Goal: Task Accomplishment & Management: Complete application form

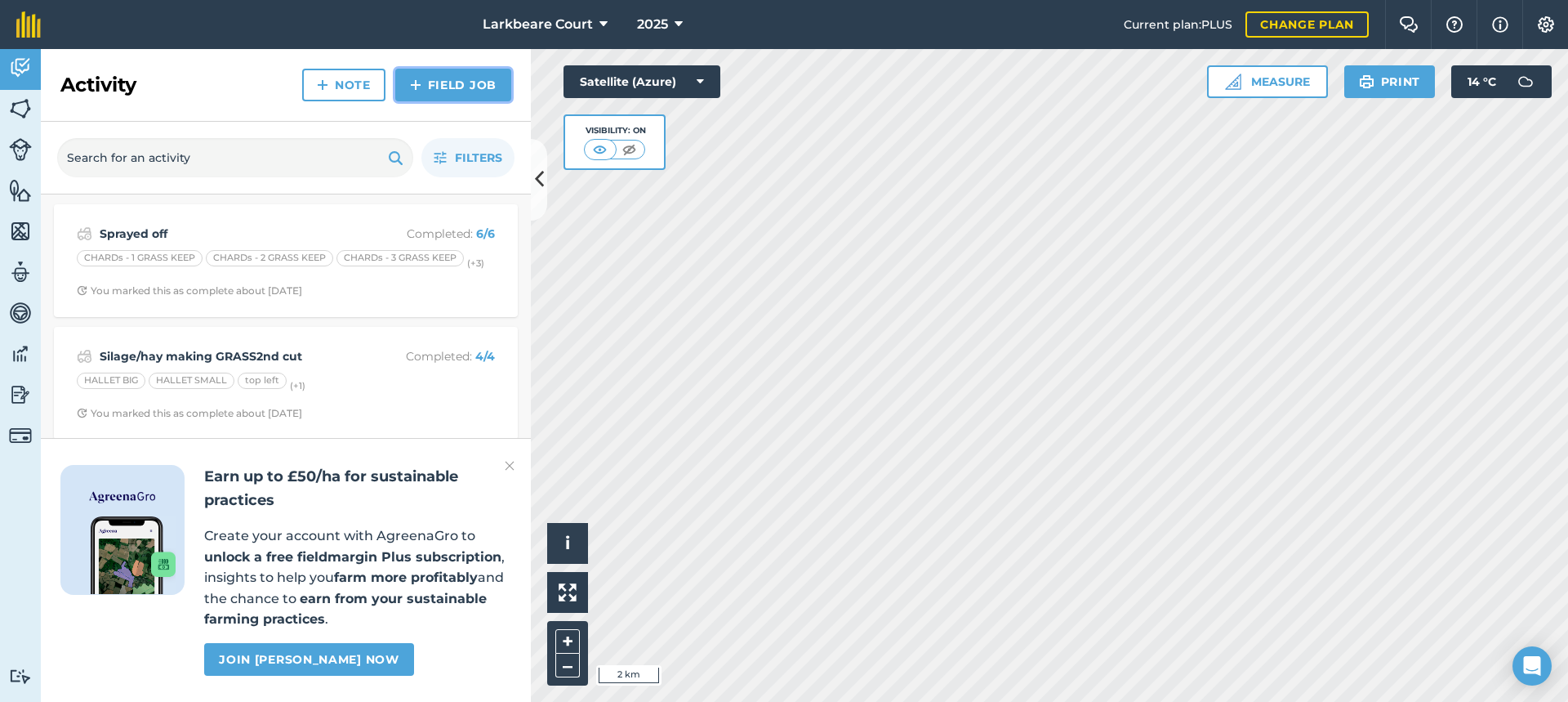
click at [428, 75] on link "Field Job" at bounding box center [454, 85] width 116 height 33
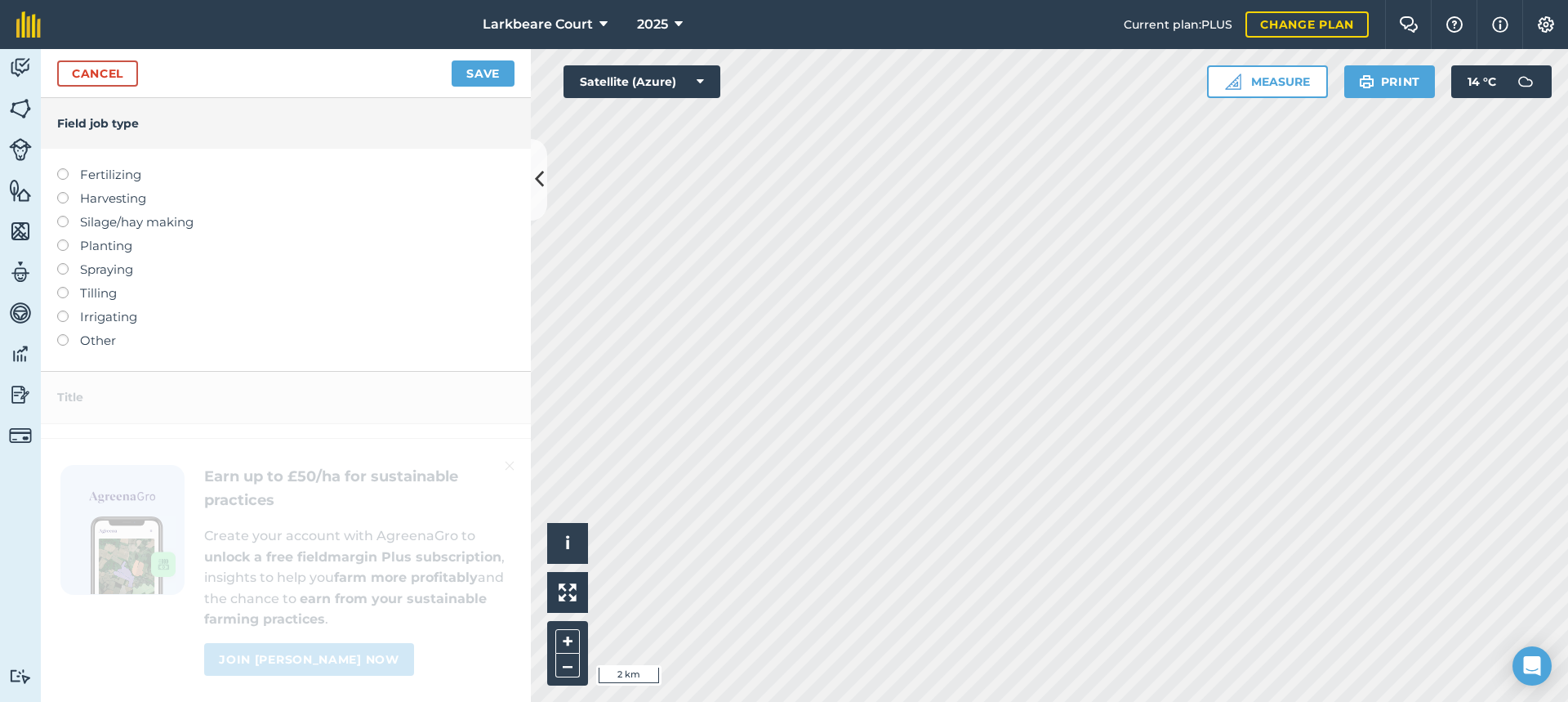
click at [61, 216] on label at bounding box center [68, 216] width 23 height 0
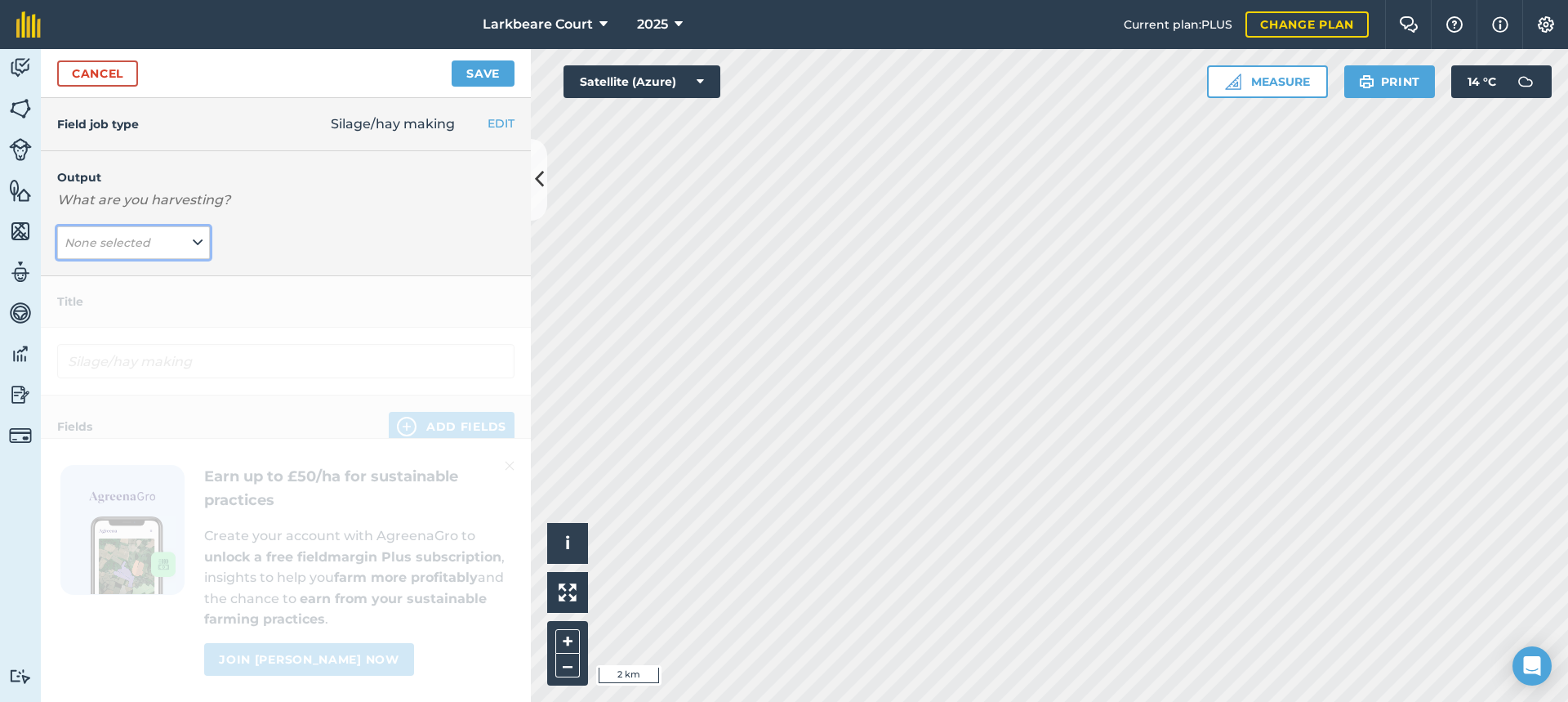
click at [163, 246] on button "None selected" at bounding box center [134, 243] width 153 height 33
click at [118, 303] on button "GRASS ( t )" at bounding box center [134, 307] width 153 height 31
type input "Silage/hay making GRASS"
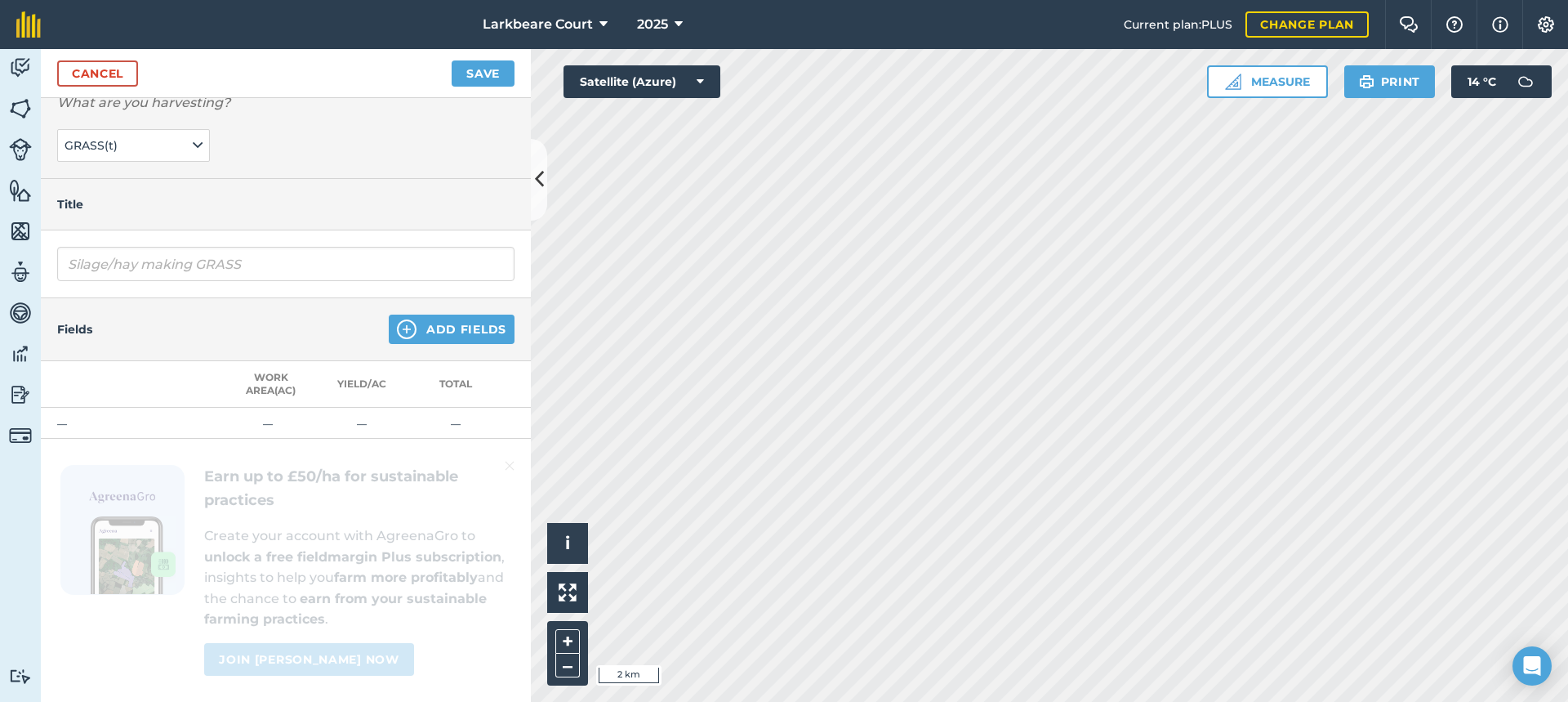
scroll to position [109, 0]
click at [467, 317] on button "Add Fields" at bounding box center [452, 329] width 125 height 29
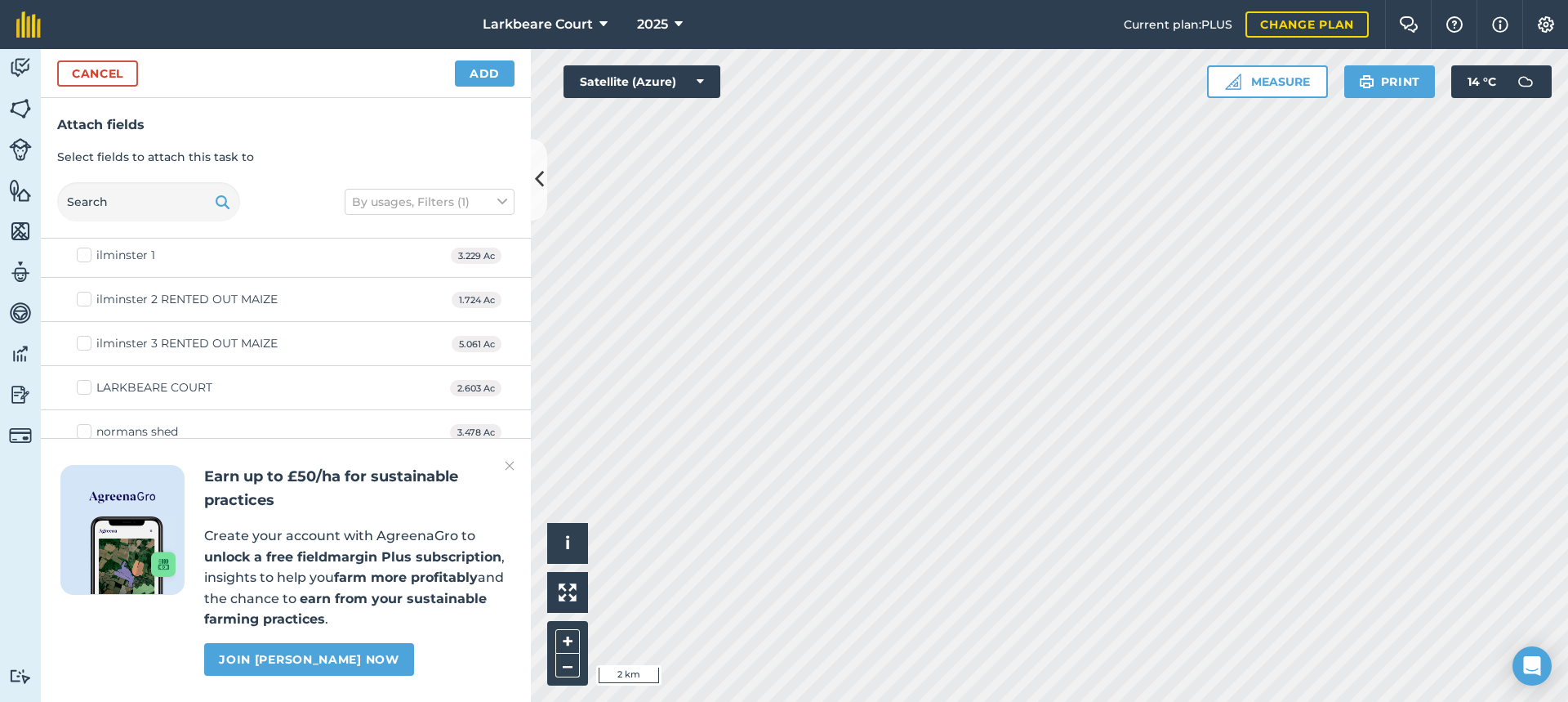
scroll to position [490, 0]
click at [508, 465] on img at bounding box center [509, 466] width 10 height 20
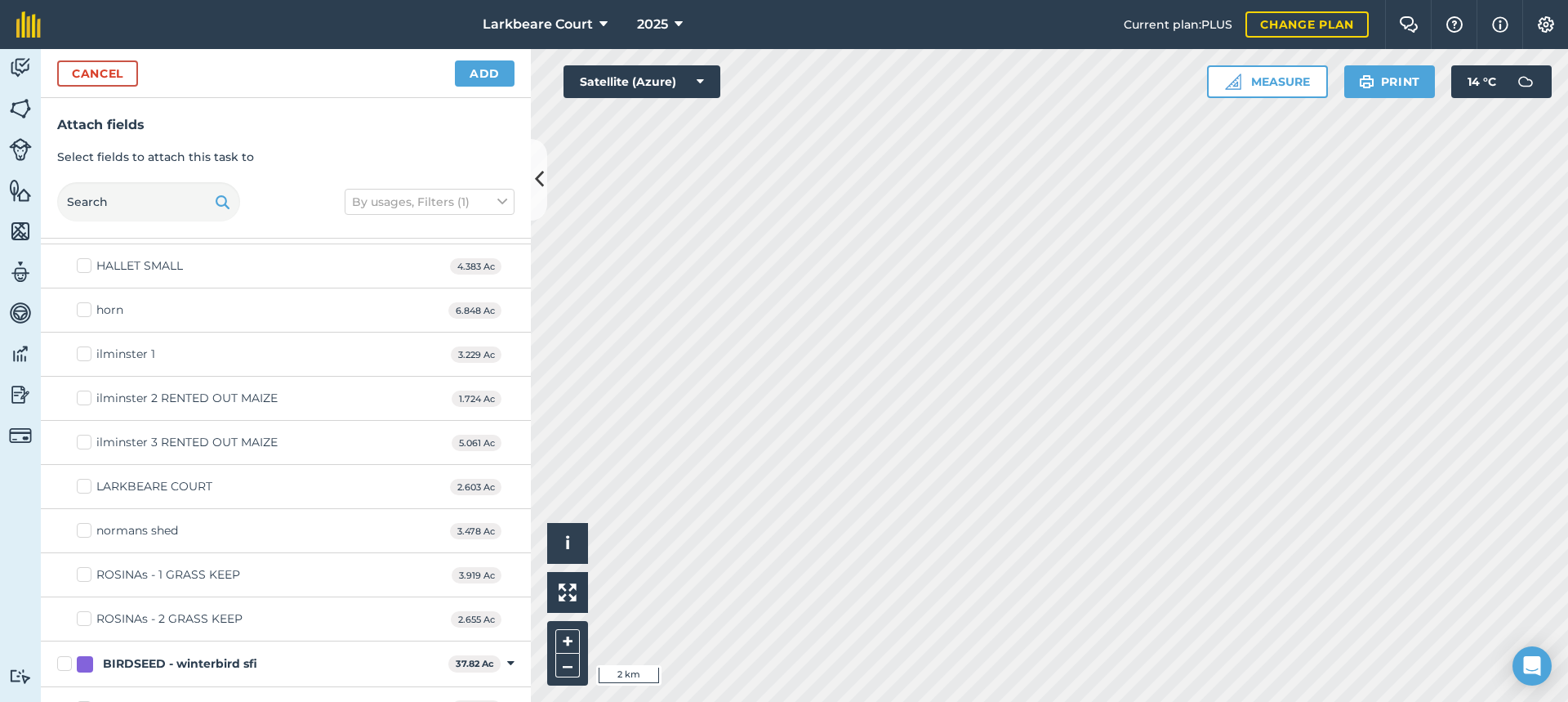
scroll to position [0, 0]
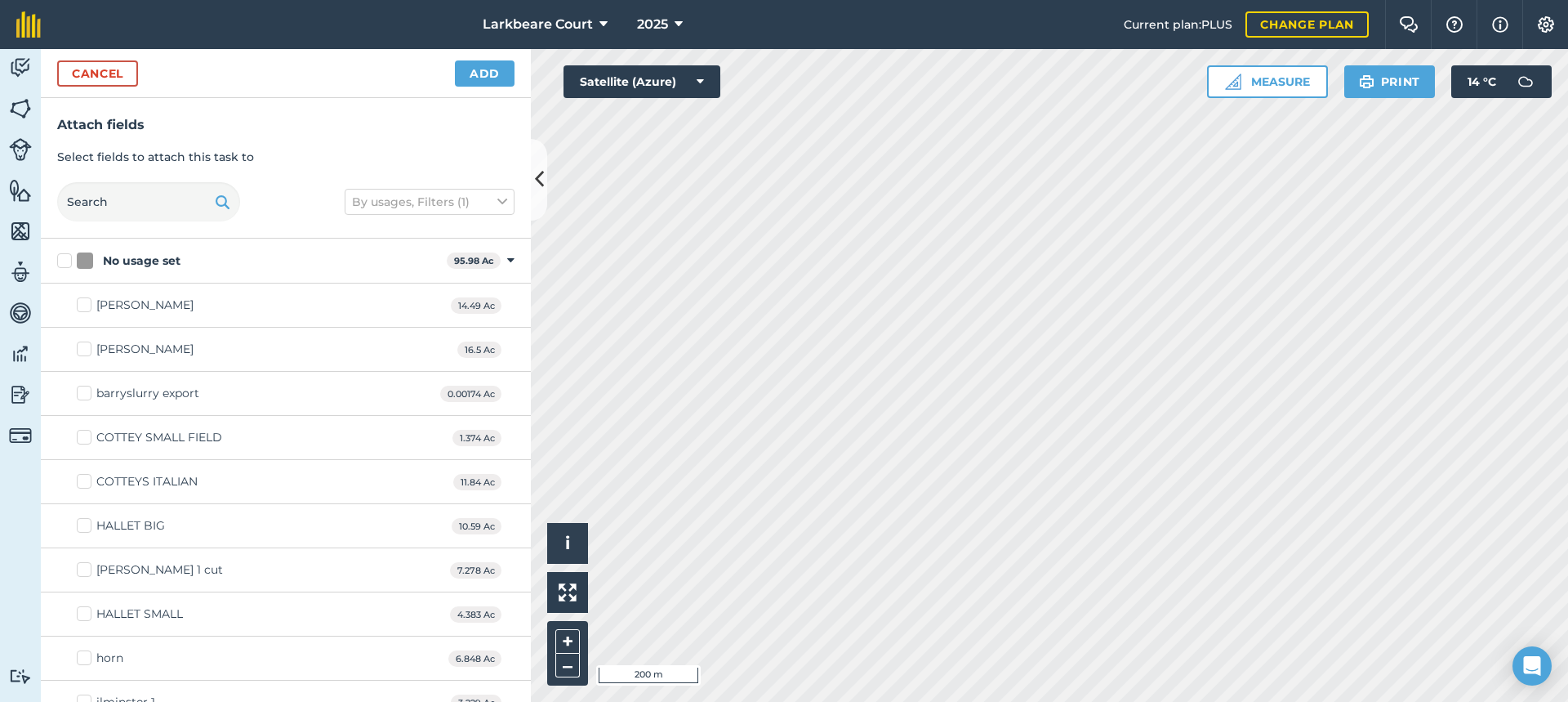
checkbox input "false"
checkbox input "true"
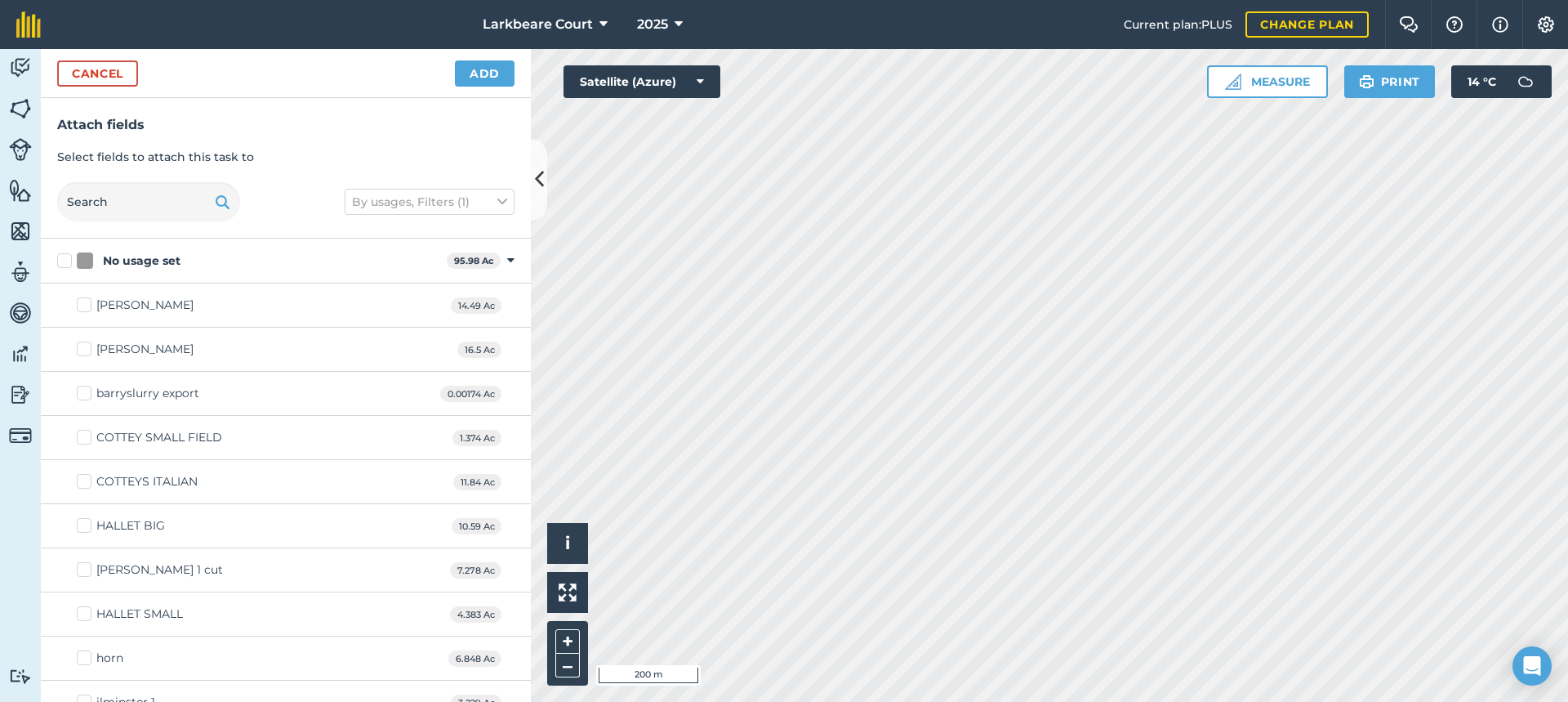
checkbox input "true"
checkbox input "false"
checkbox input "true"
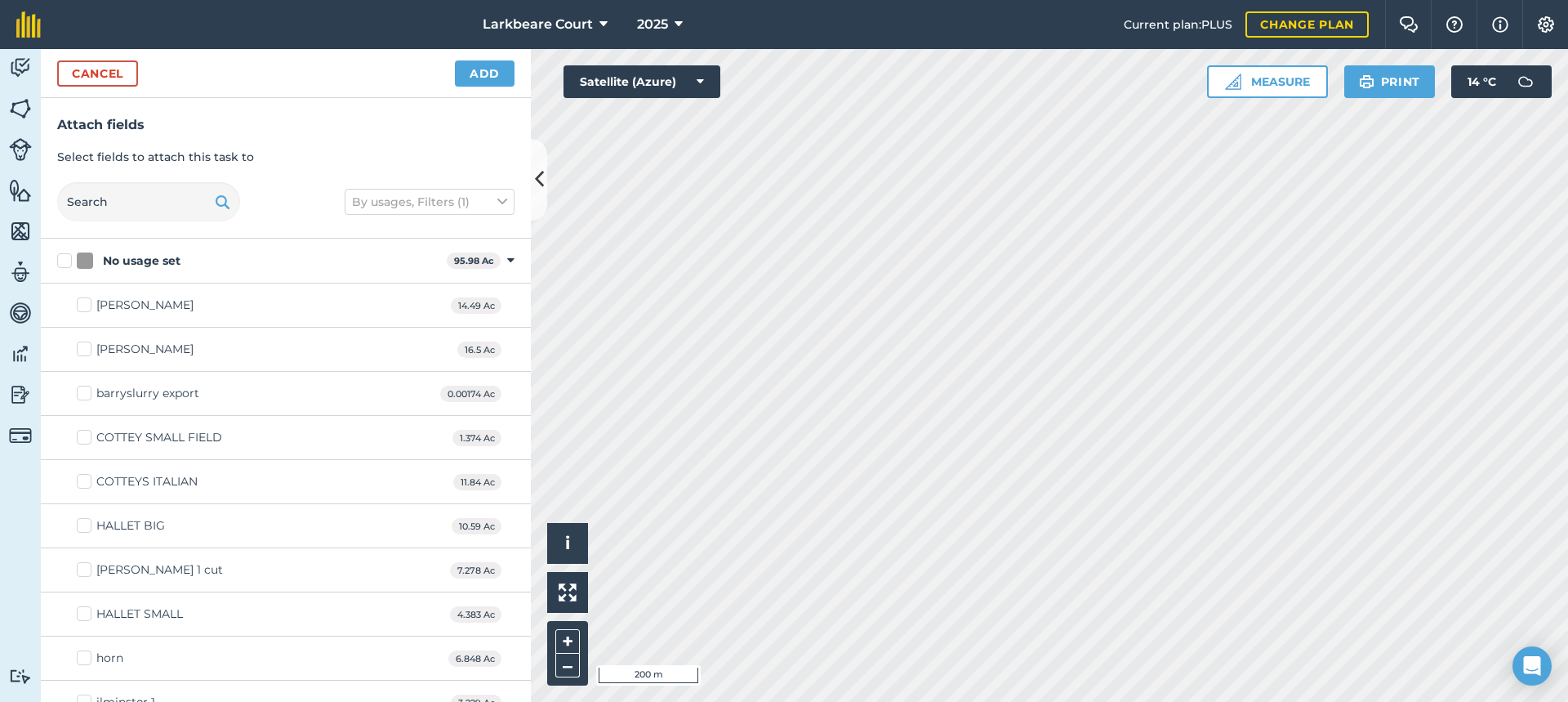
checkbox input "true"
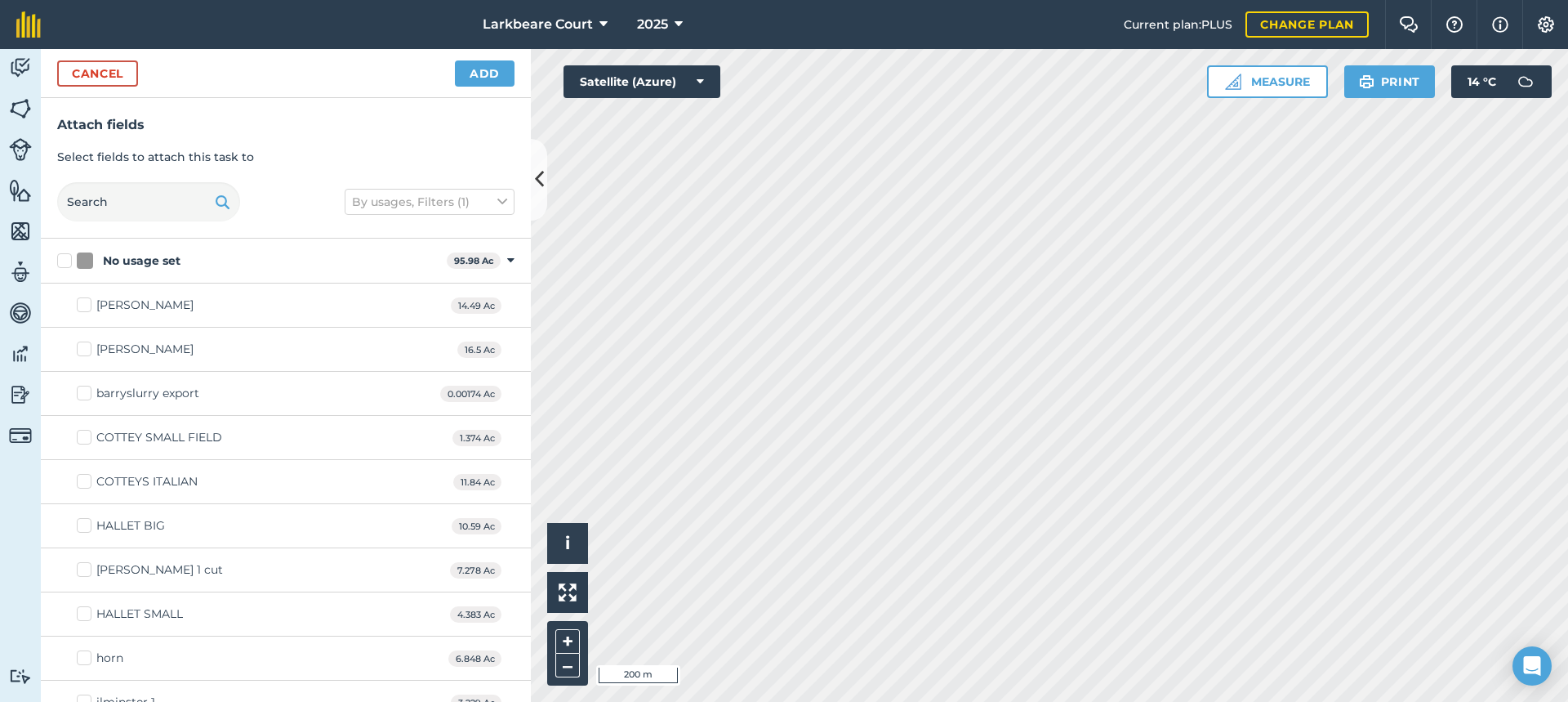
checkbox input "true"
click at [496, 78] on button "Add" at bounding box center [484, 73] width 60 height 26
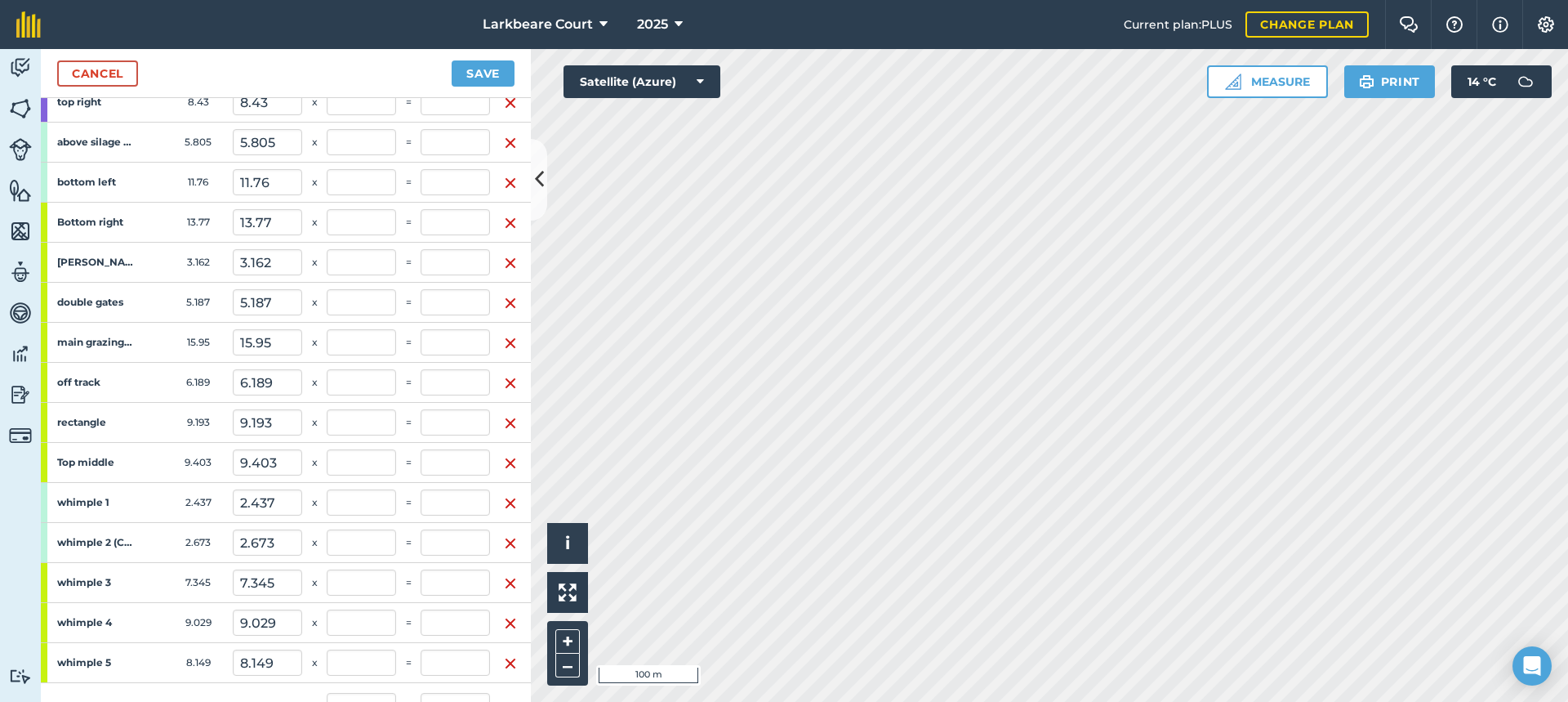
scroll to position [530, 0]
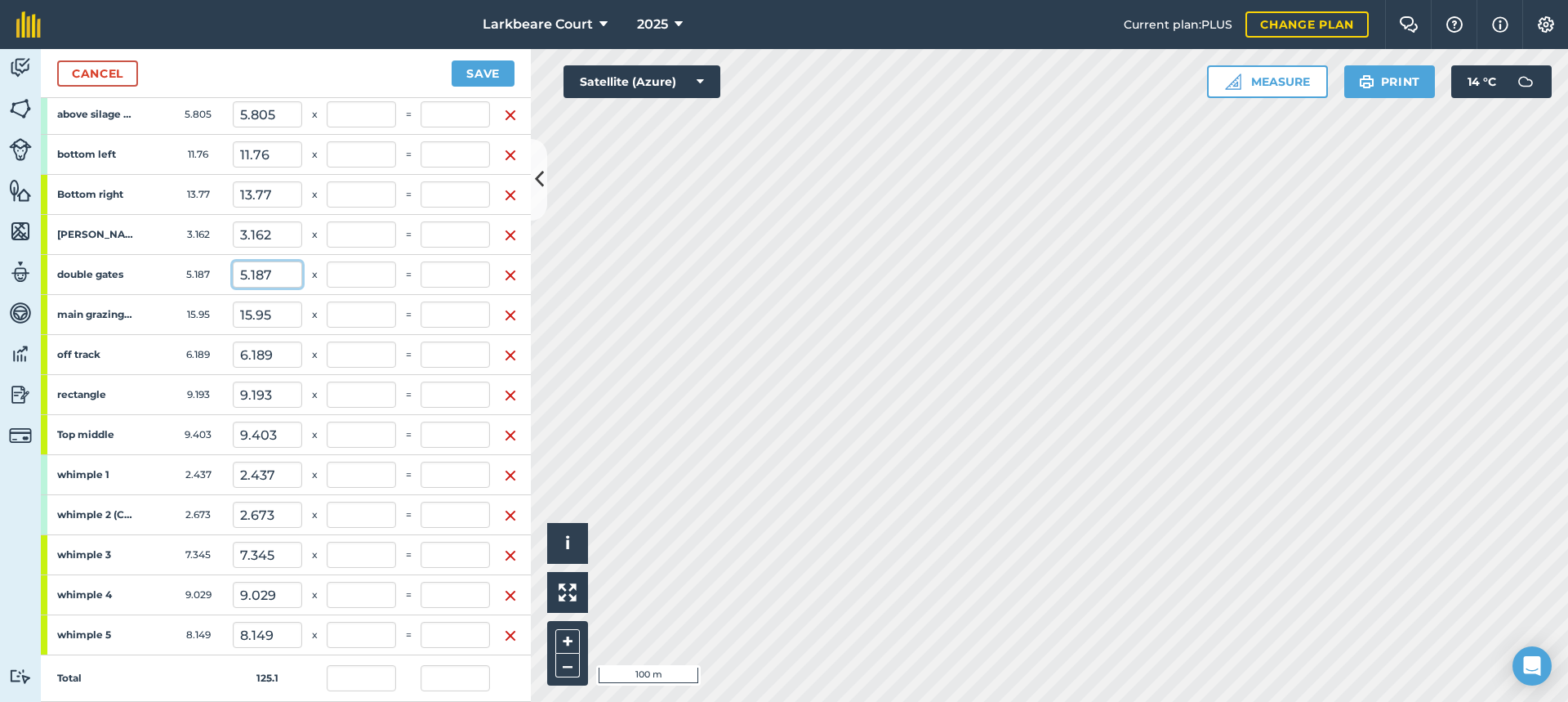
click at [282, 269] on input "5.187" at bounding box center [267, 274] width 69 height 26
type input "5"
type input "4"
type input "0"
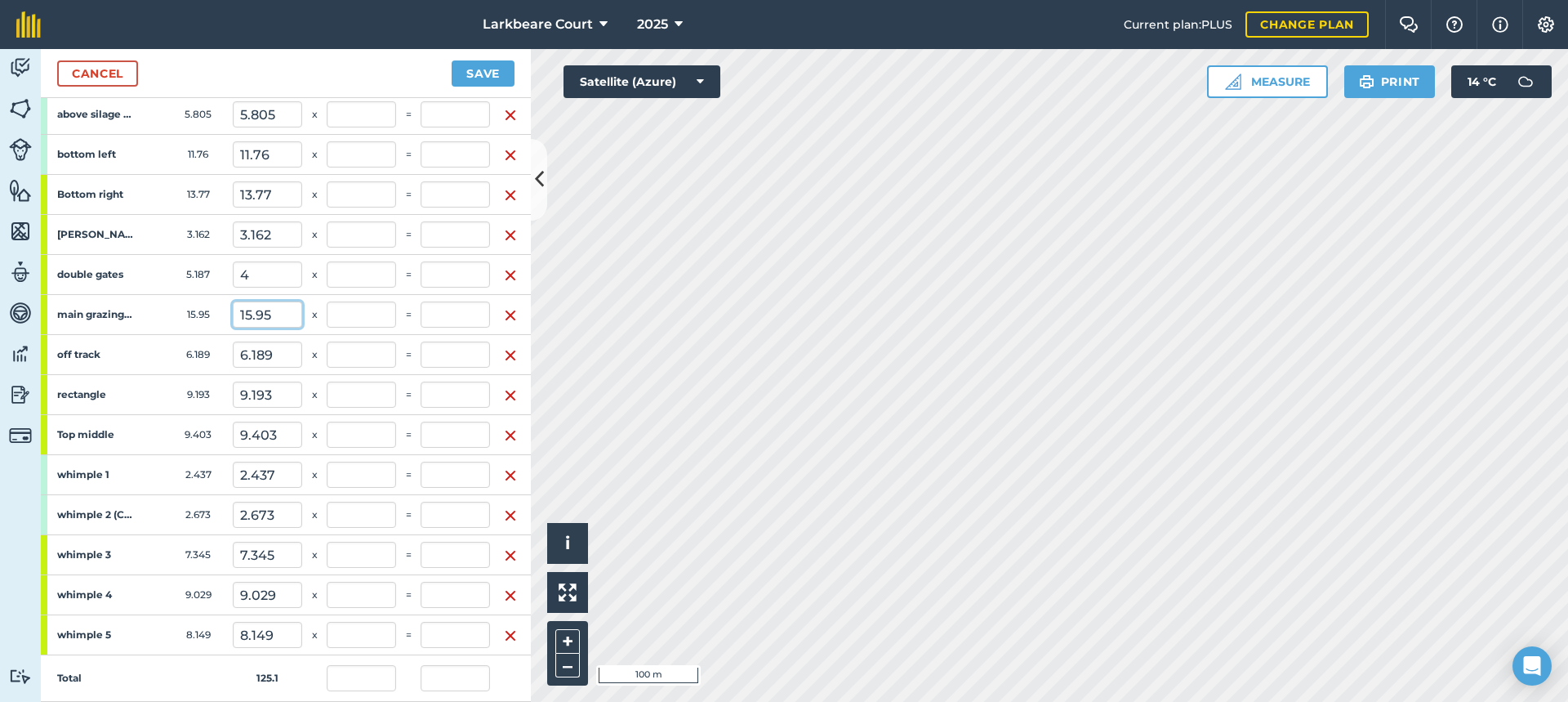
type input "0"
click at [273, 316] on input "15.95" at bounding box center [267, 314] width 69 height 26
type input "1"
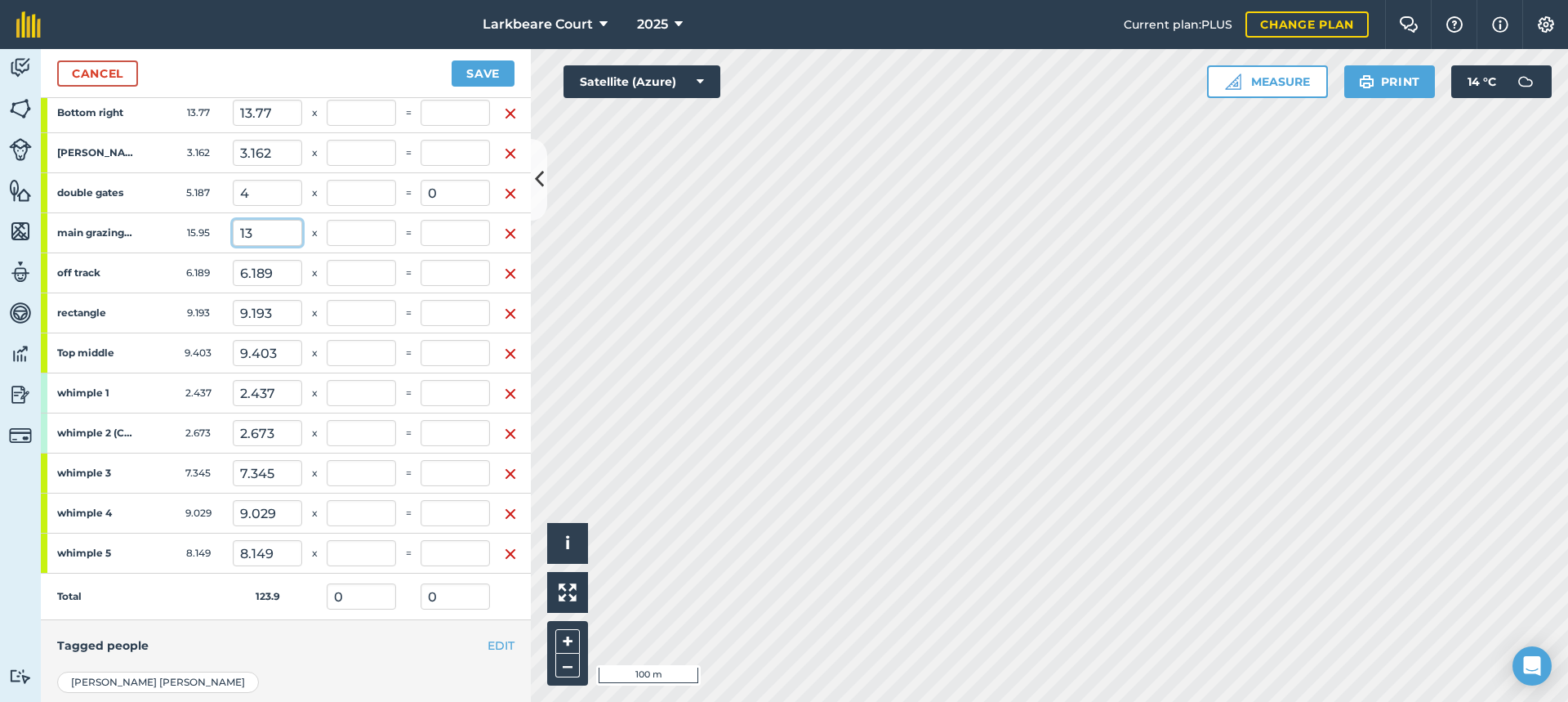
type input "13"
type input "0"
click at [500, 75] on button "Save" at bounding box center [483, 73] width 63 height 26
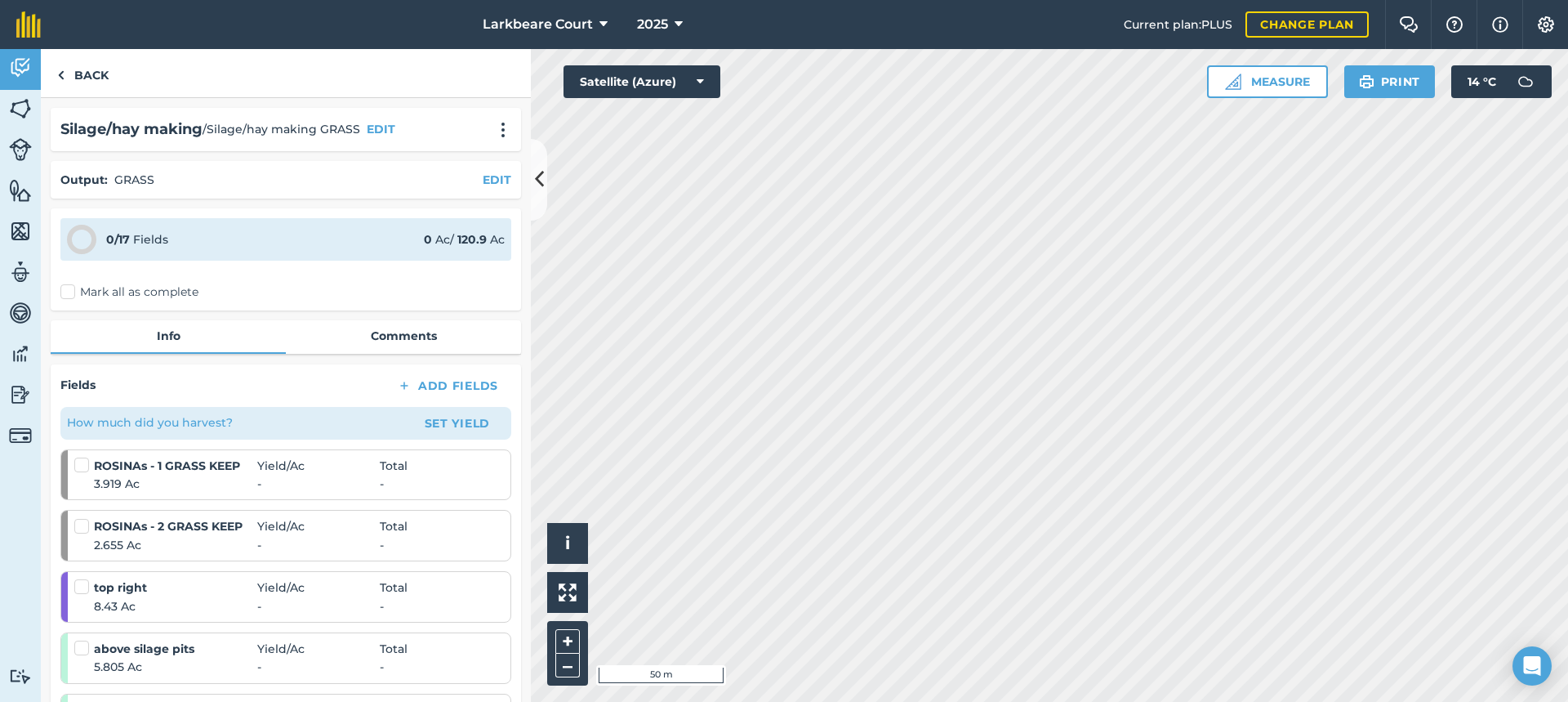
click at [76, 294] on label "Mark all as complete" at bounding box center [129, 292] width 138 height 17
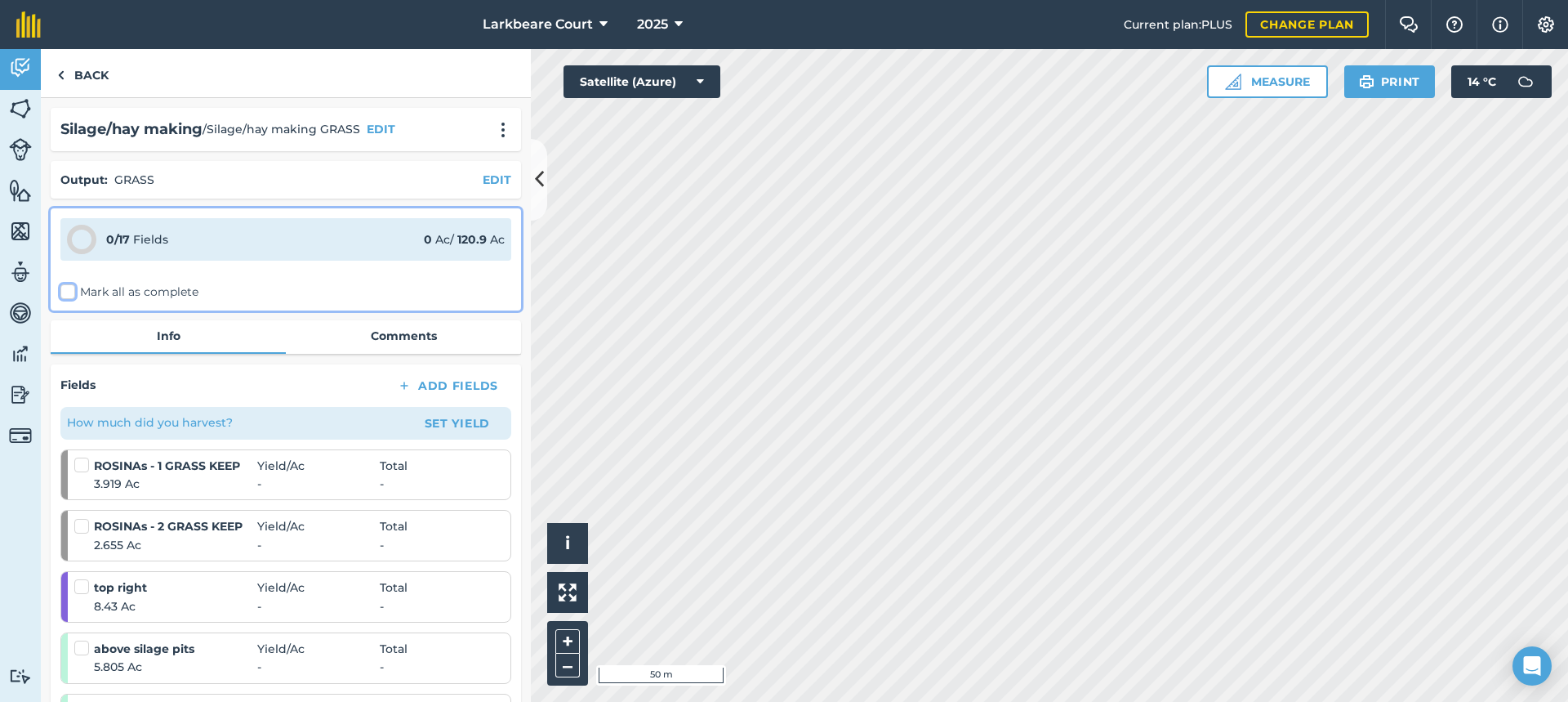
click at [71, 294] on input "Mark all as complete" at bounding box center [65, 289] width 11 height 11
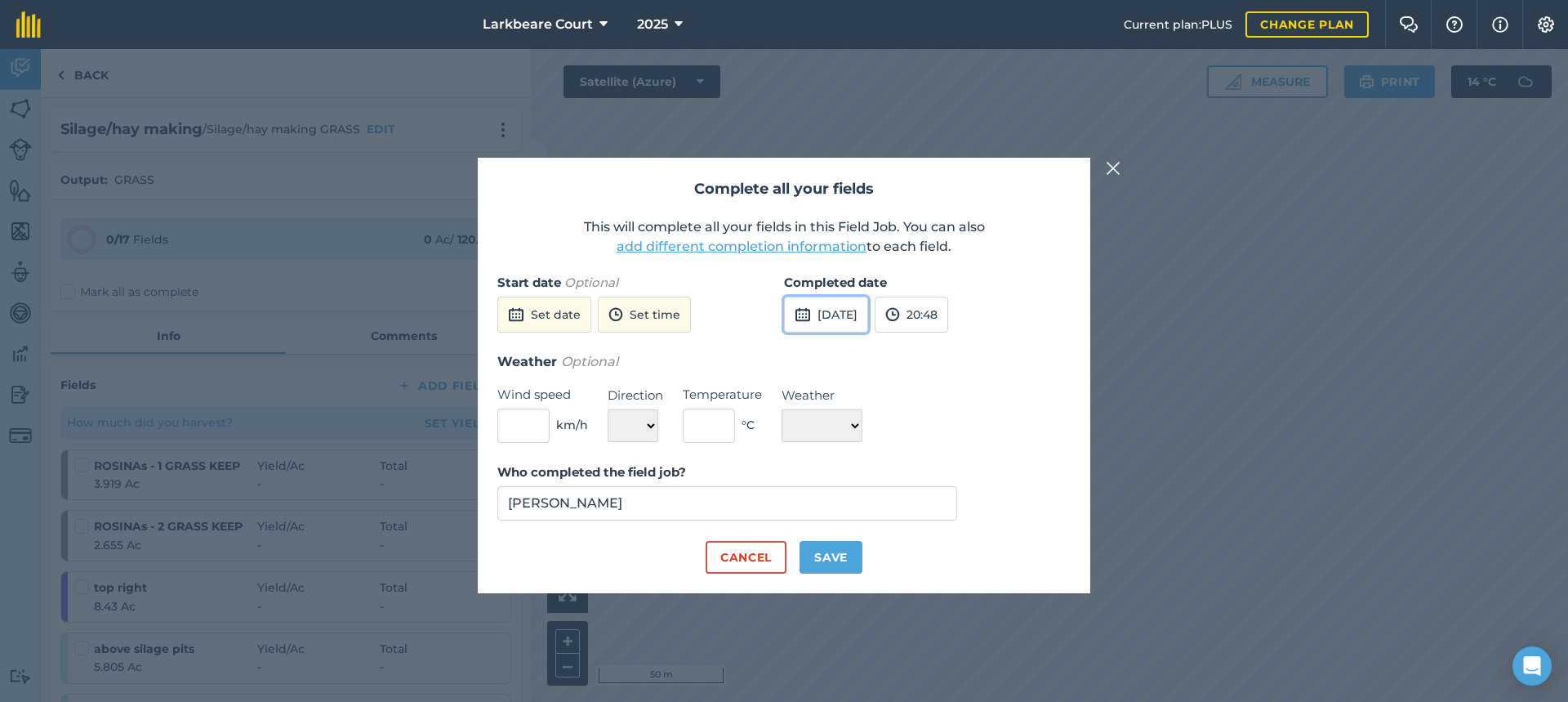
click at [833, 314] on button "[DATE]" at bounding box center [825, 315] width 85 height 36
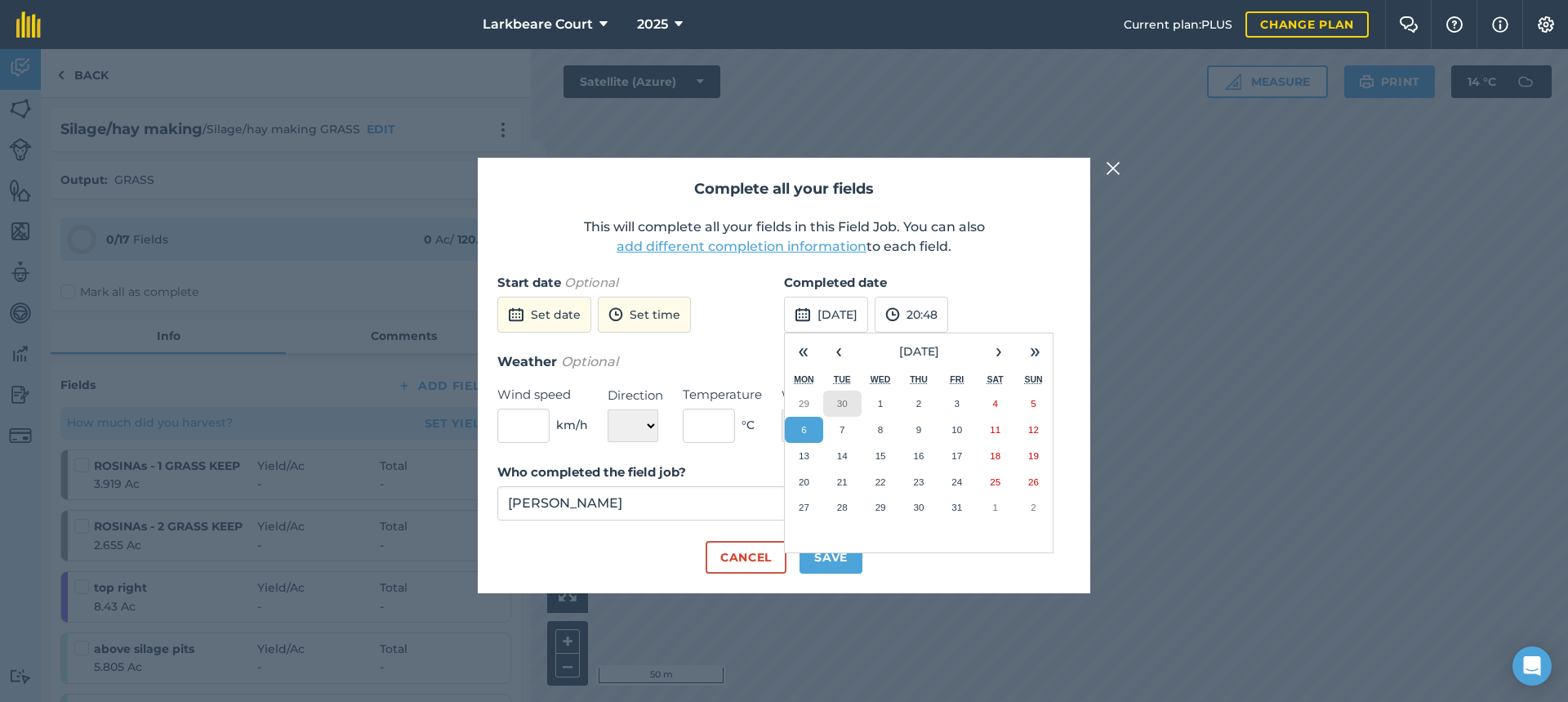
click at [850, 397] on button "30" at bounding box center [843, 403] width 38 height 26
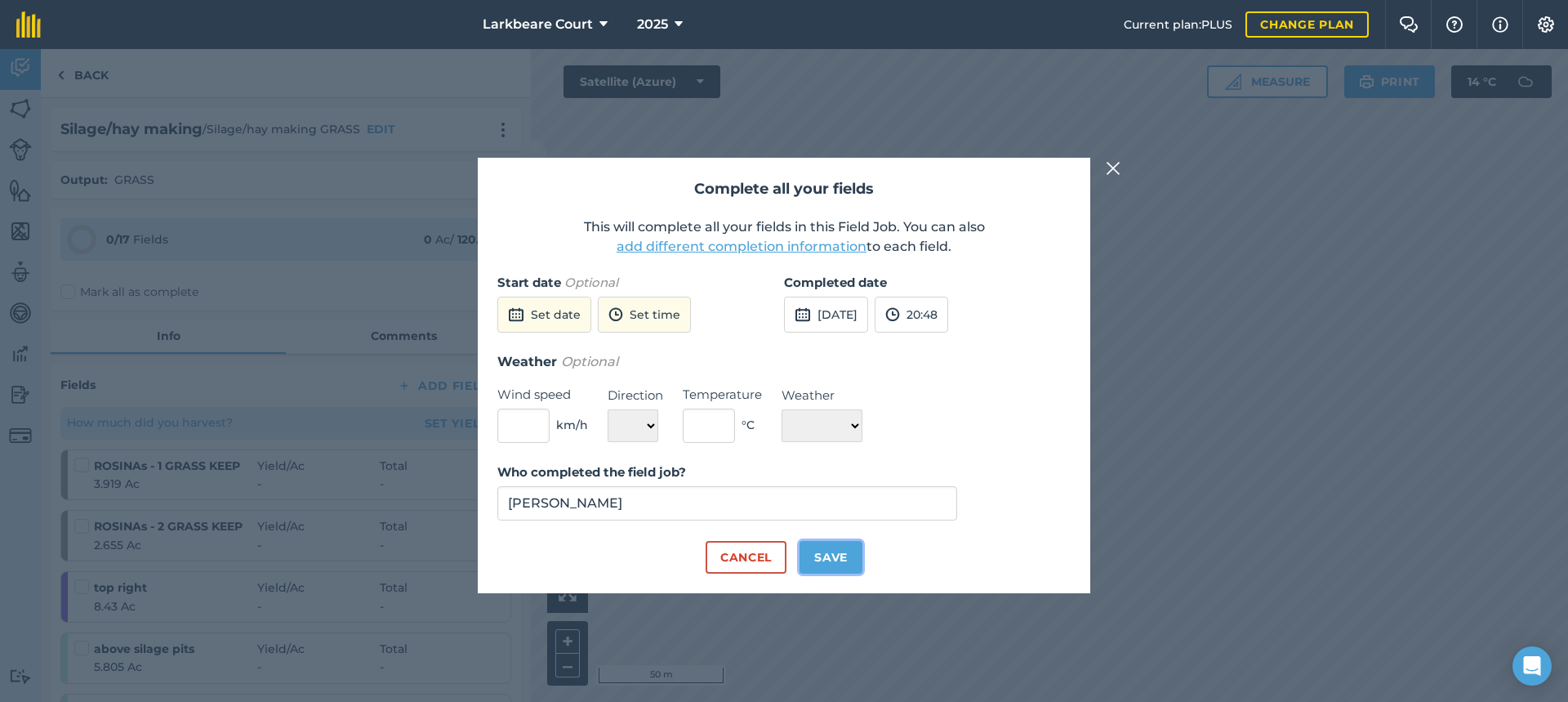
click at [827, 551] on button "Save" at bounding box center [830, 557] width 63 height 33
checkbox input "true"
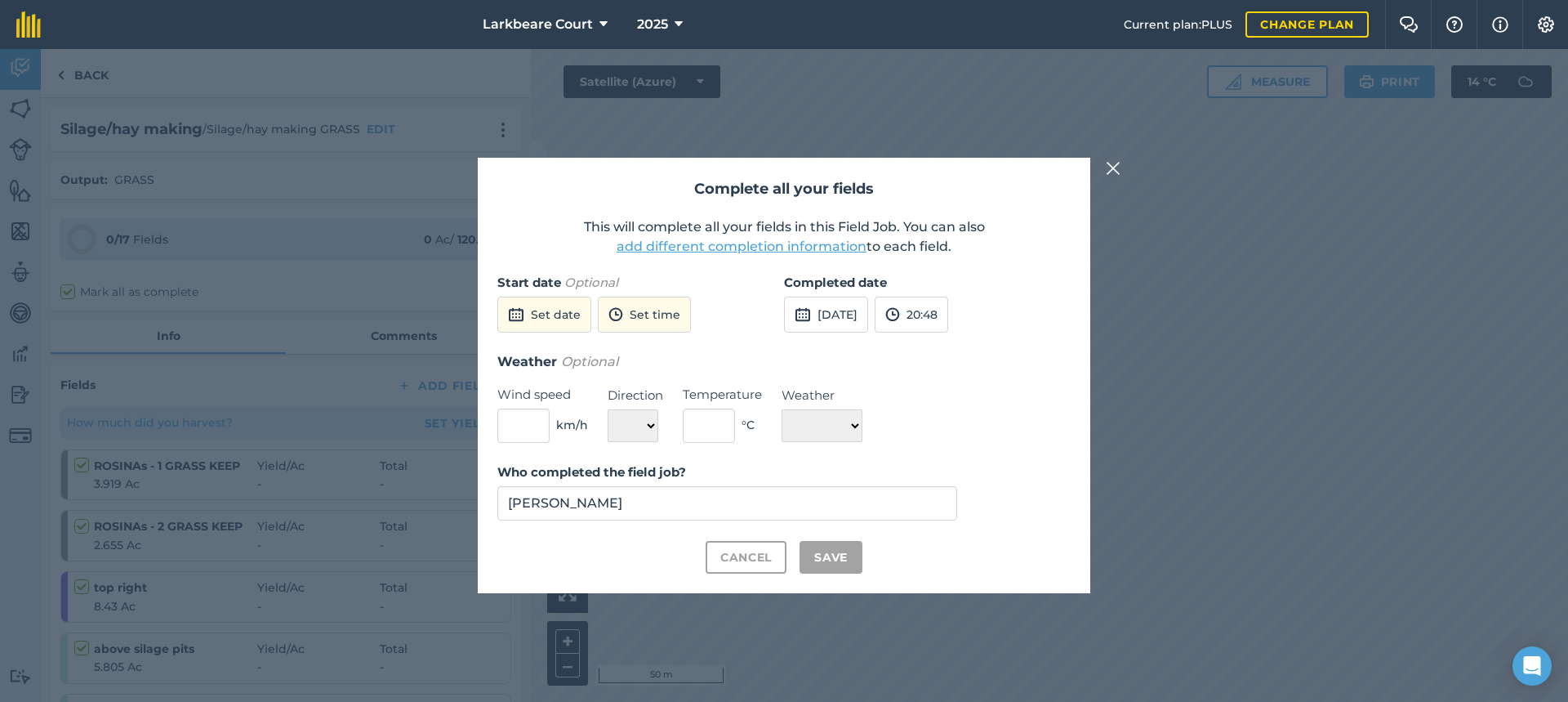
checkbox input "true"
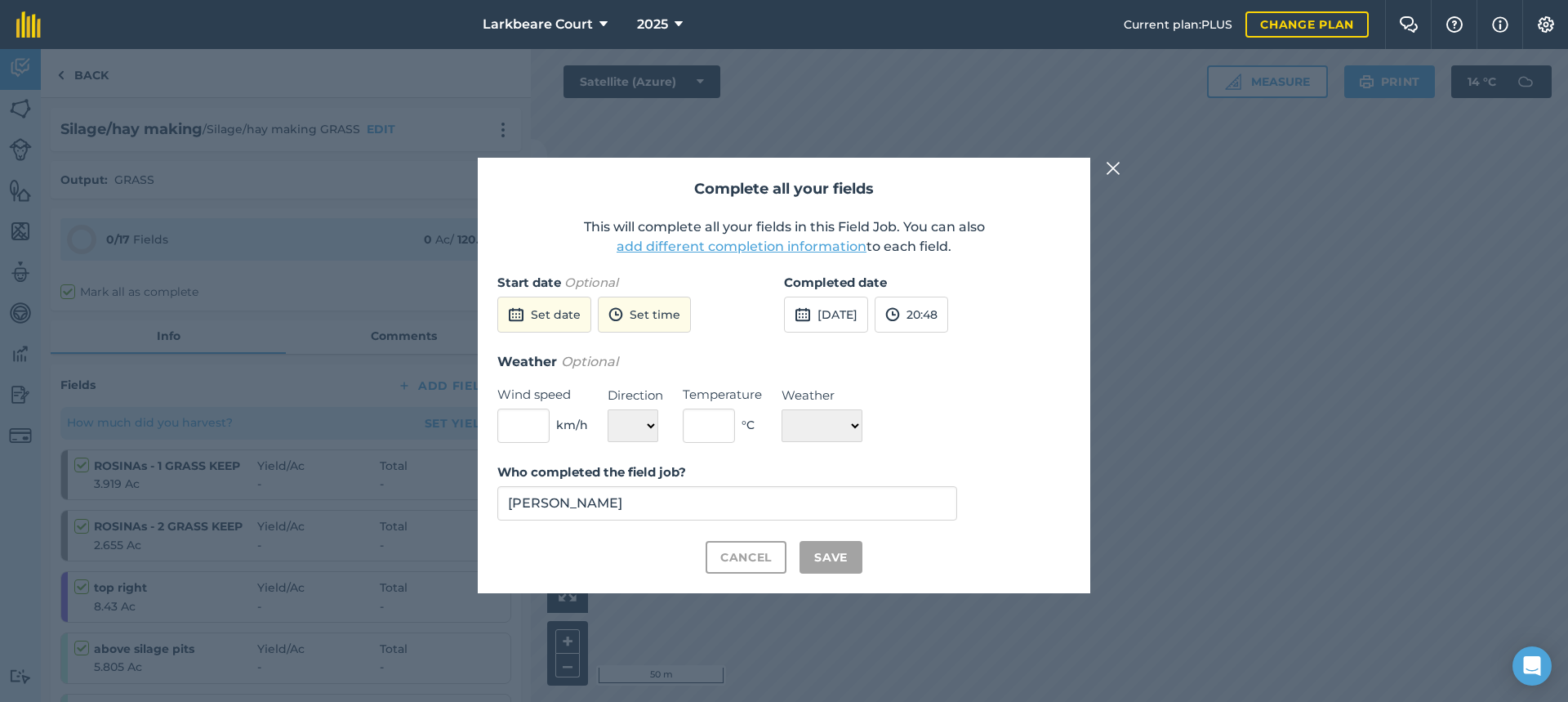
checkbox input "true"
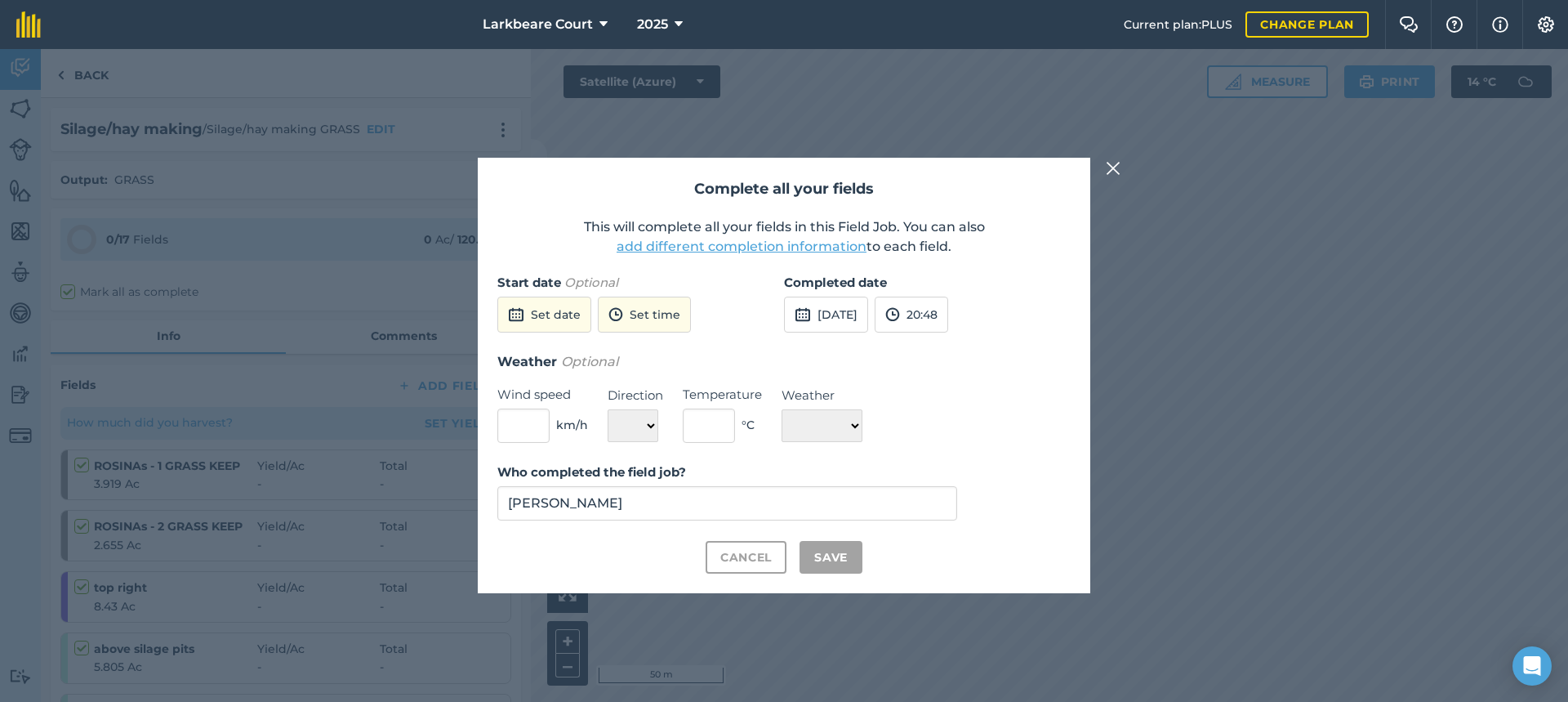
checkbox input "true"
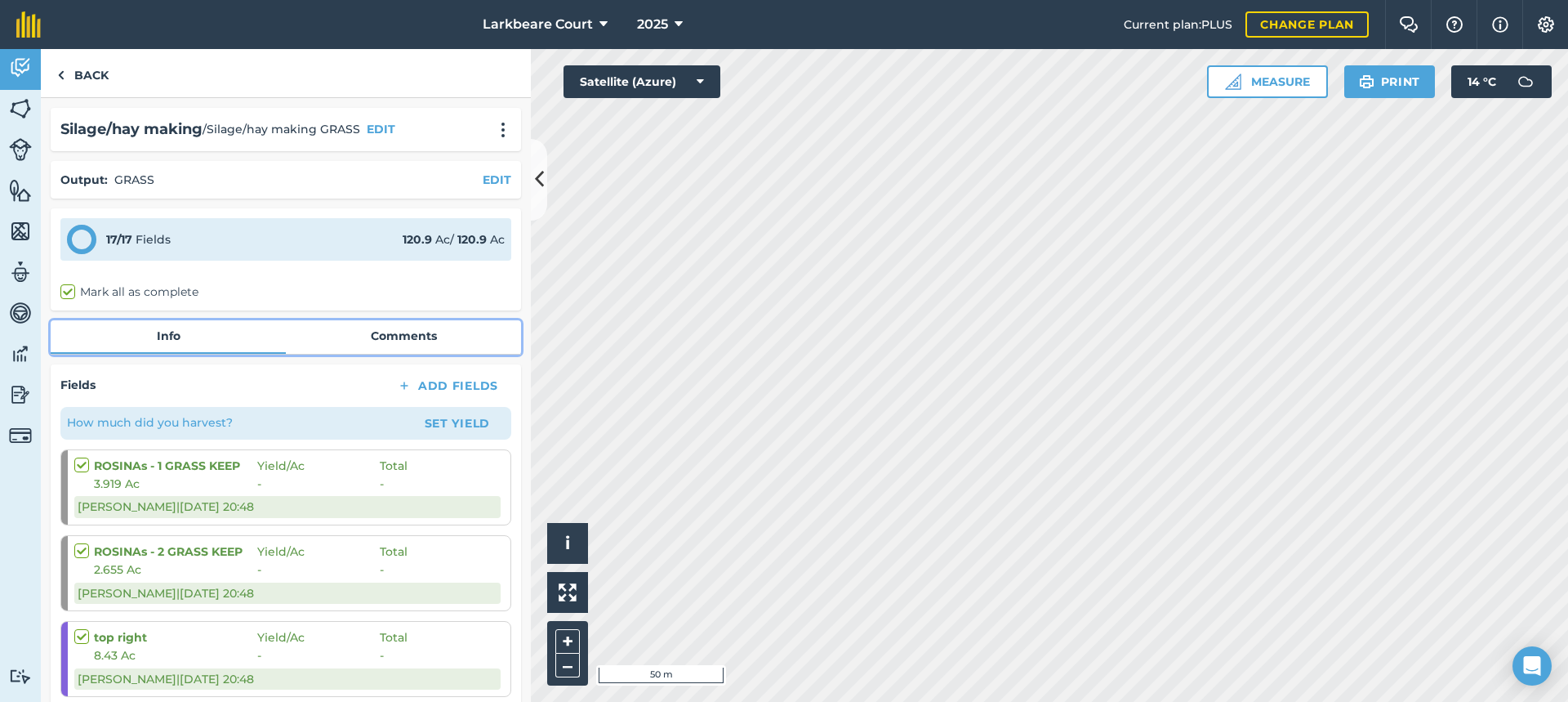
click at [451, 334] on link "Comments" at bounding box center [403, 336] width 235 height 31
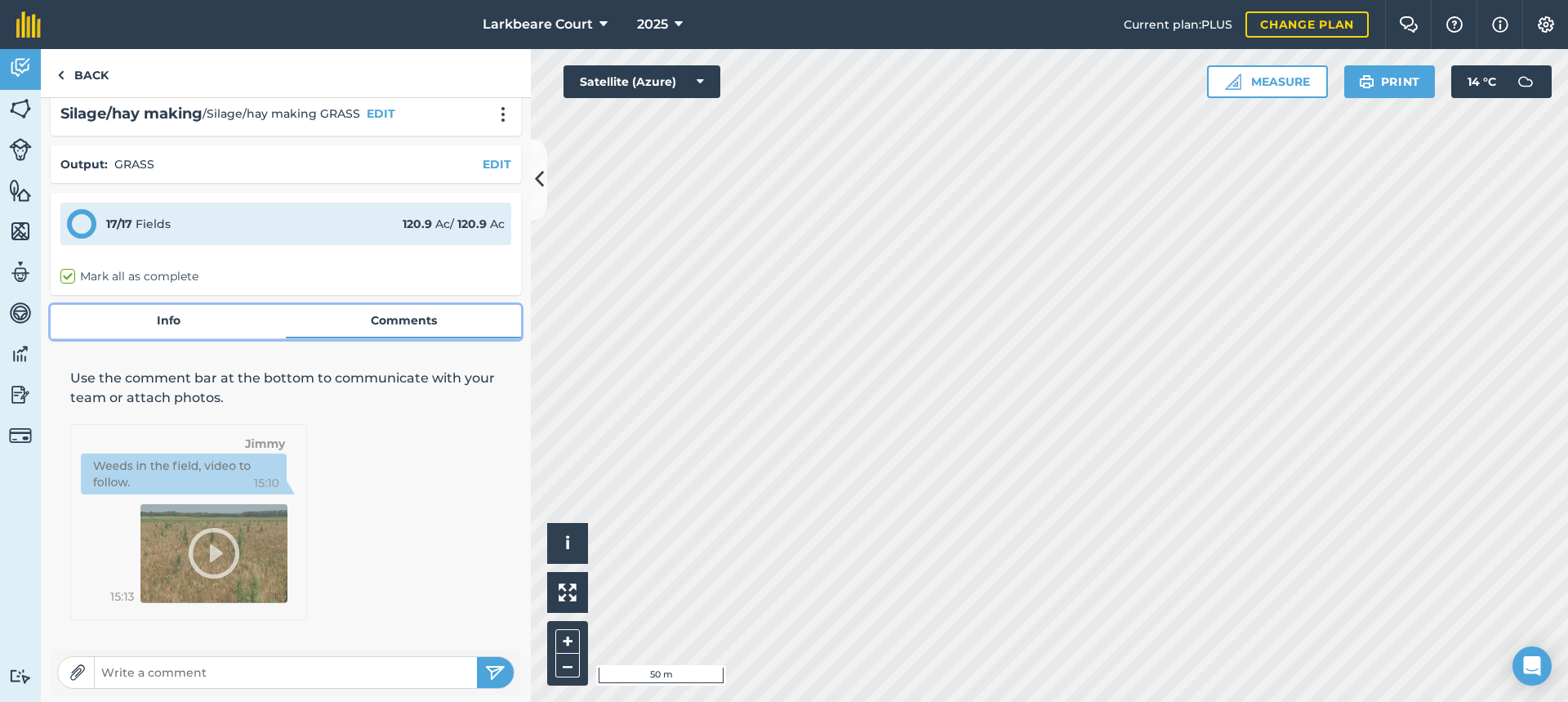
scroll to position [19, 0]
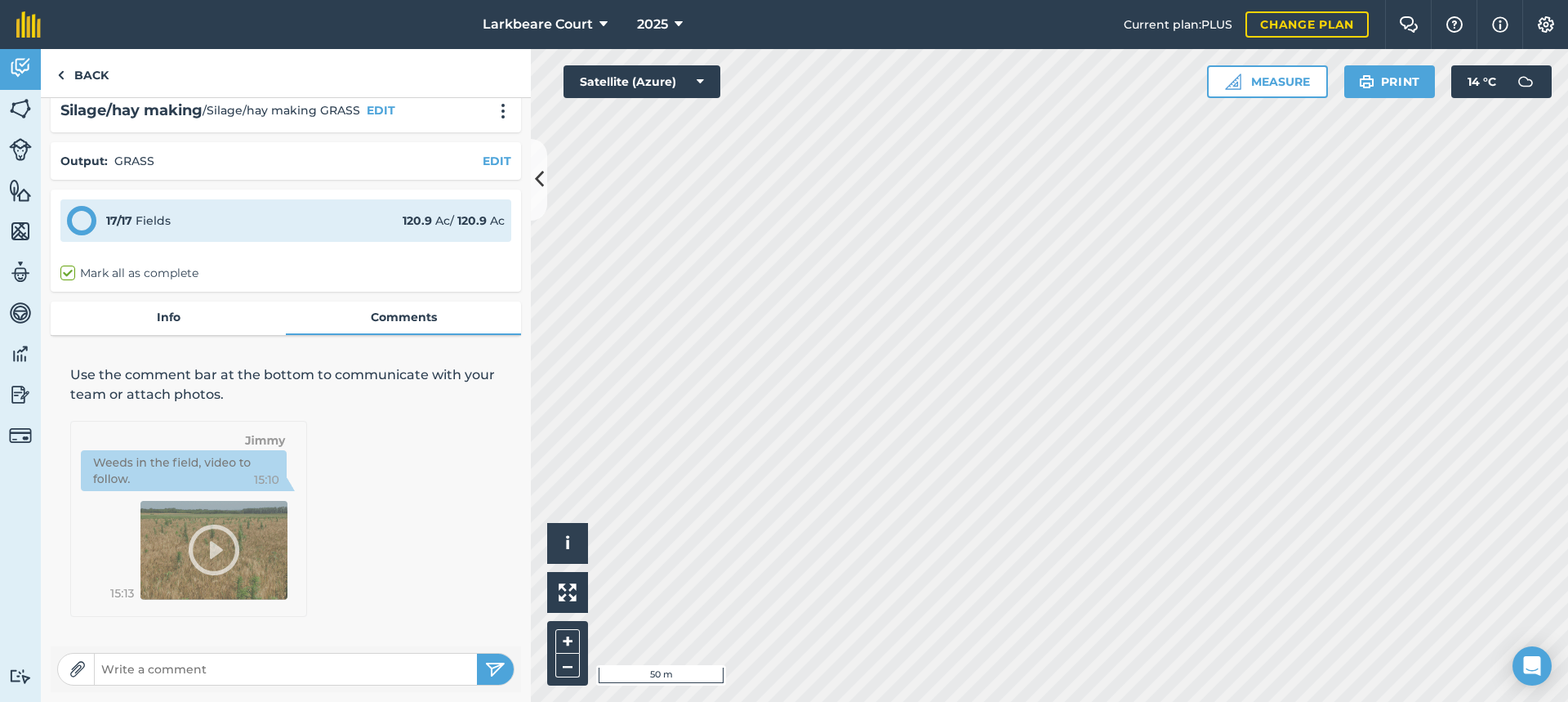
click at [241, 669] on input "text" at bounding box center [285, 668] width 382 height 23
type input "late cut good weather, did go nitrous gas ,"
click at [477, 654] on button "submit" at bounding box center [495, 669] width 36 height 31
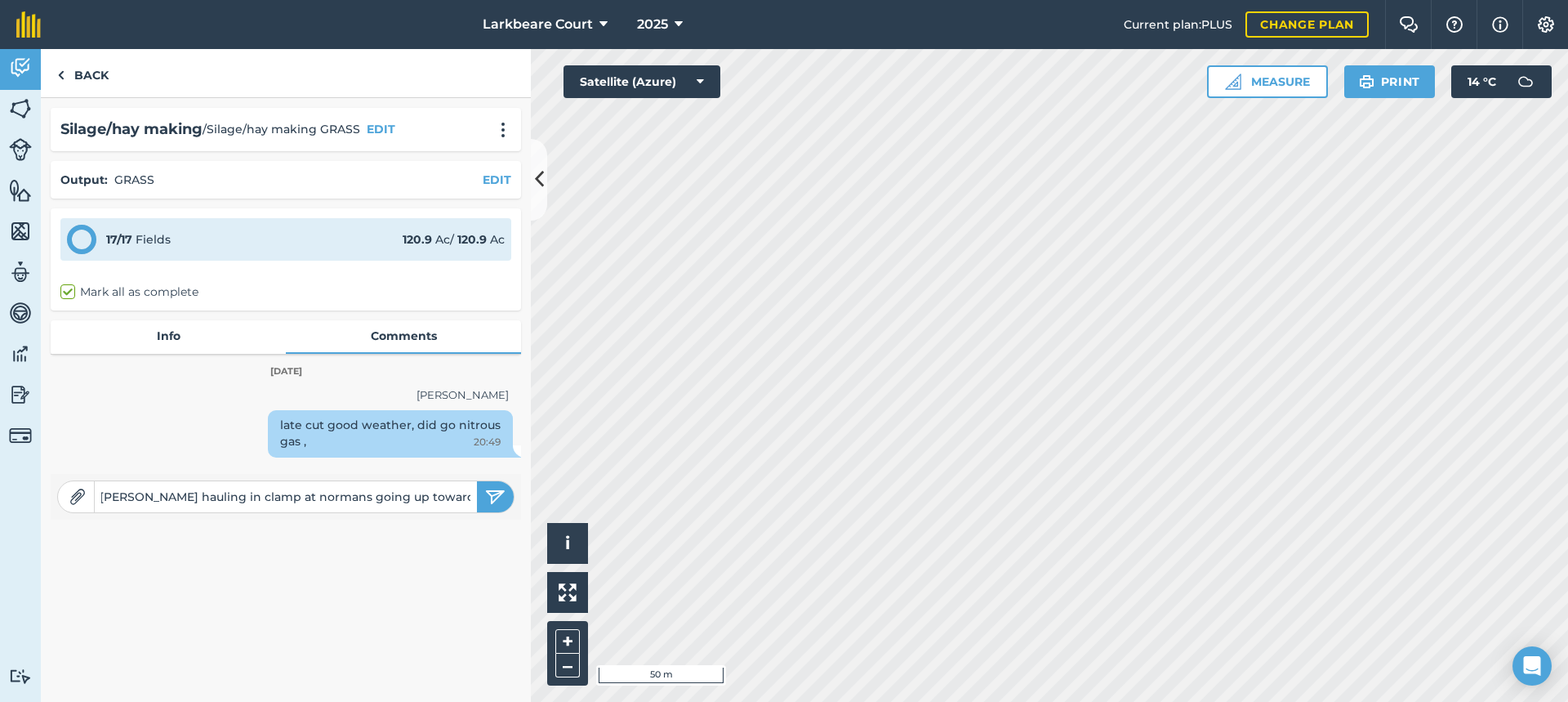
scroll to position [0, 197]
click at [422, 499] on input "[PERSON_NAME], will trailer and [PERSON_NAME] hauling in clamp at normans going…" at bounding box center [285, 496] width 382 height 23
type input "[PERSON_NAME], will trailer and [PERSON_NAME] hauling in clamp at normans going…"
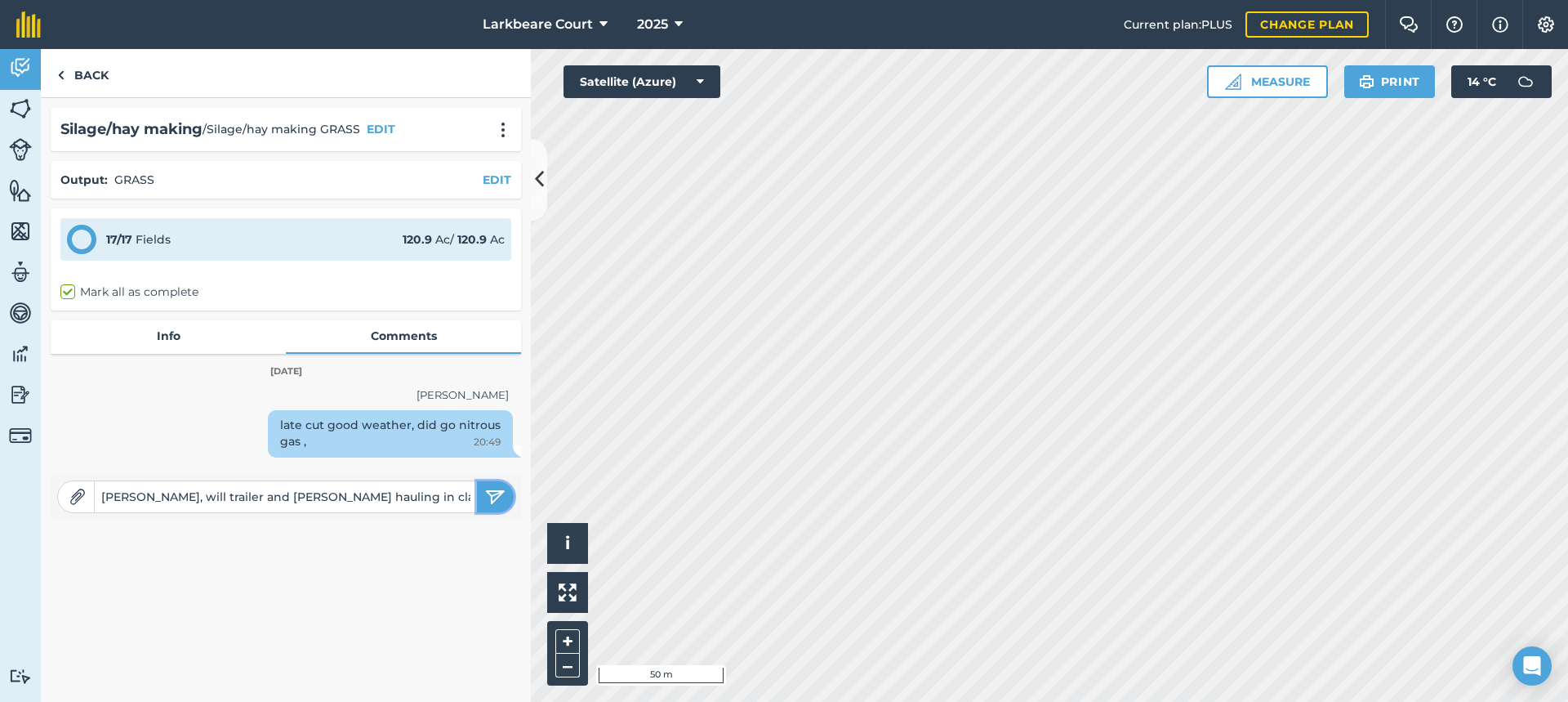
click at [484, 503] on button "submit" at bounding box center [495, 496] width 36 height 31
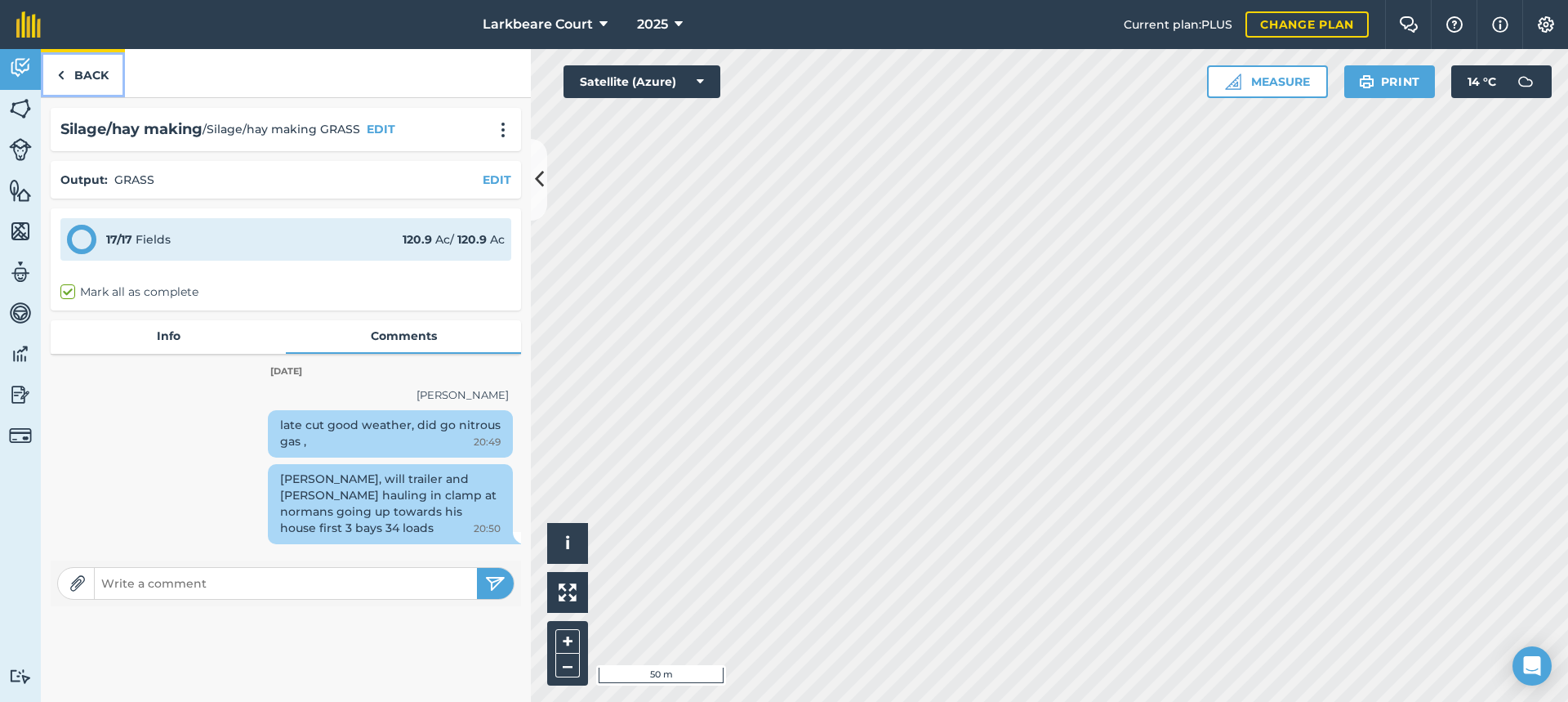
click at [84, 79] on link "Back" at bounding box center [83, 73] width 85 height 48
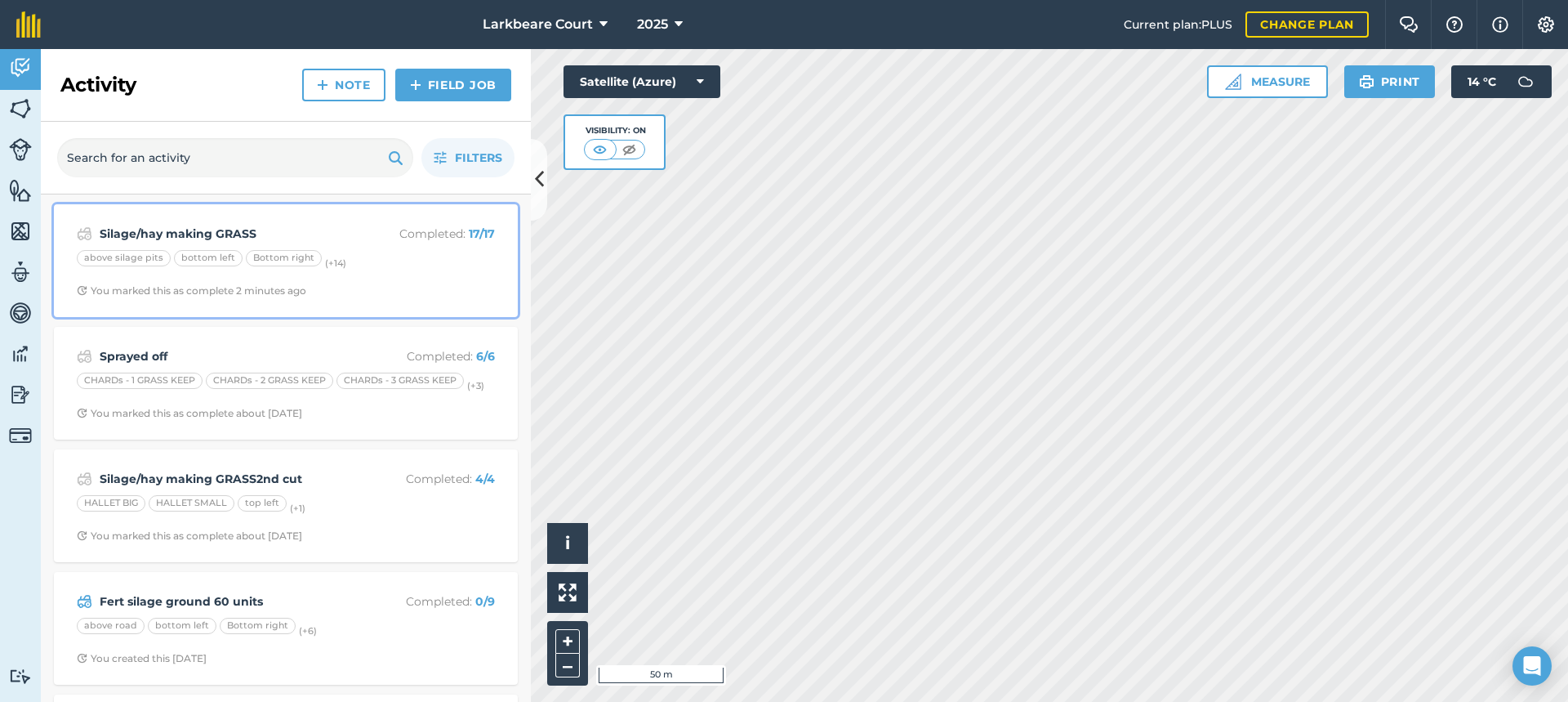
click at [381, 230] on p "Completed : 17 / 17" at bounding box center [430, 234] width 130 height 18
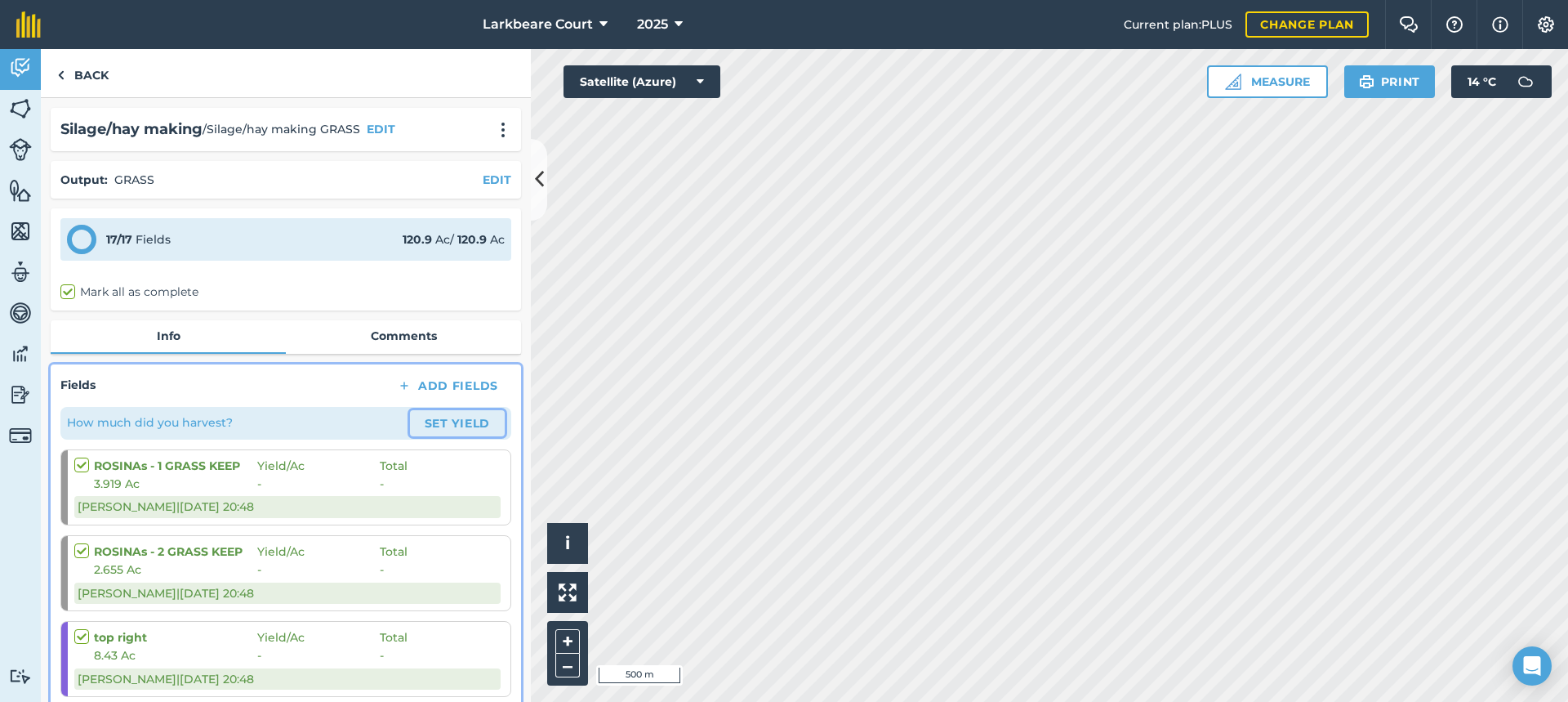
click at [441, 423] on button "Set Yield" at bounding box center [457, 423] width 95 height 26
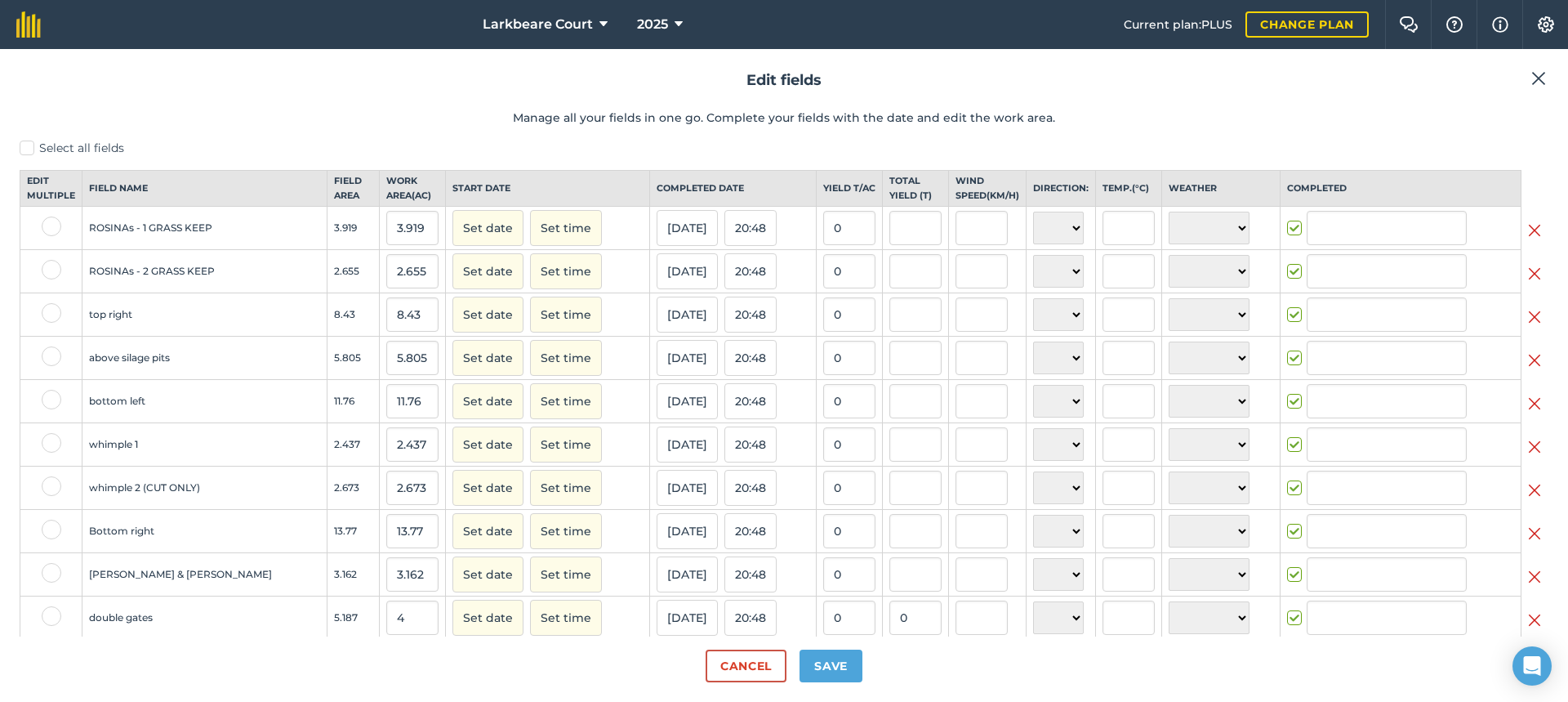
type input "[PERSON_NAME]"
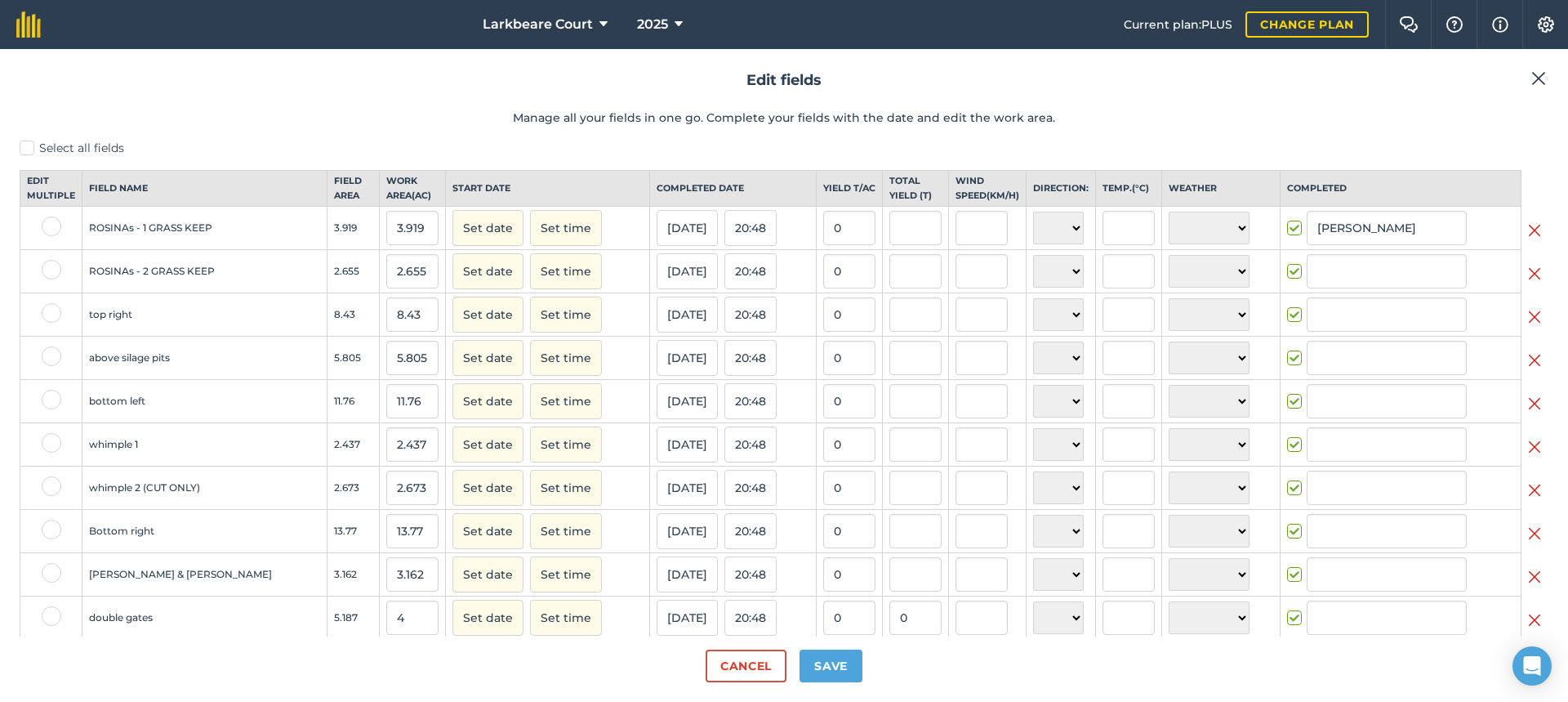
type input "[PERSON_NAME]"
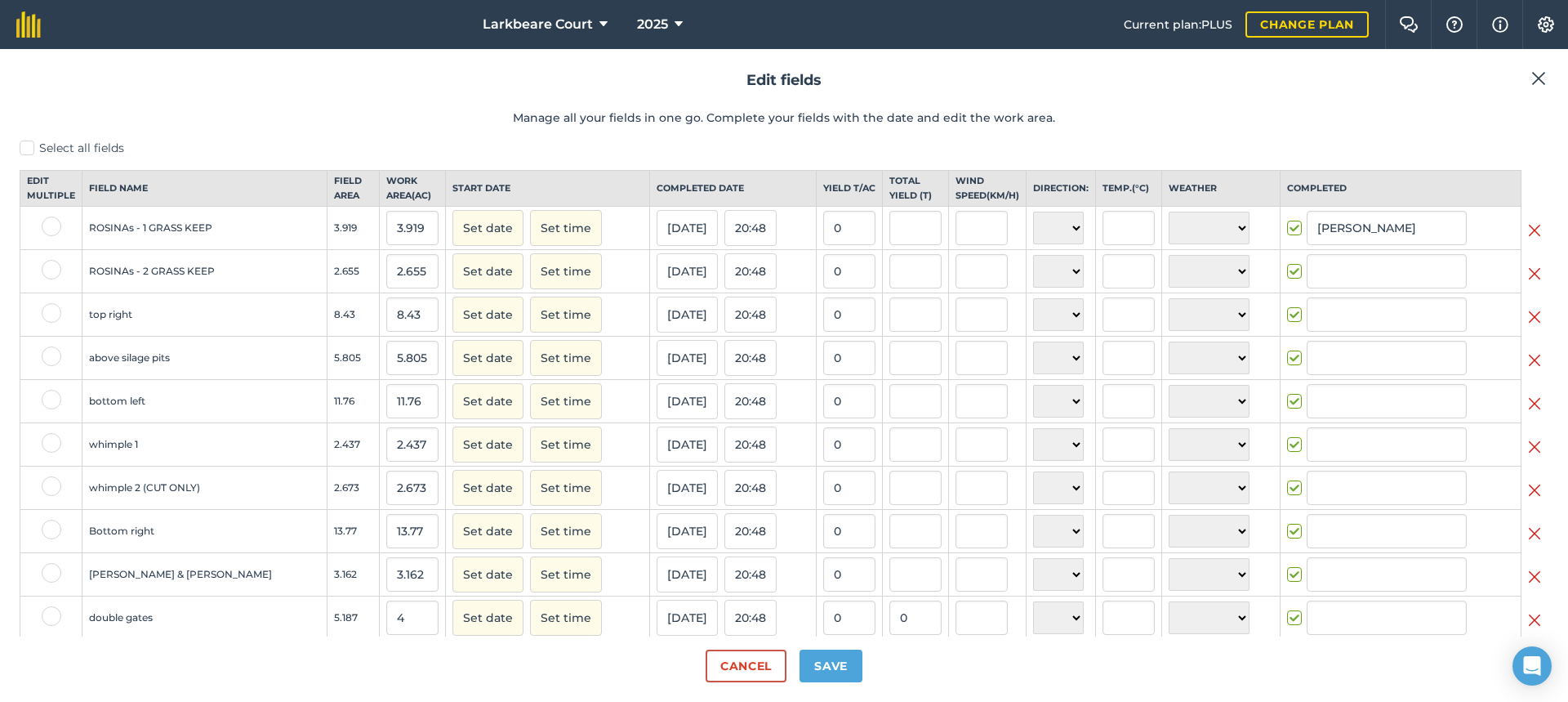
type input "[PERSON_NAME]"
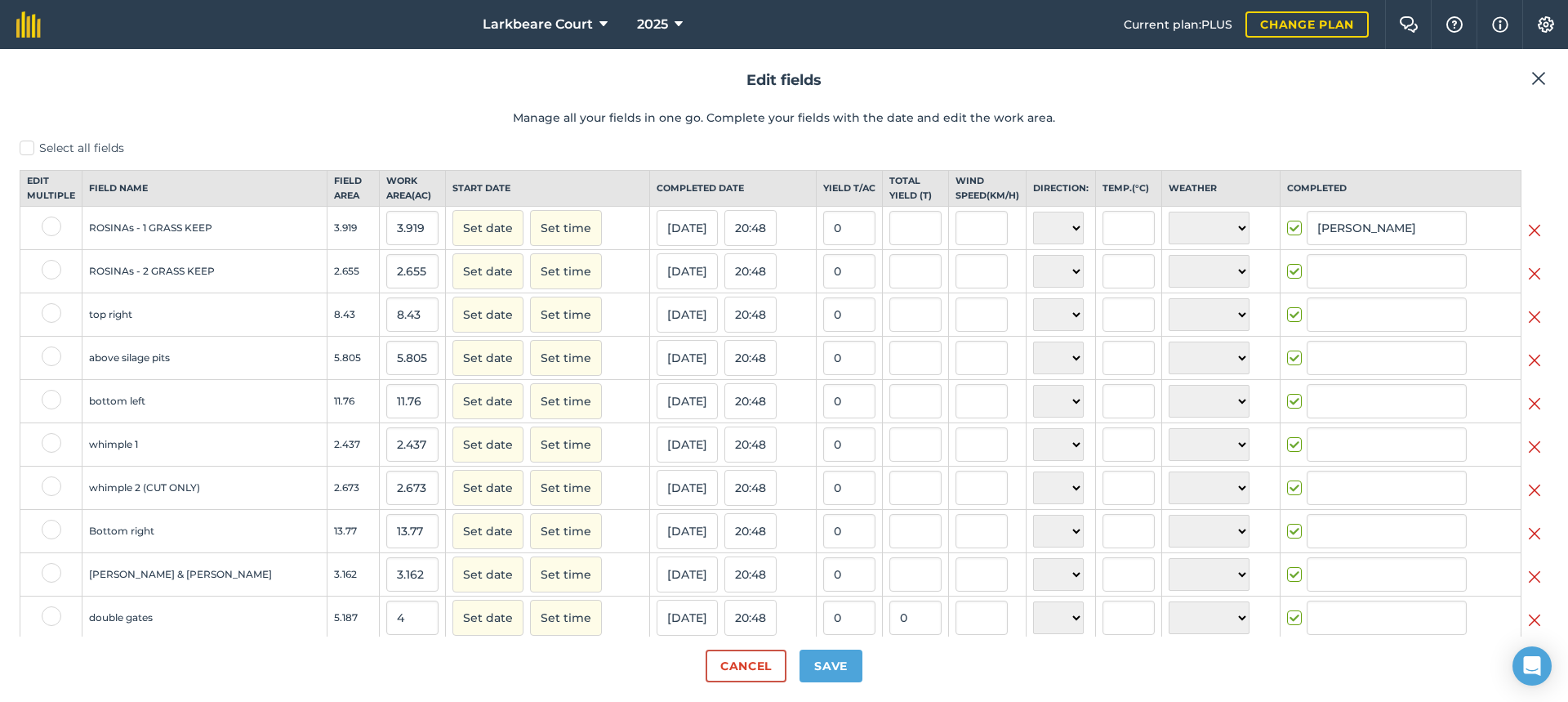
type input "[PERSON_NAME]"
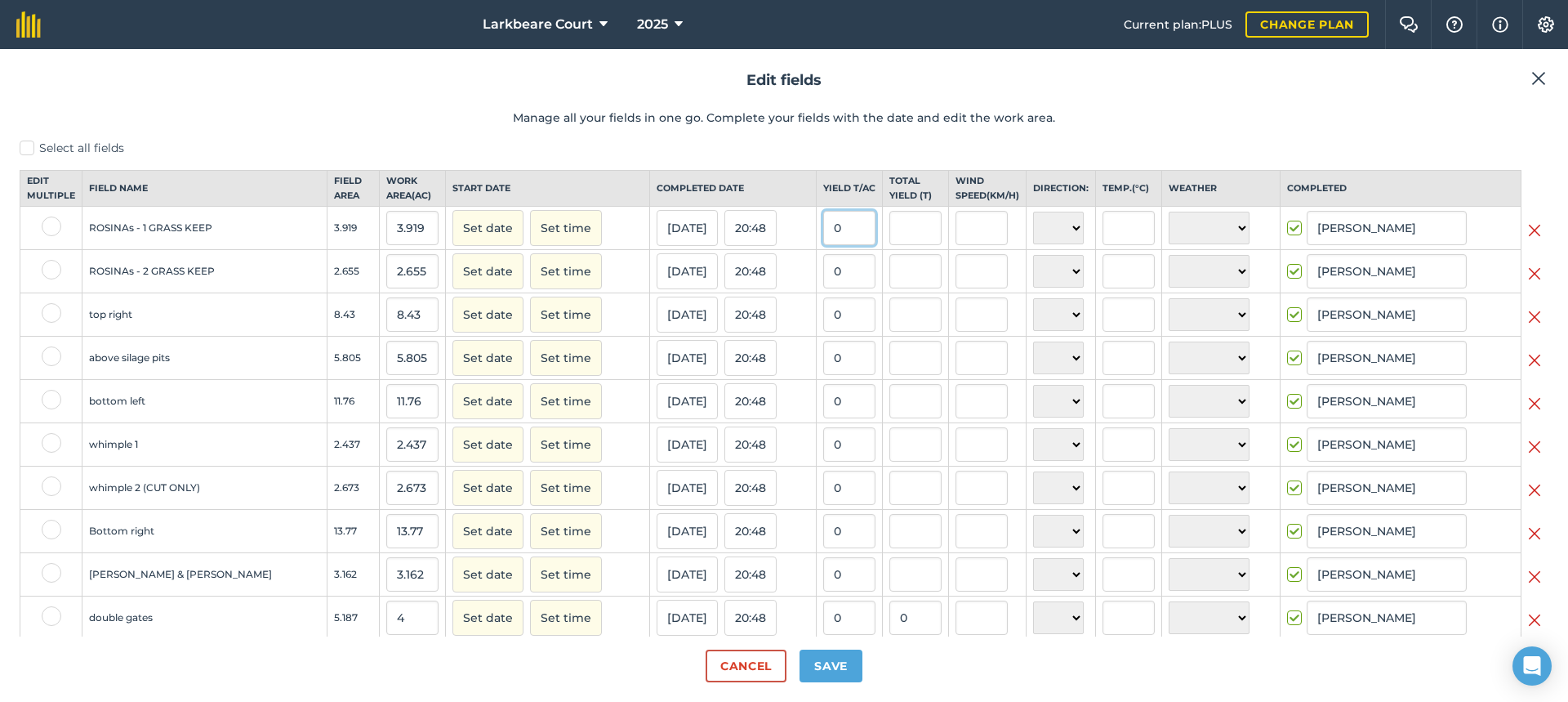
click at [824, 246] on input "0" at bounding box center [849, 228] width 52 height 35
type input "2.5"
click at [453, 210] on button "Set date" at bounding box center [488, 228] width 71 height 36
type input "9.7975"
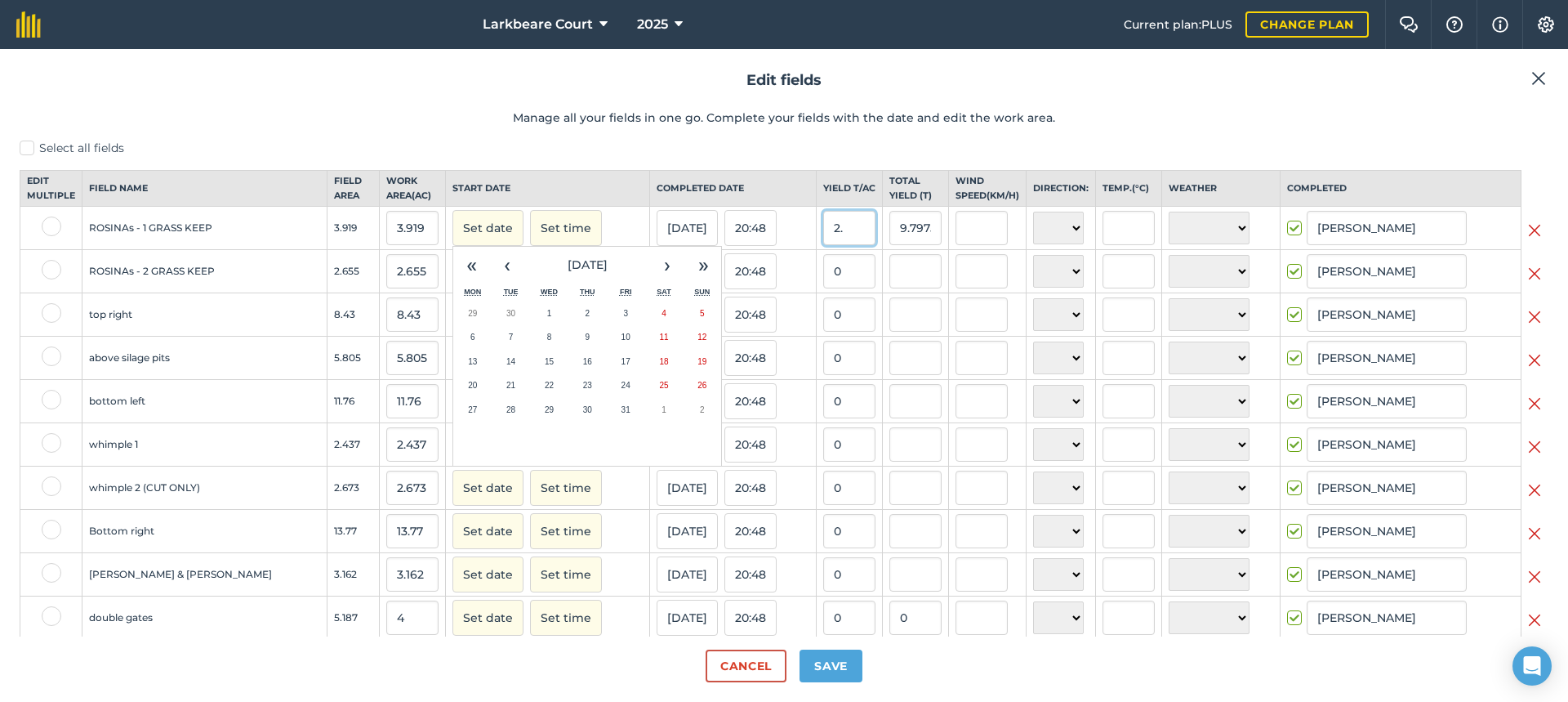
type input "2"
click at [525, 100] on header "Edit fields Manage all your fields in one go. Complete your fields with the dat…" at bounding box center [784, 104] width 1529 height 71
click at [733, 663] on button "Cancel" at bounding box center [745, 666] width 81 height 33
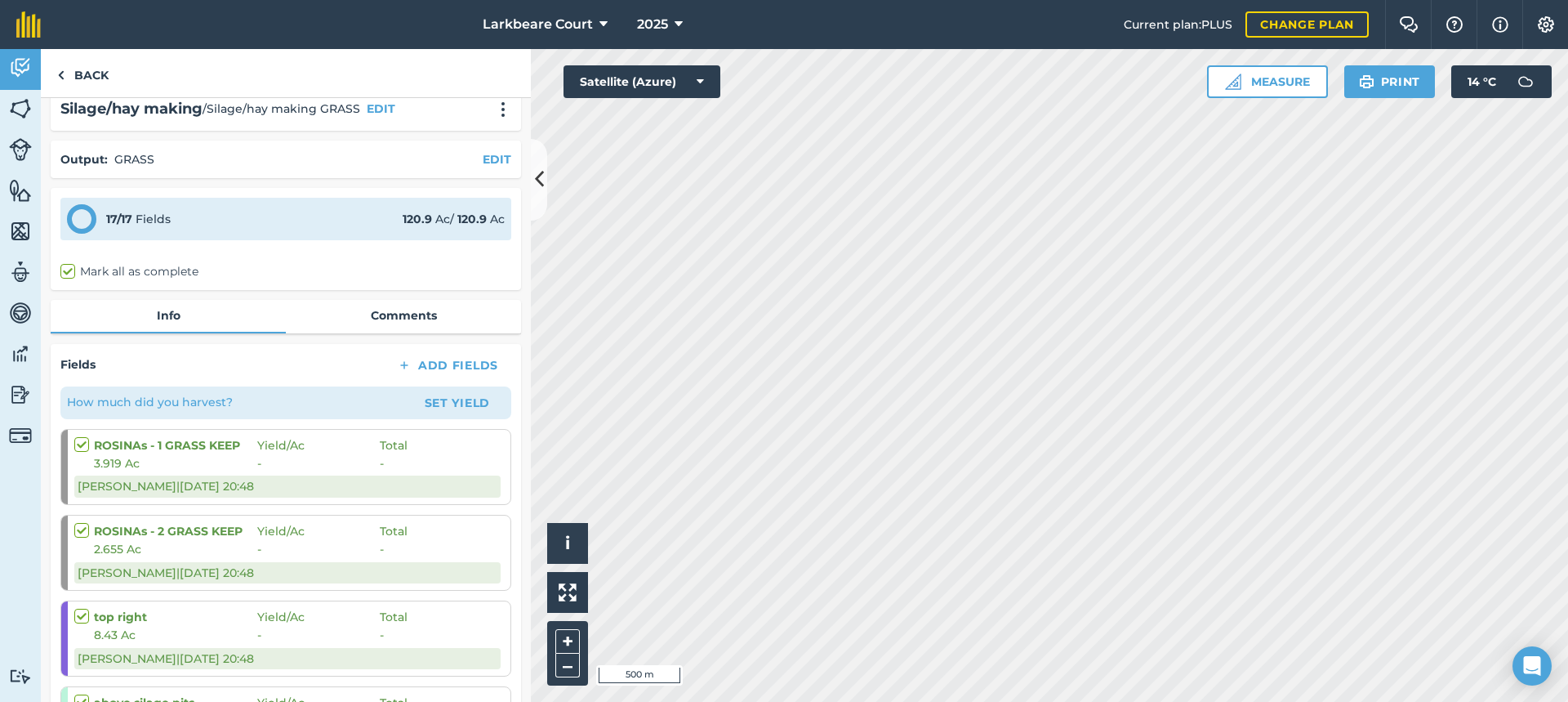
scroll to position [9, 0]
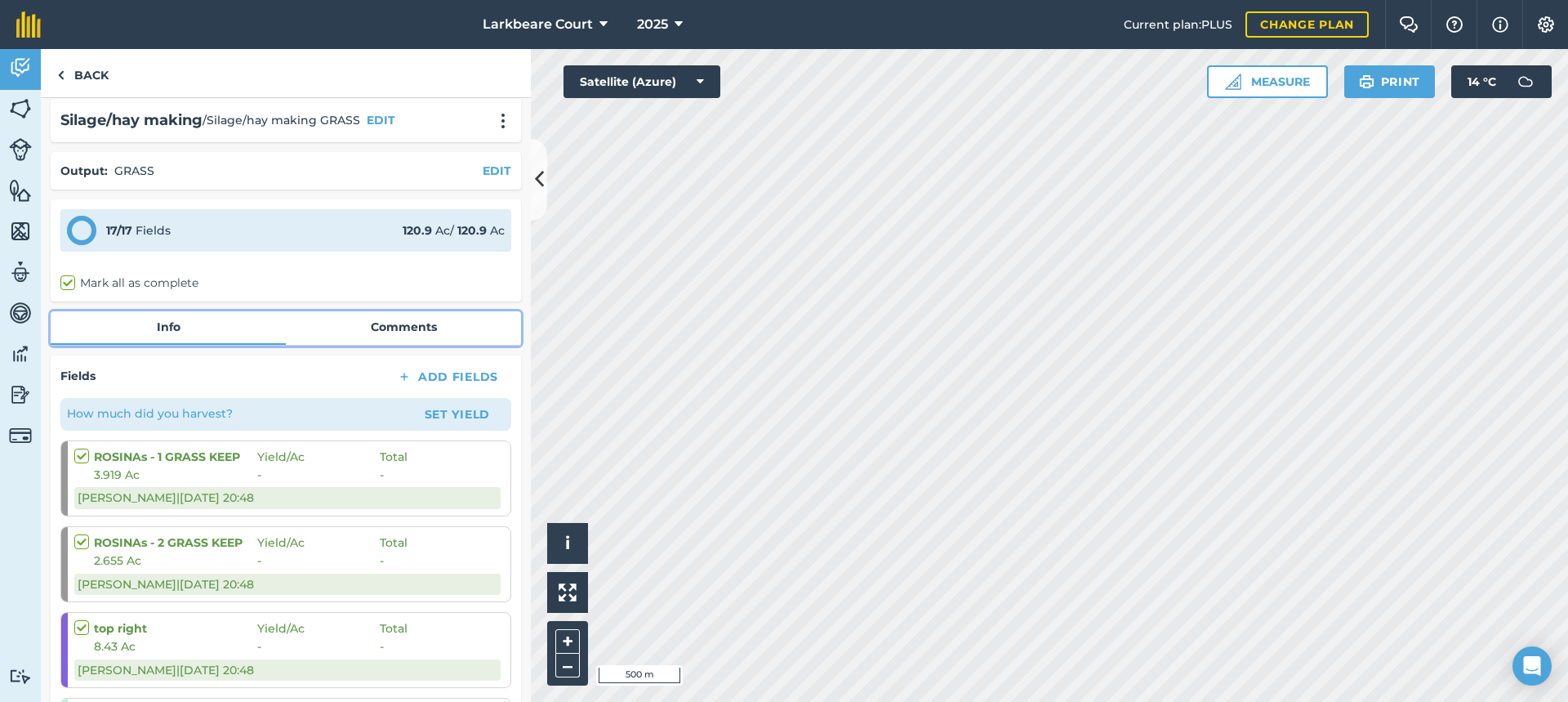
click at [394, 335] on link "Comments" at bounding box center [403, 326] width 235 height 31
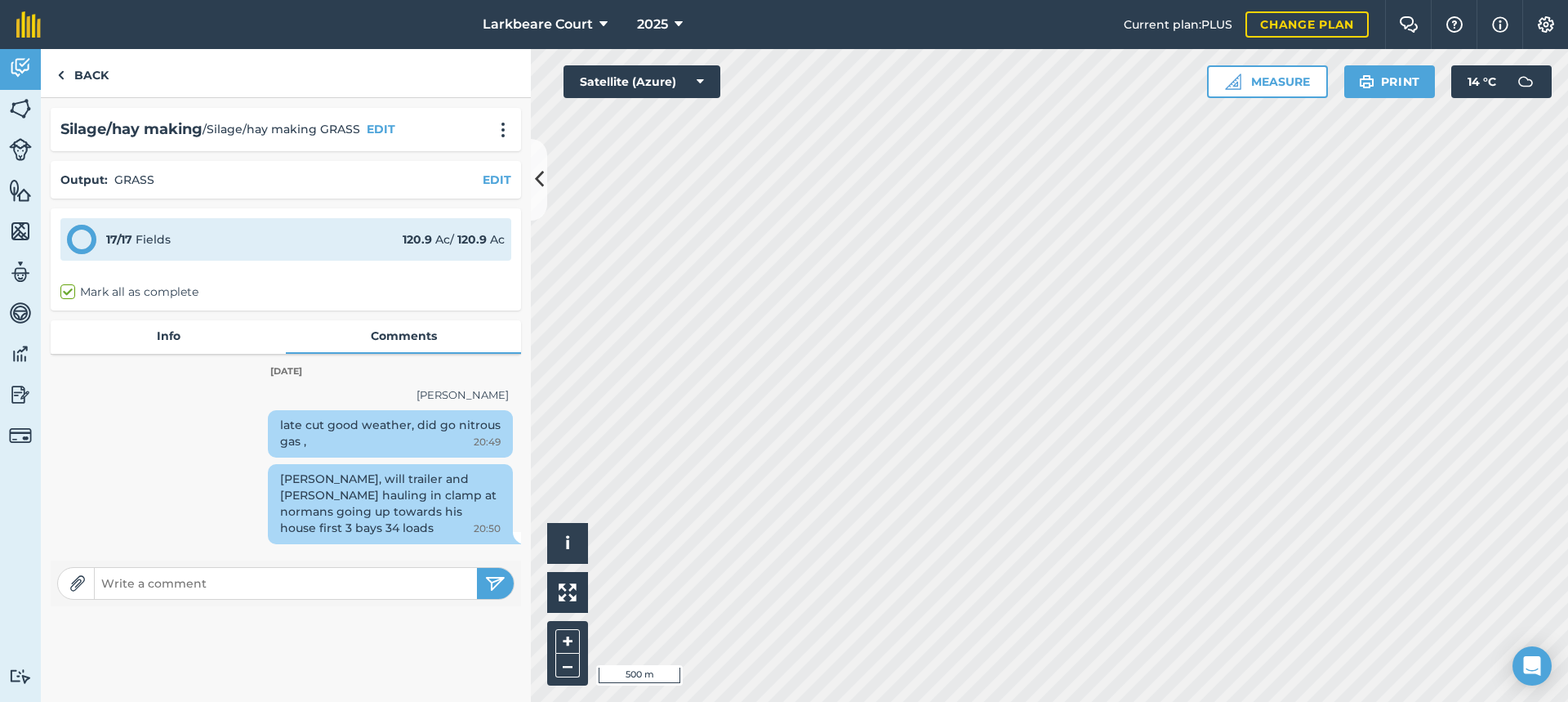
click at [267, 579] on input "text" at bounding box center [285, 583] width 382 height 23
type input "2.5 tn acre"
click at [477, 567] on button "submit" at bounding box center [495, 583] width 36 height 31
click at [108, 61] on link "Back" at bounding box center [83, 73] width 85 height 48
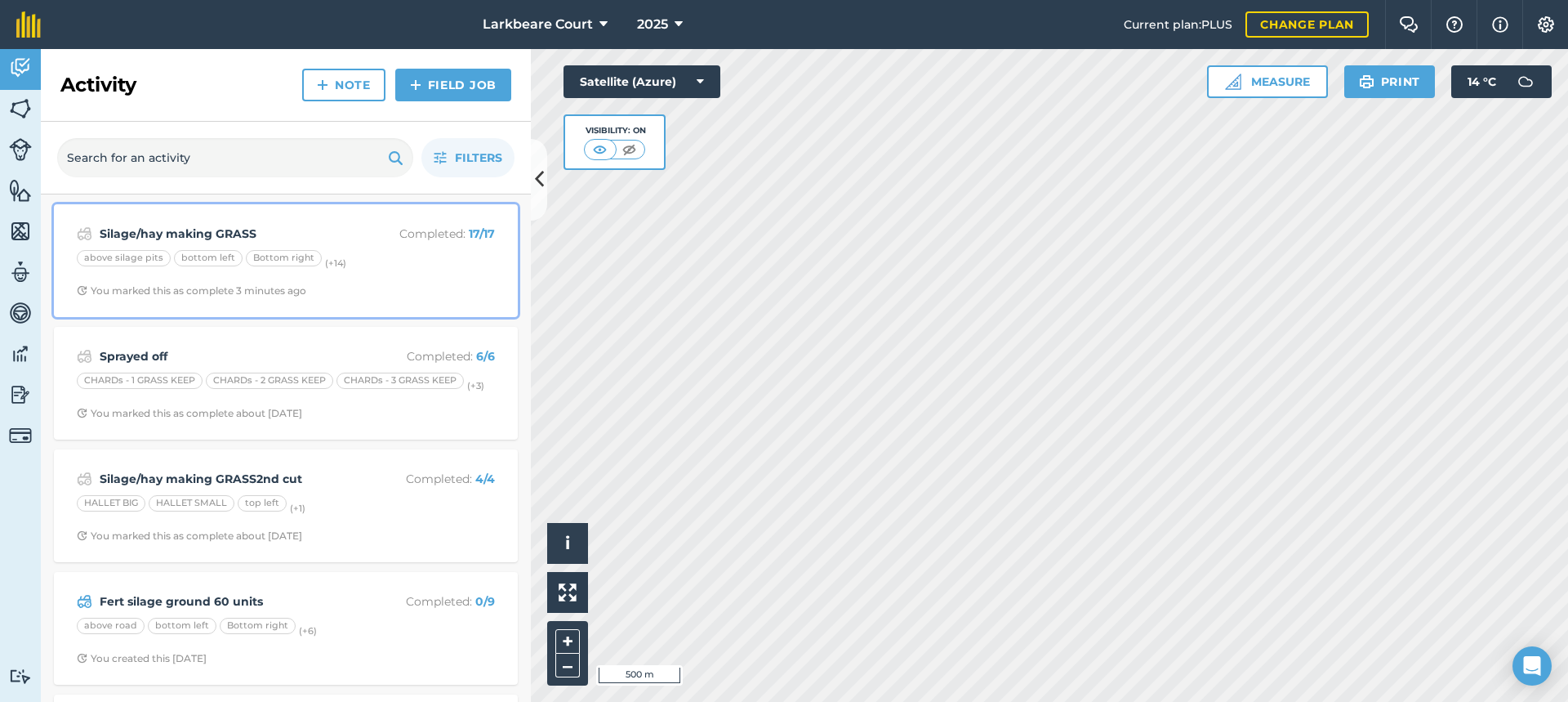
click at [232, 222] on div "[PERSON_NAME]/hay making GRASS Completed : 17 / 17 above silage pits bottom lef…" at bounding box center [285, 260] width 444 height 93
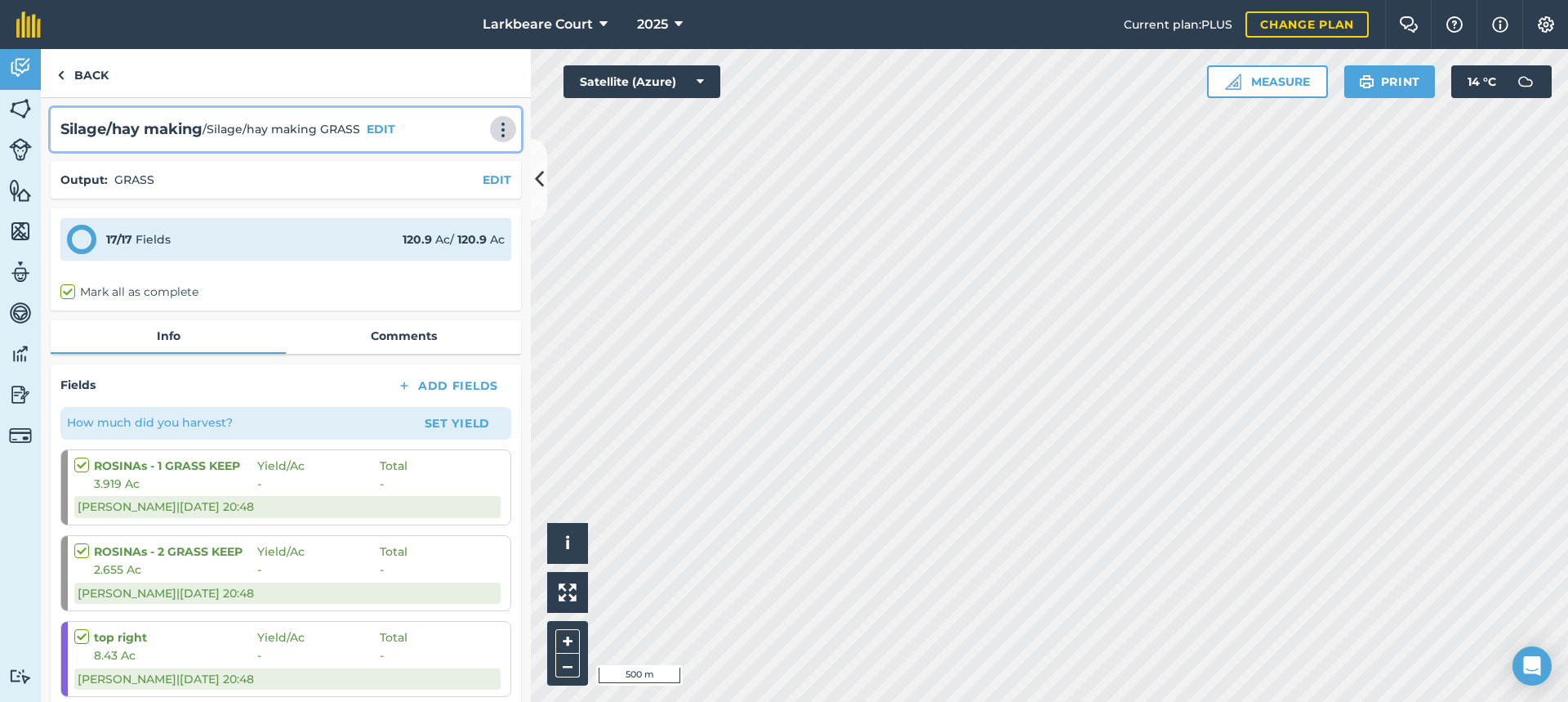
click at [494, 131] on img at bounding box center [504, 130] width 20 height 16
click at [469, 165] on link "Print" at bounding box center [468, 165] width 105 height 33
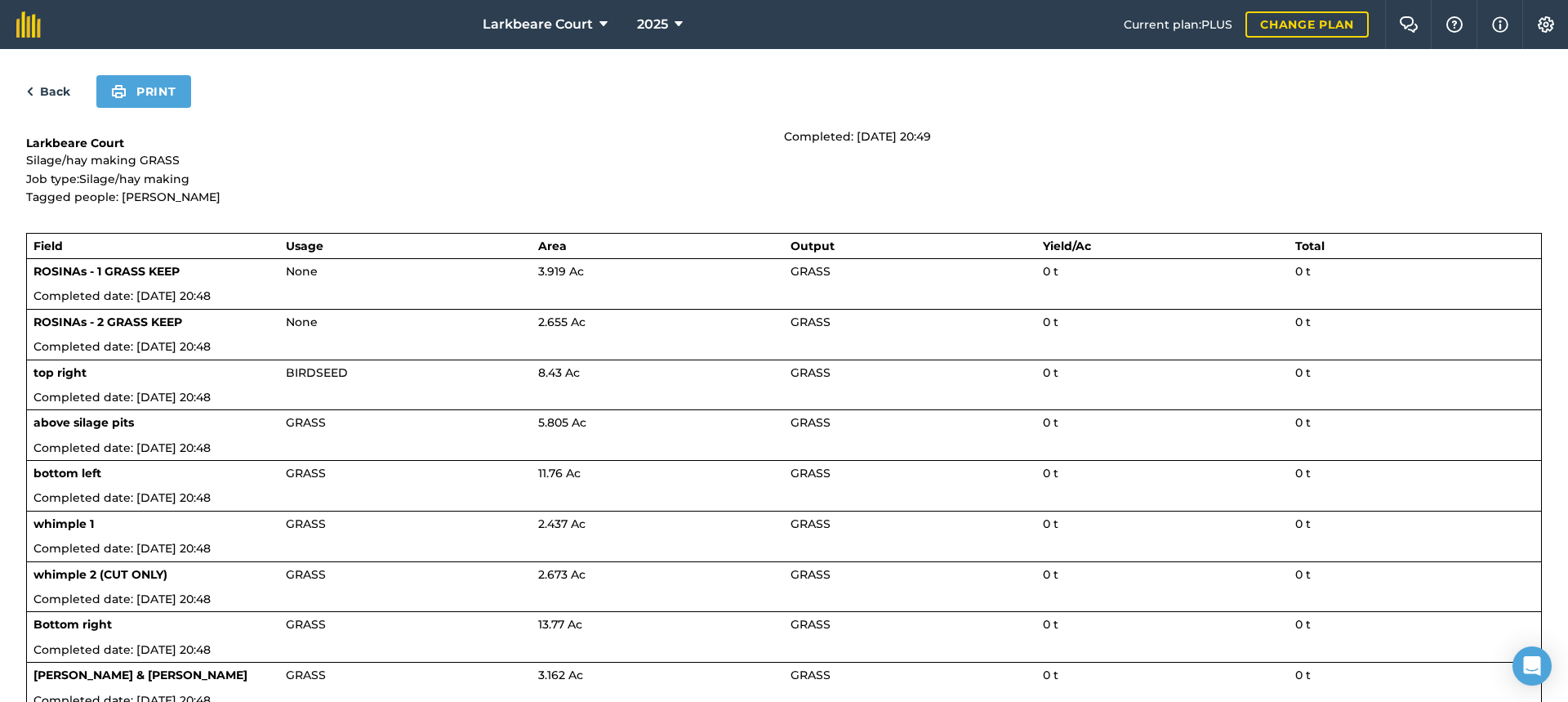
click at [54, 95] on link "Back" at bounding box center [48, 92] width 45 height 20
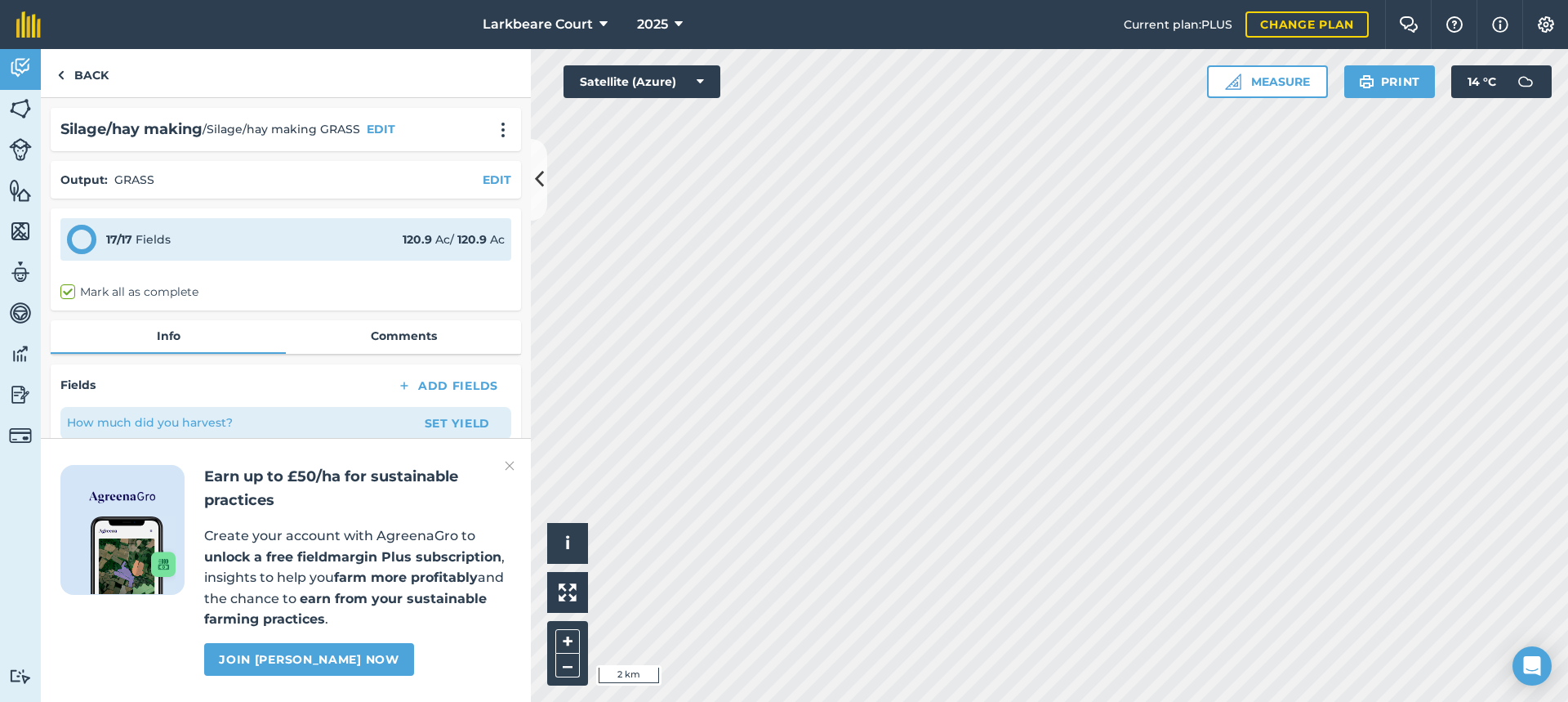
click at [305, 229] on div "17 / 17 Fields 120.9 Ac / 120.9 Ac" at bounding box center [285, 239] width 451 height 43
click at [298, 252] on div "17 / 17 Fields 120.9 Ac / 120.9 Ac" at bounding box center [285, 239] width 451 height 43
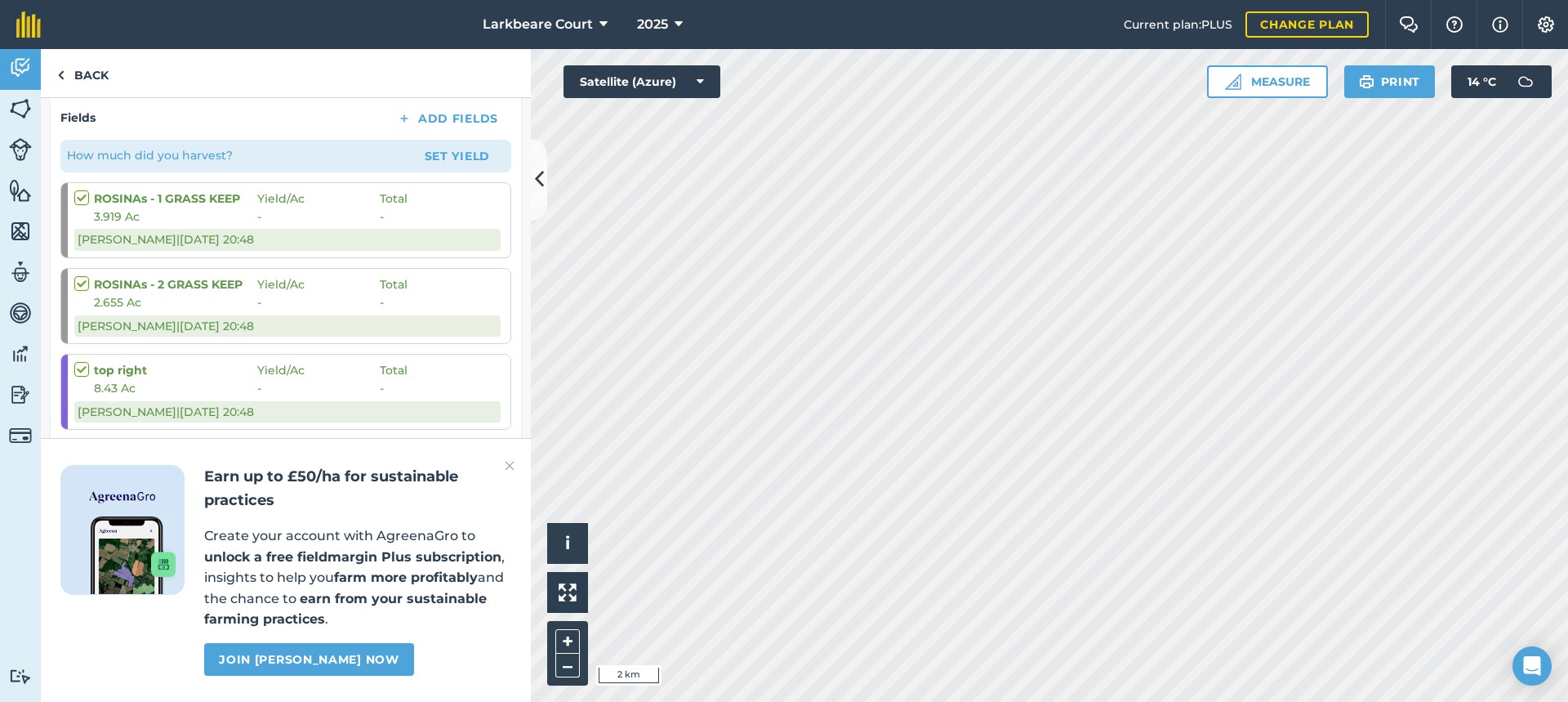
click at [505, 456] on img at bounding box center [509, 466] width 10 height 20
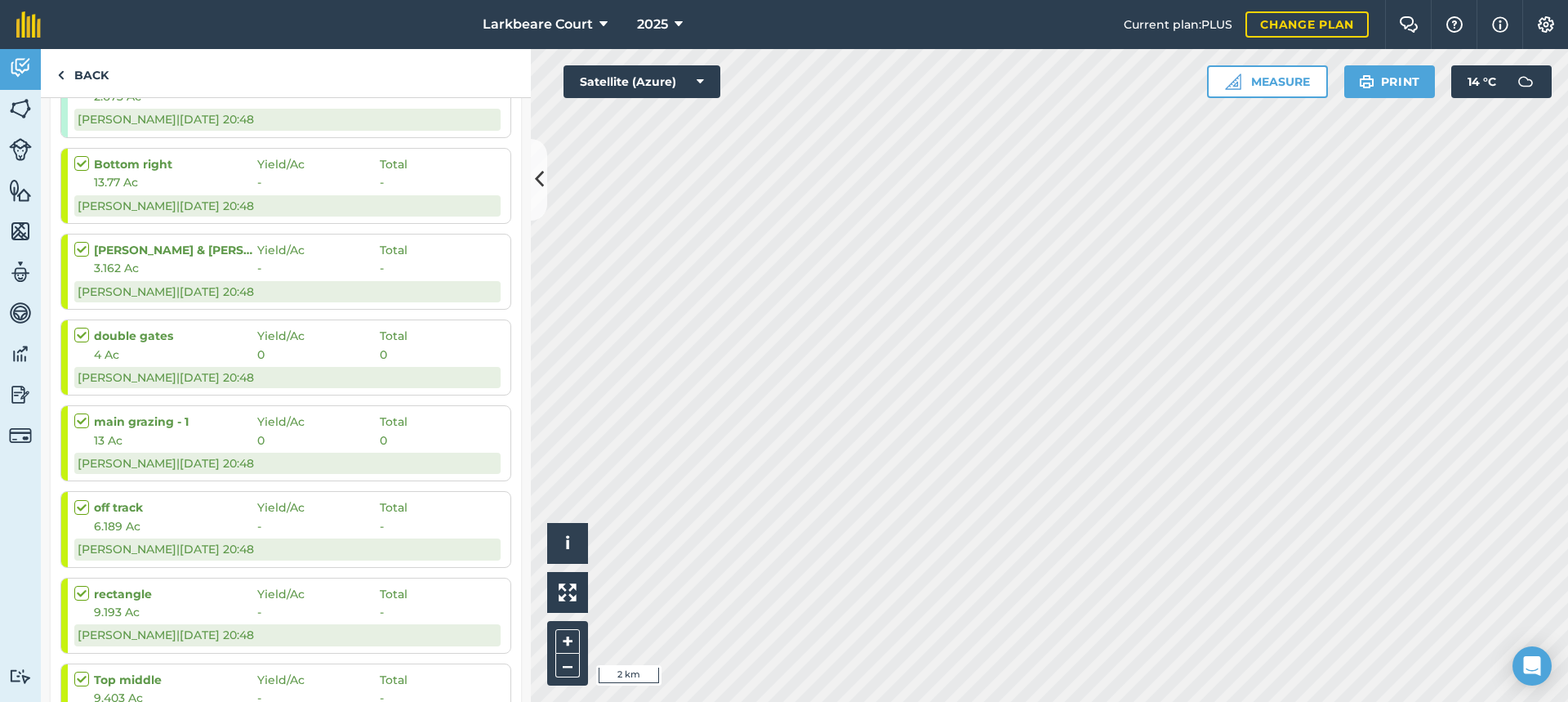
scroll to position [904, 0]
click at [89, 66] on link "Back" at bounding box center [83, 73] width 85 height 48
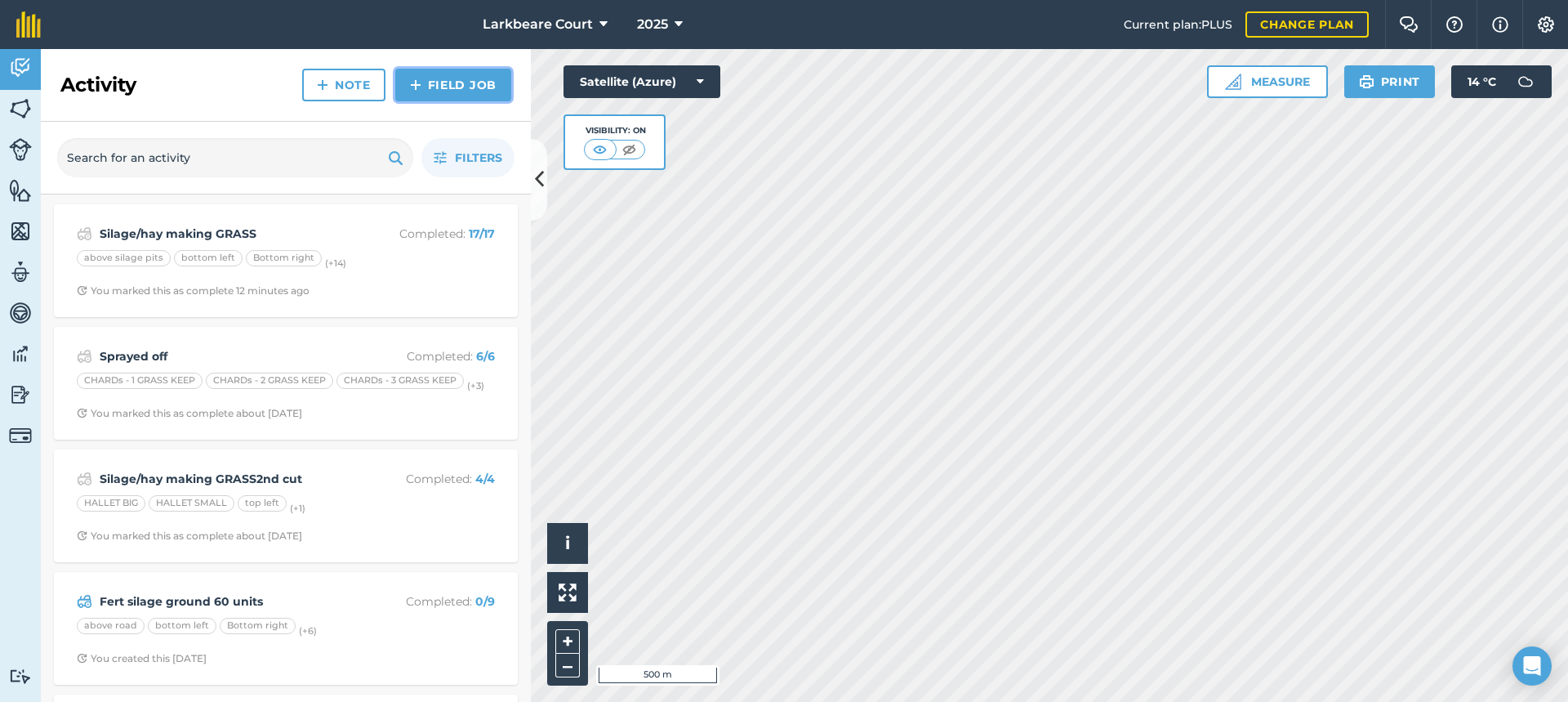
click at [477, 85] on link "Field Job" at bounding box center [454, 85] width 116 height 33
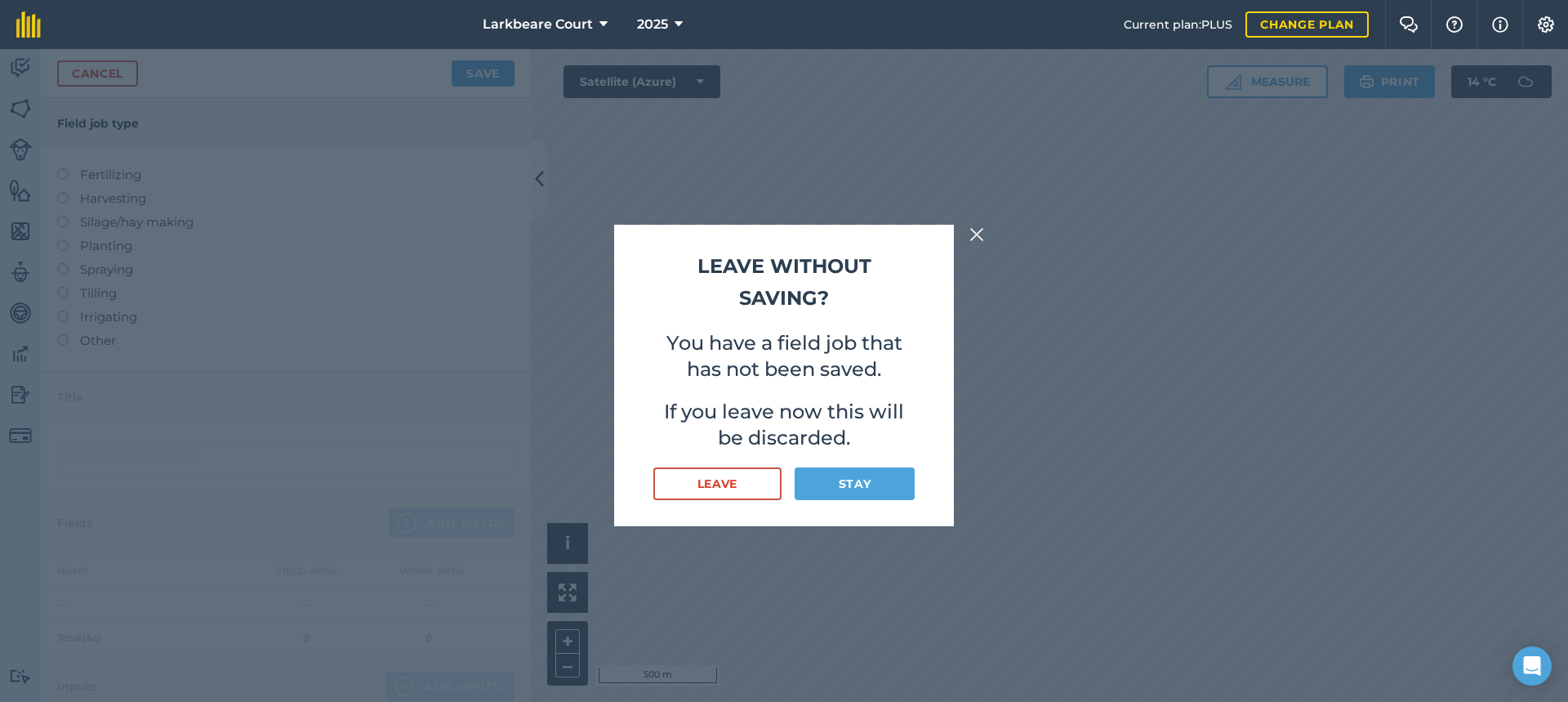
click at [968, 235] on button at bounding box center [977, 235] width 20 height 20
click at [818, 486] on button "Stay" at bounding box center [854, 484] width 120 height 33
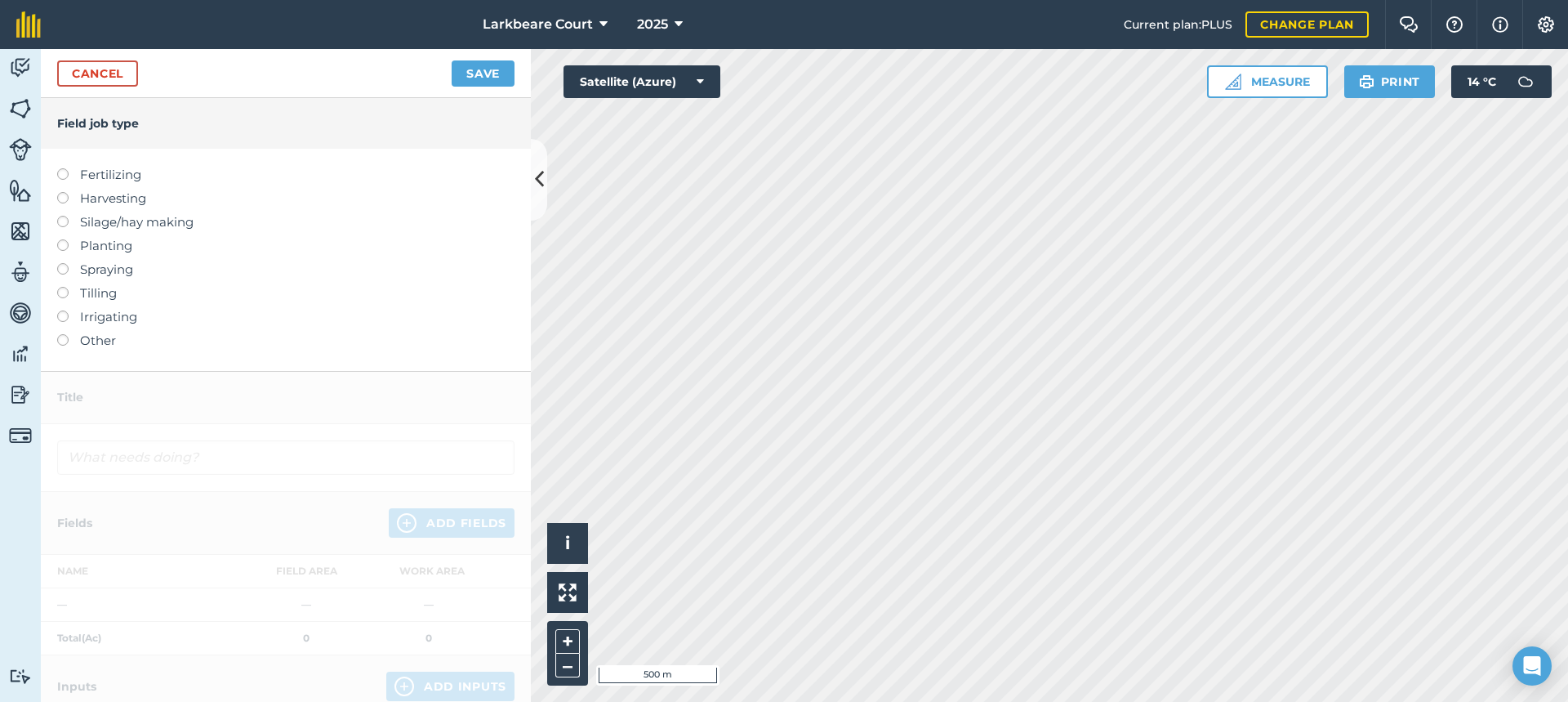
click at [61, 334] on label at bounding box center [68, 334] width 23 height 0
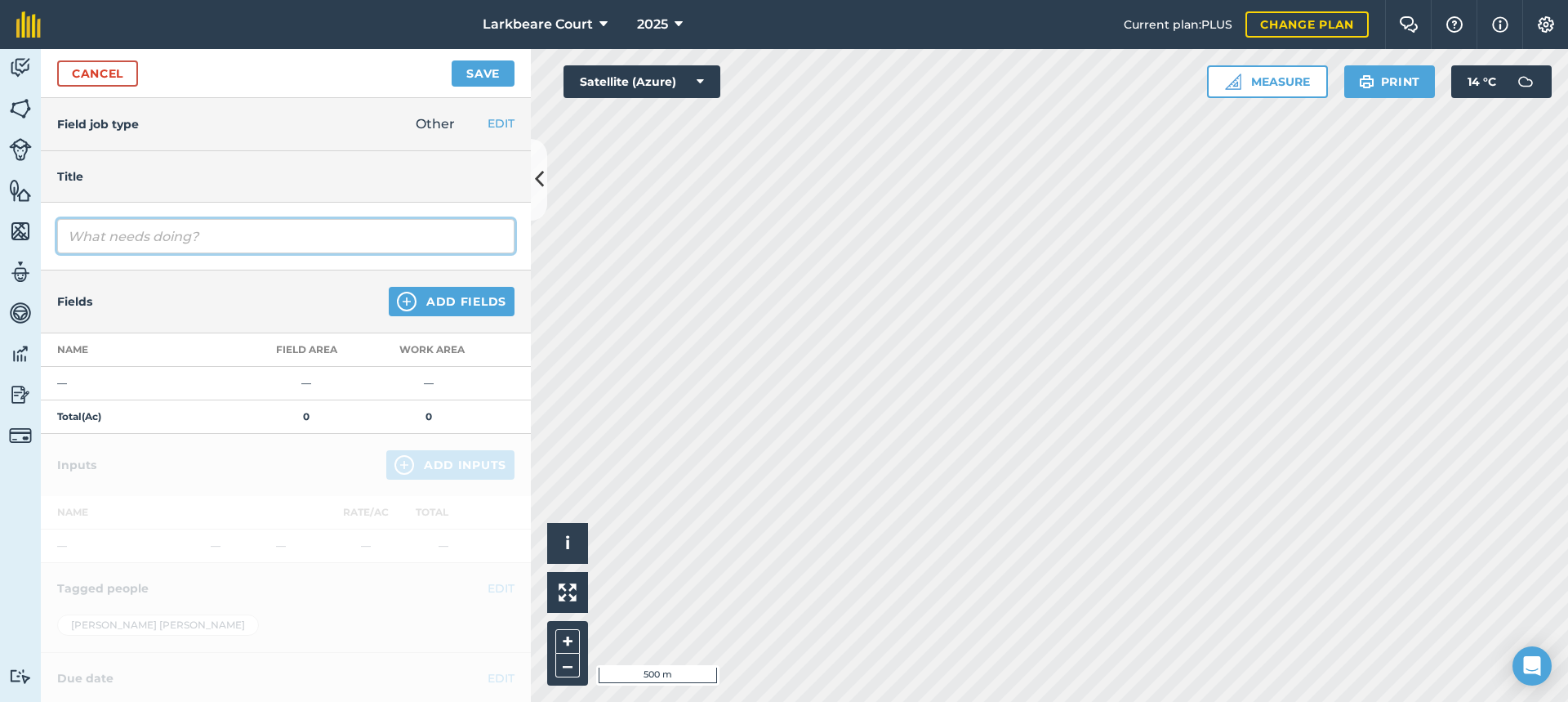
click at [367, 242] on input "text" at bounding box center [285, 236] width 457 height 35
type input "power harrow"
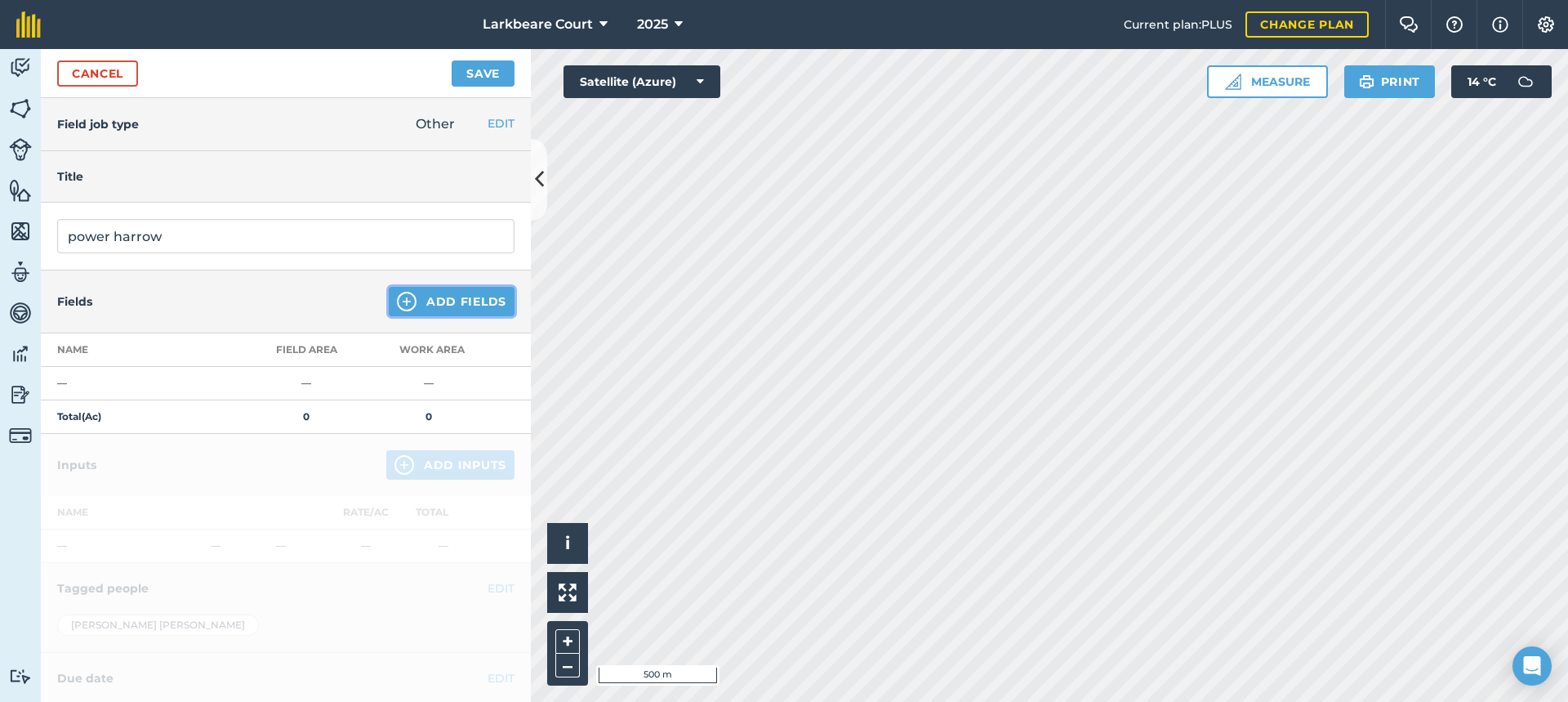
click at [390, 290] on button "Add Fields" at bounding box center [452, 301] width 125 height 29
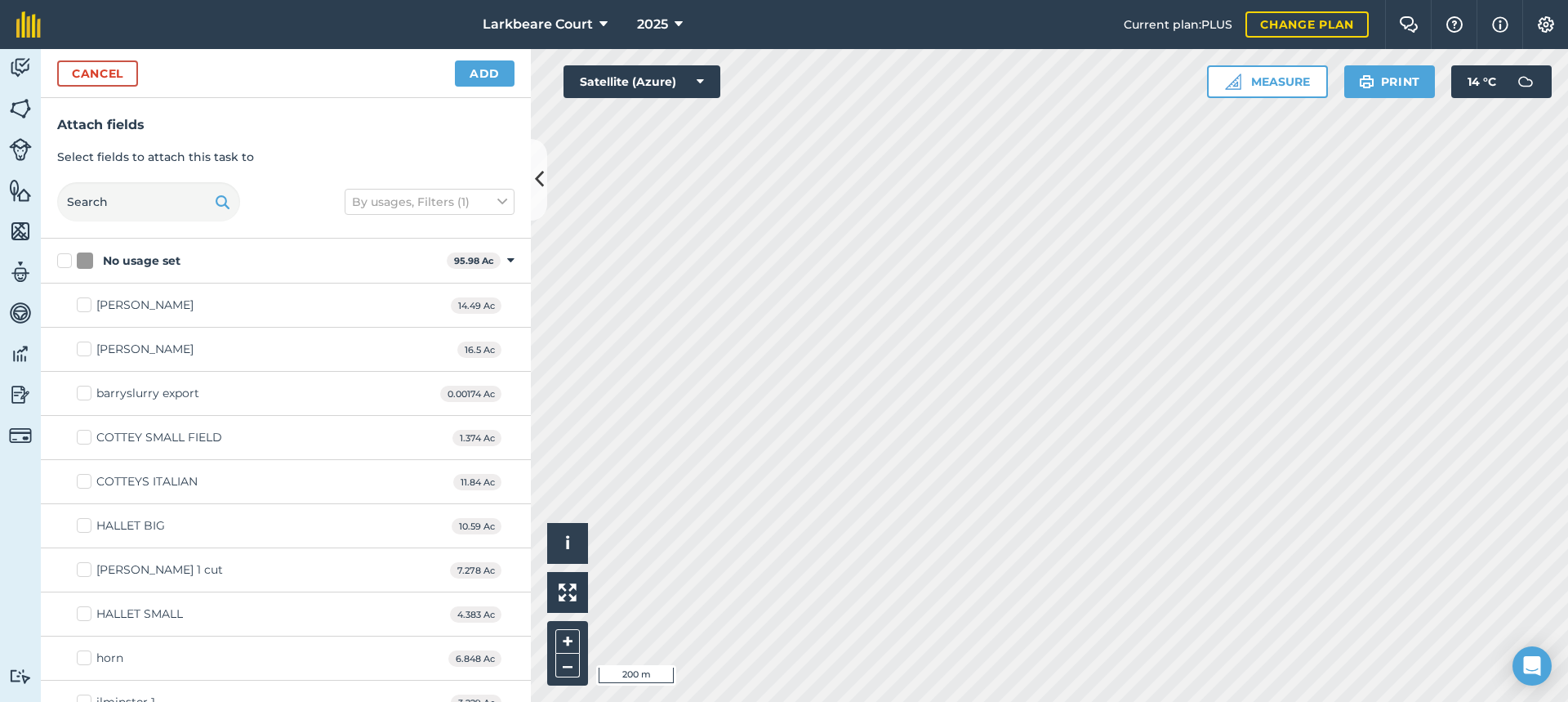
checkbox input "true"
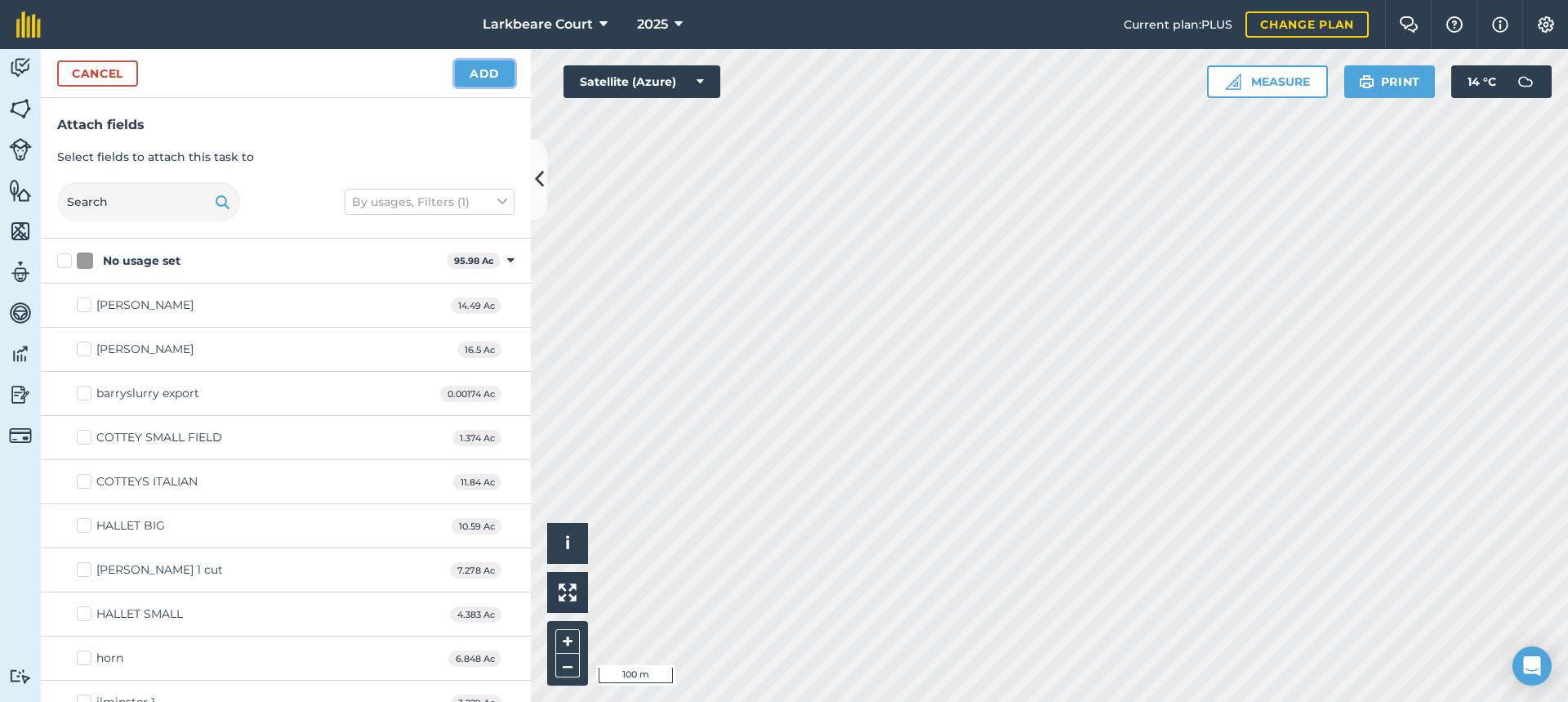
click at [502, 73] on button "Add" at bounding box center [484, 73] width 60 height 26
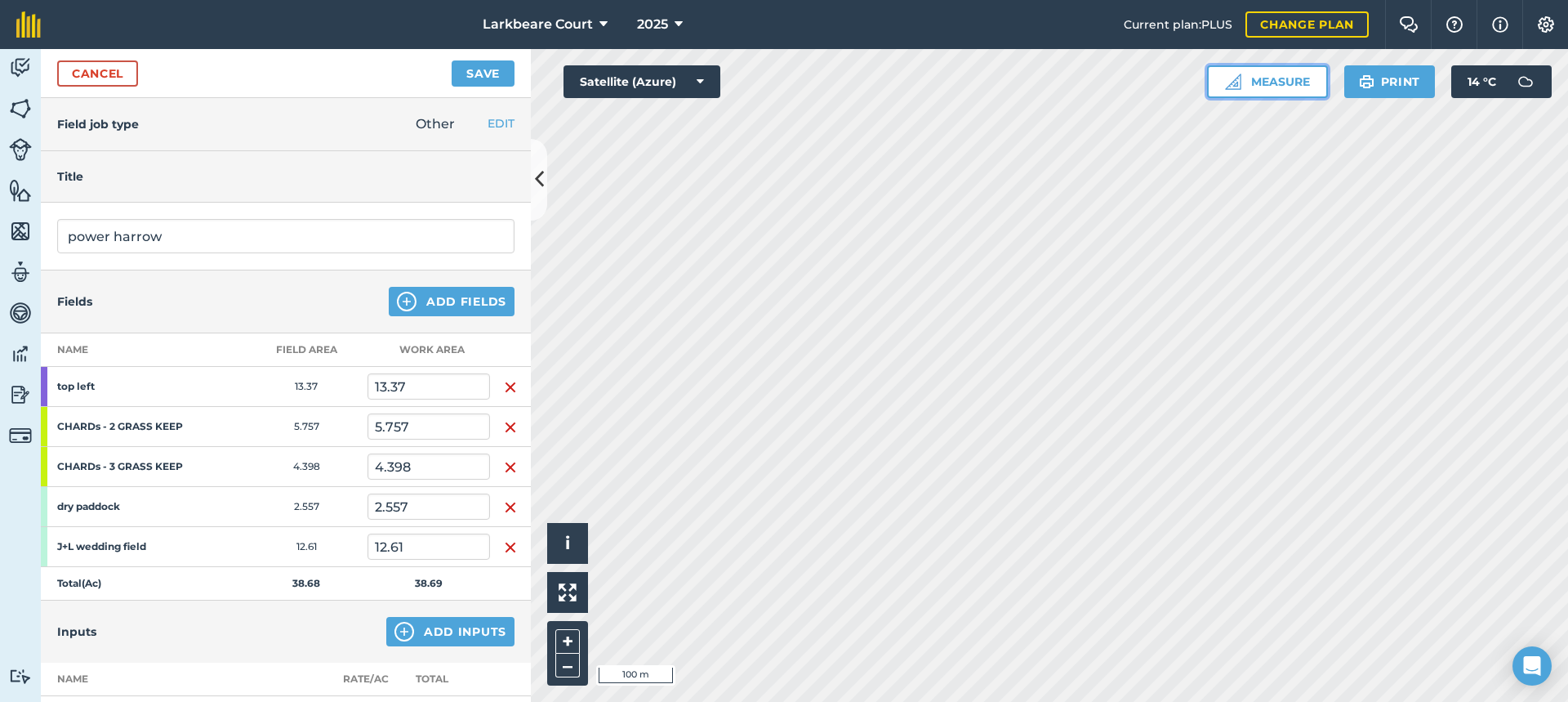
click at [1265, 85] on button "Measure" at bounding box center [1267, 82] width 121 height 33
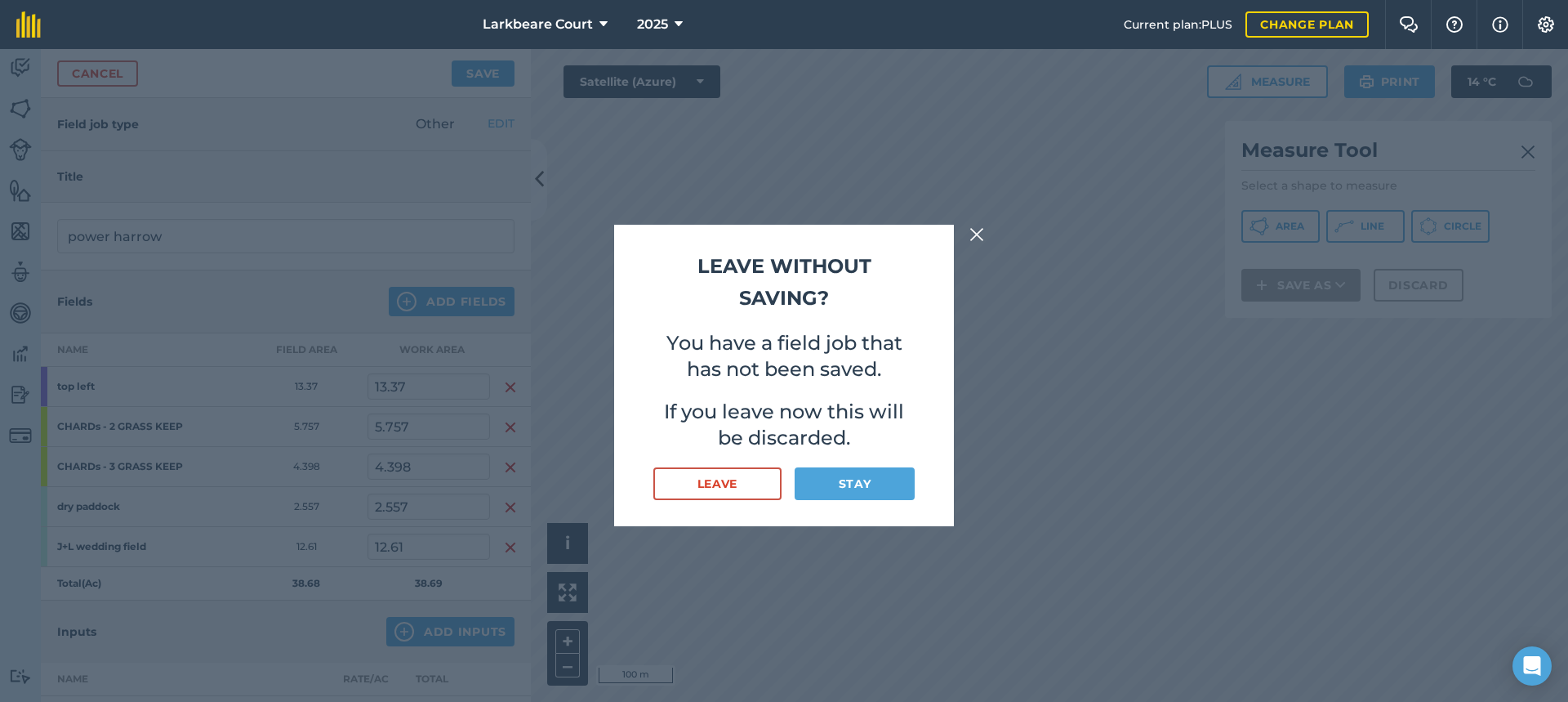
click at [979, 235] on img at bounding box center [976, 235] width 15 height 20
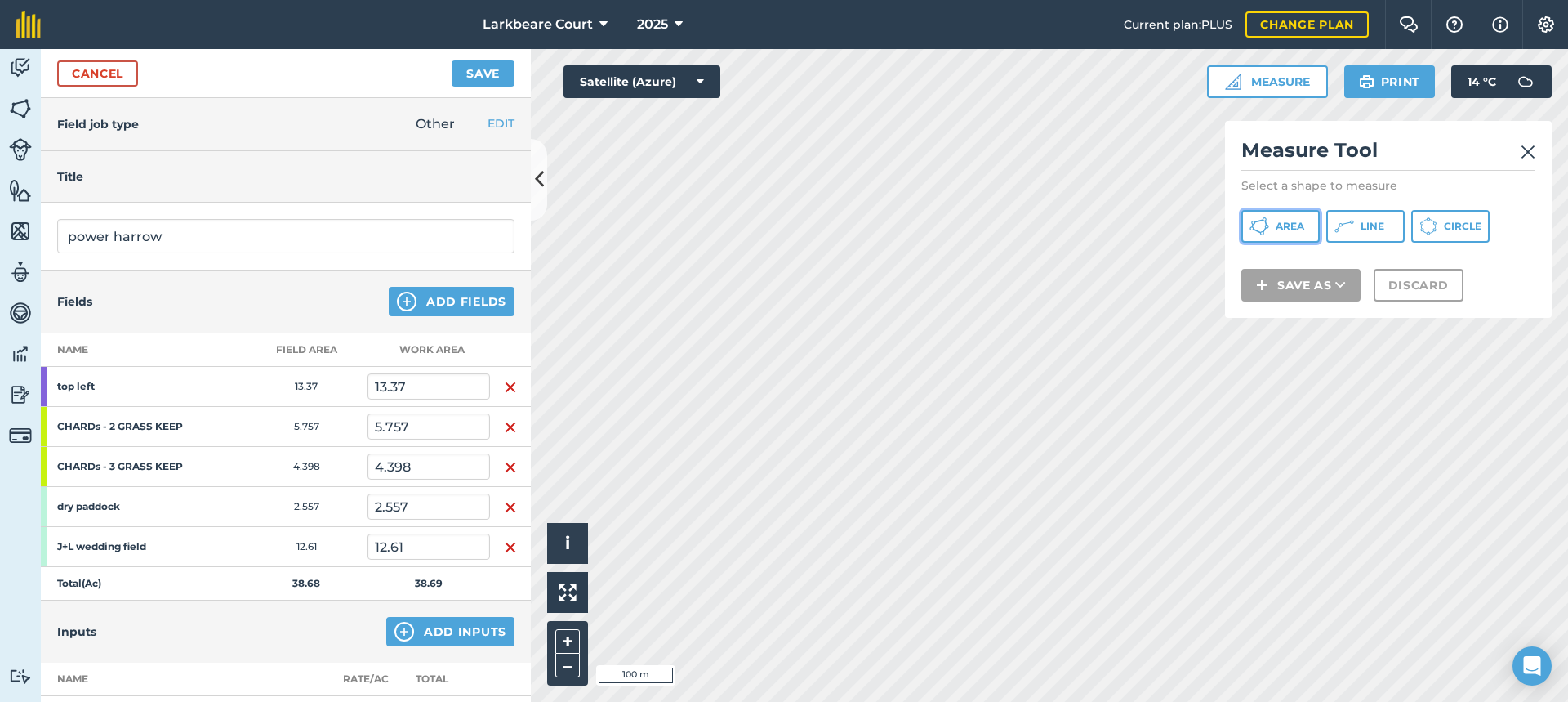
click at [1303, 222] on span "Area" at bounding box center [1289, 226] width 28 height 13
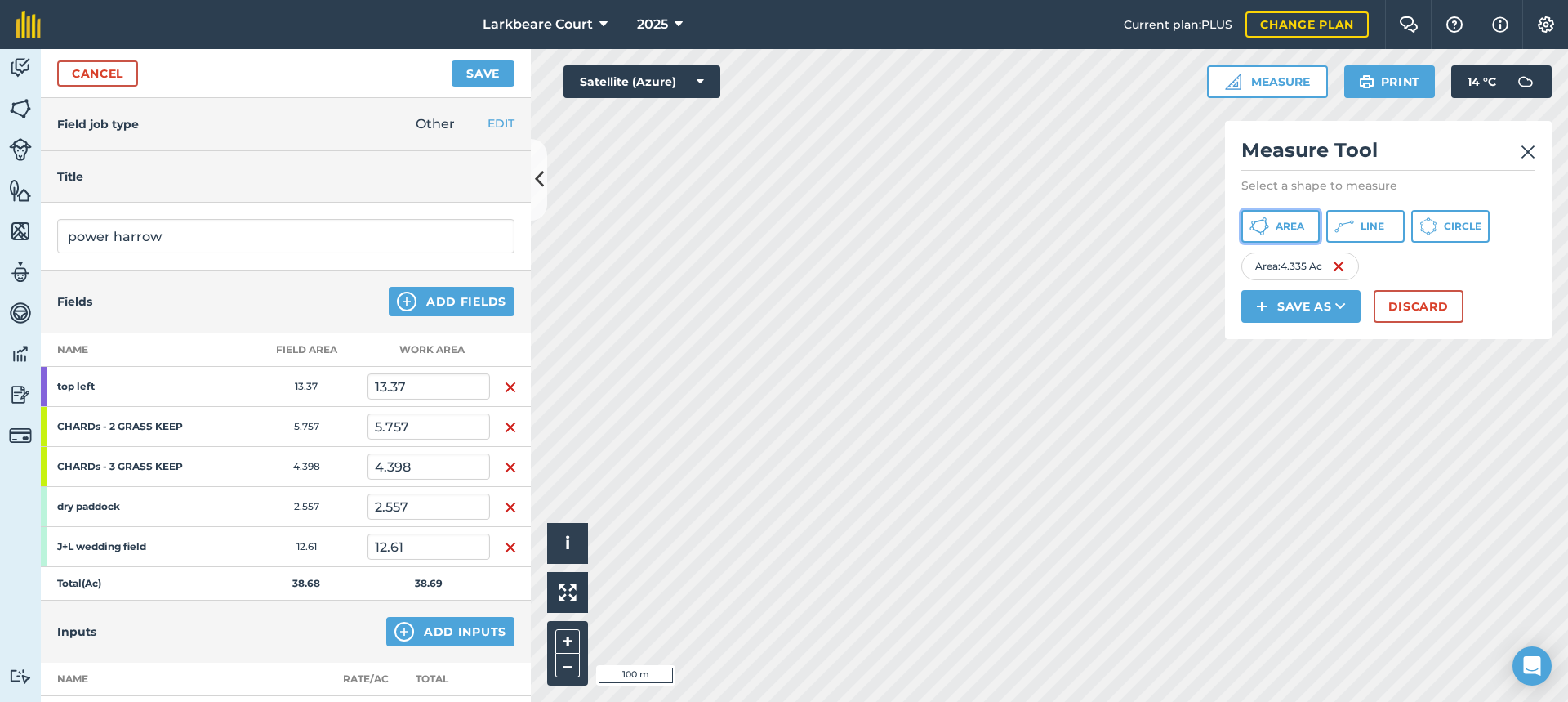
click at [1278, 226] on span "Area" at bounding box center [1289, 226] width 28 height 13
click at [1404, 300] on button "Discard" at bounding box center [1418, 306] width 90 height 33
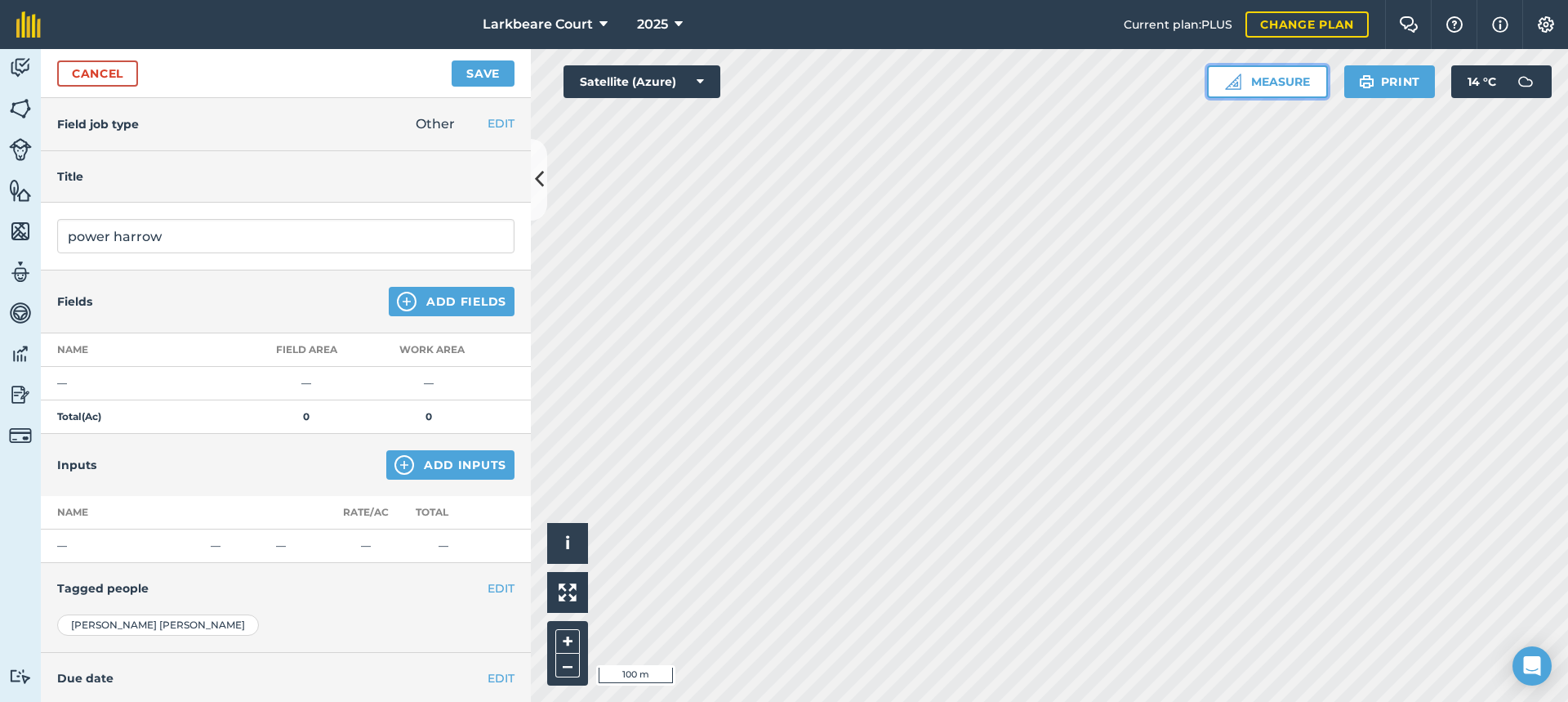
click at [1246, 81] on button "Measure" at bounding box center [1267, 82] width 121 height 33
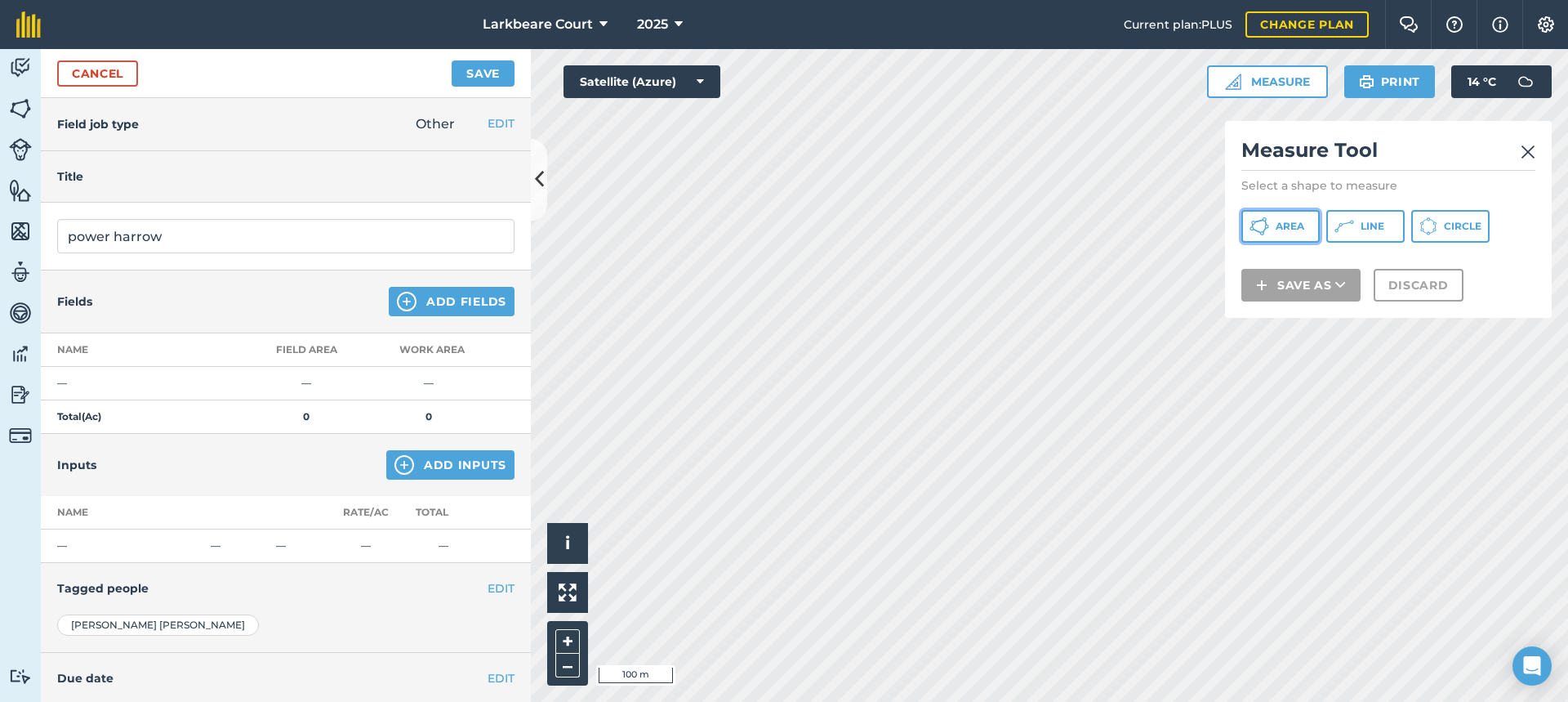
click at [1267, 220] on icon at bounding box center [1259, 226] width 20 height 20
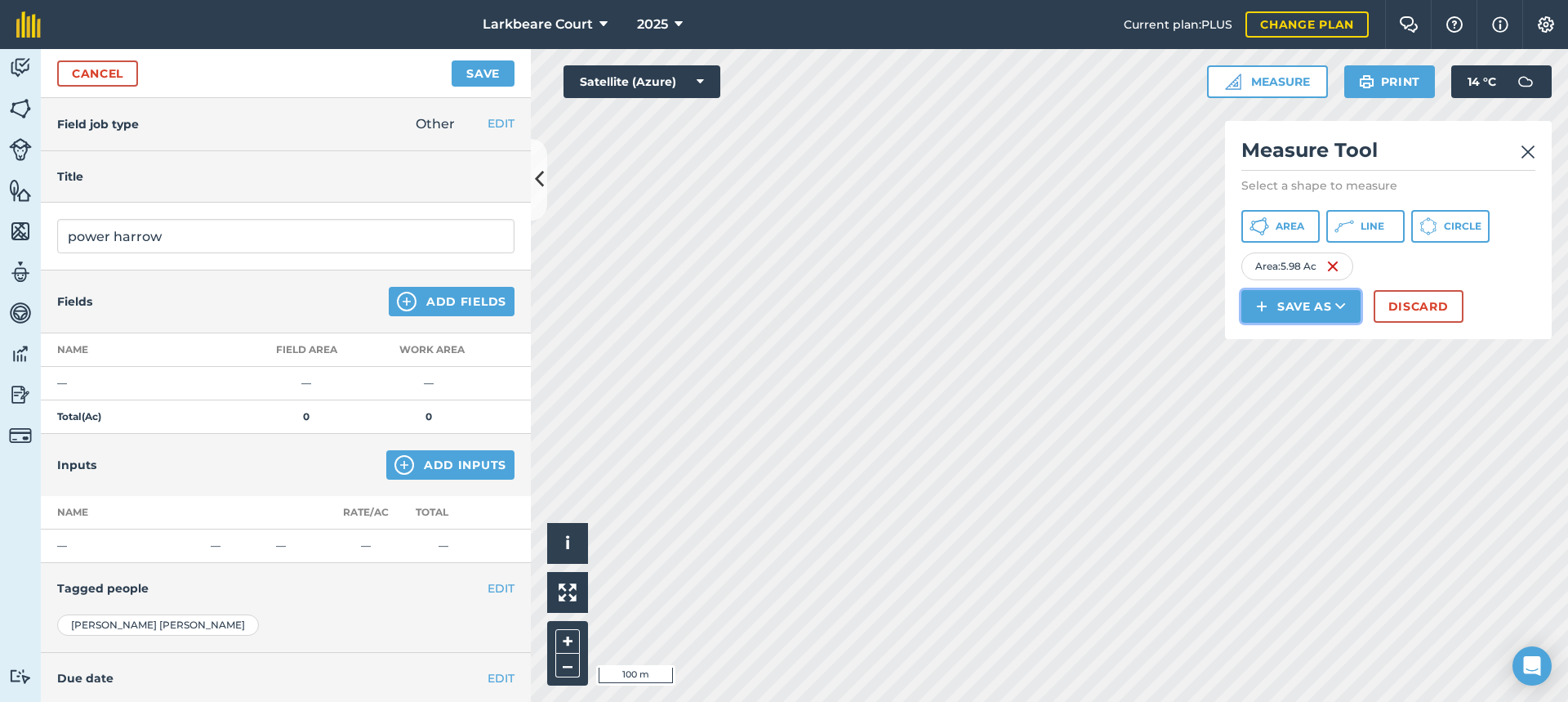
click at [1326, 306] on button "Save as" at bounding box center [1300, 306] width 119 height 33
click at [1316, 348] on link "Field" at bounding box center [1301, 344] width 115 height 36
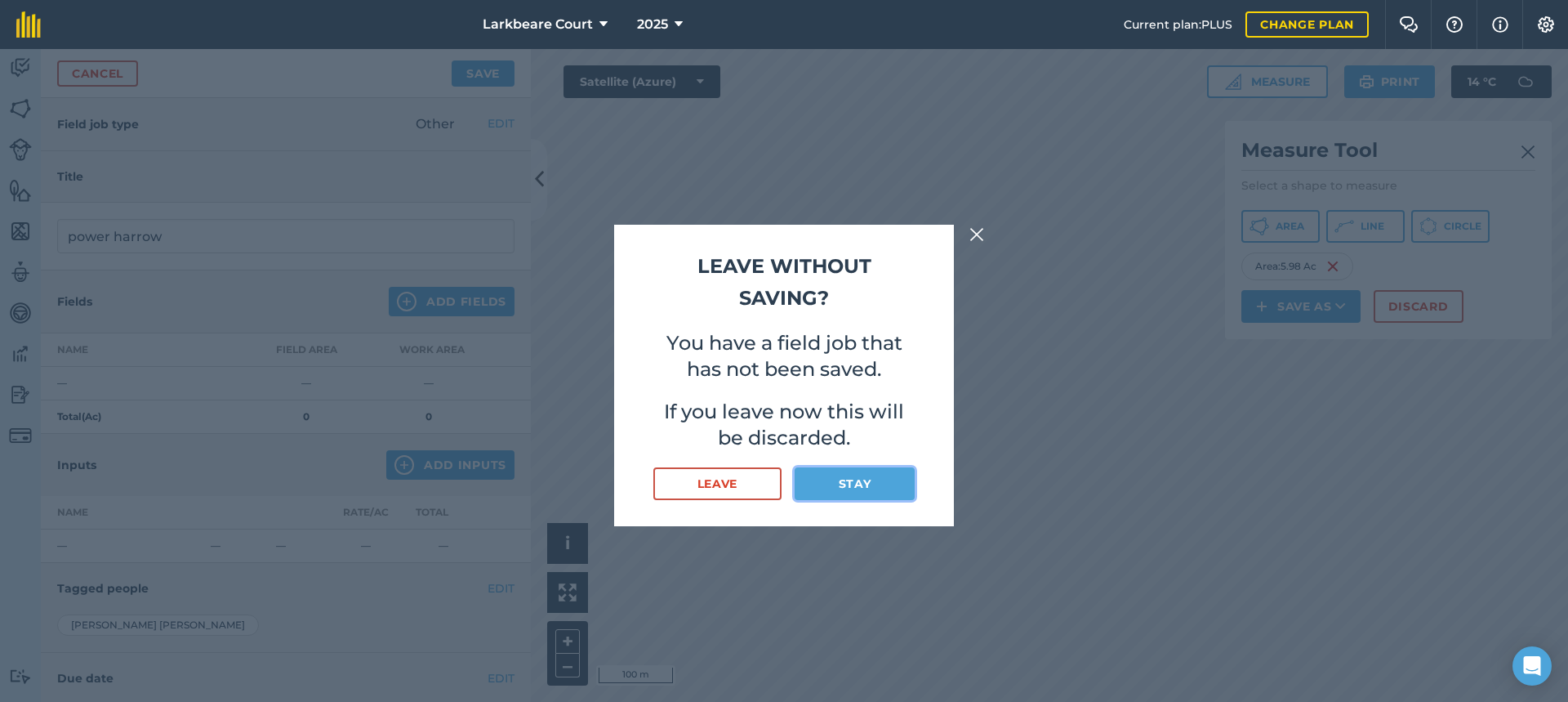
click at [856, 486] on button "Stay" at bounding box center [854, 484] width 120 height 33
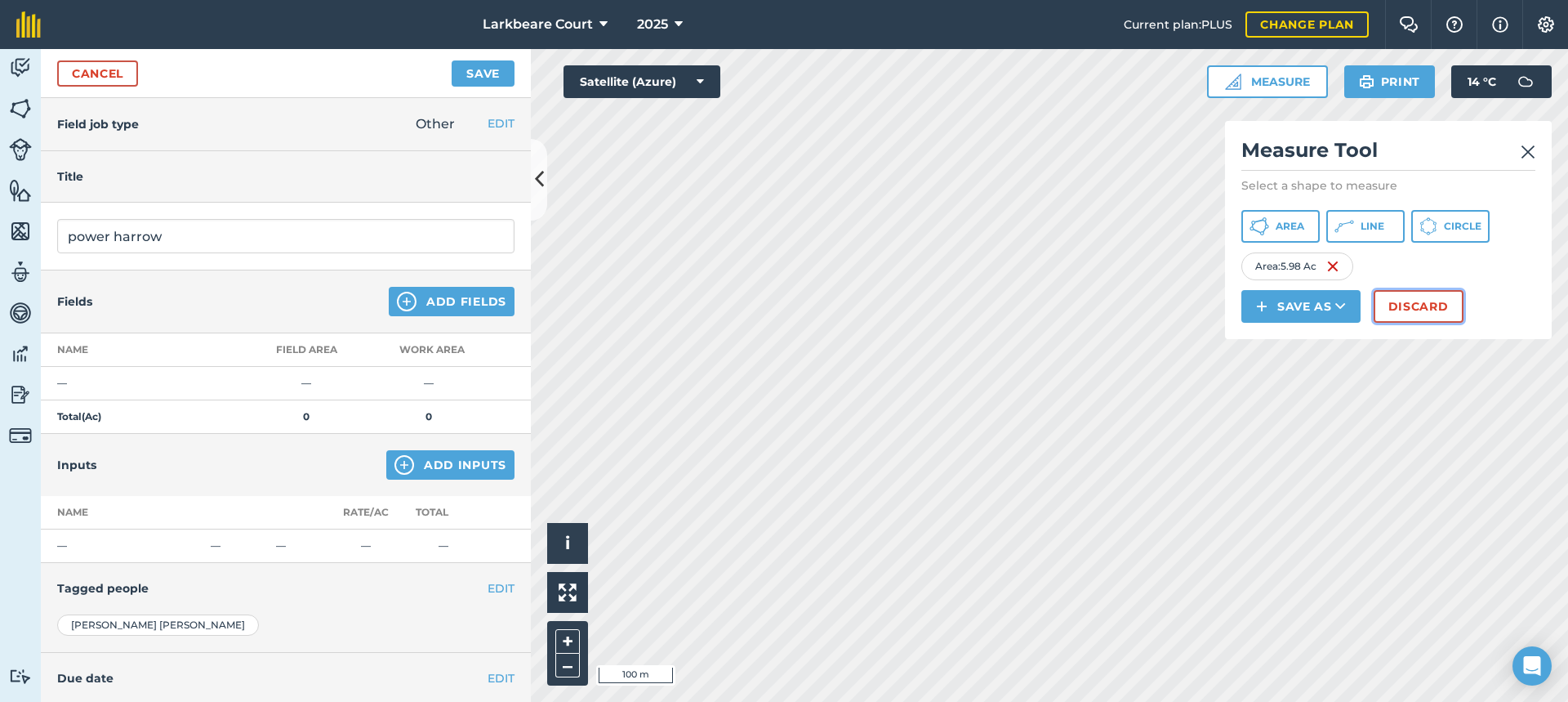
click at [1403, 303] on button "Discard" at bounding box center [1418, 306] width 90 height 33
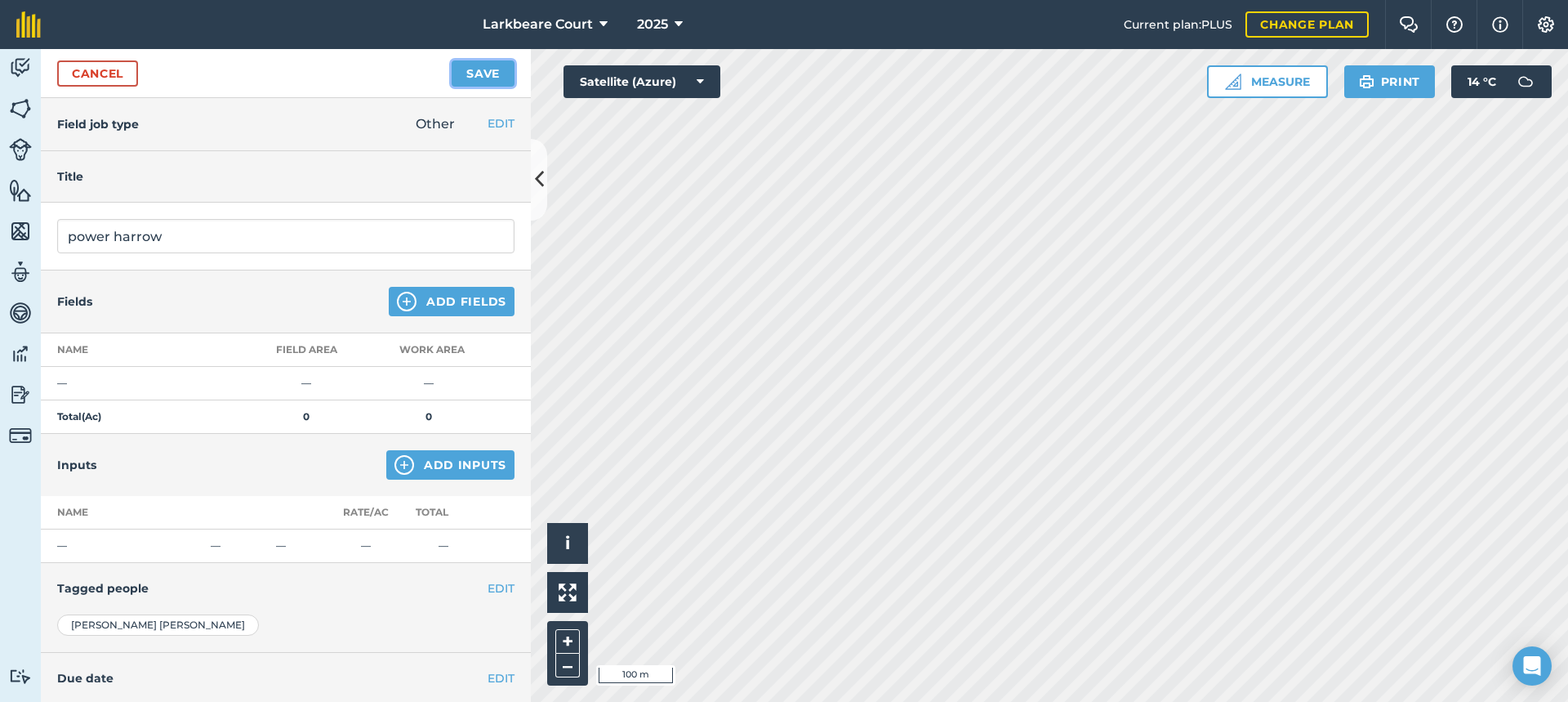
click at [490, 63] on button "Save" at bounding box center [483, 73] width 63 height 26
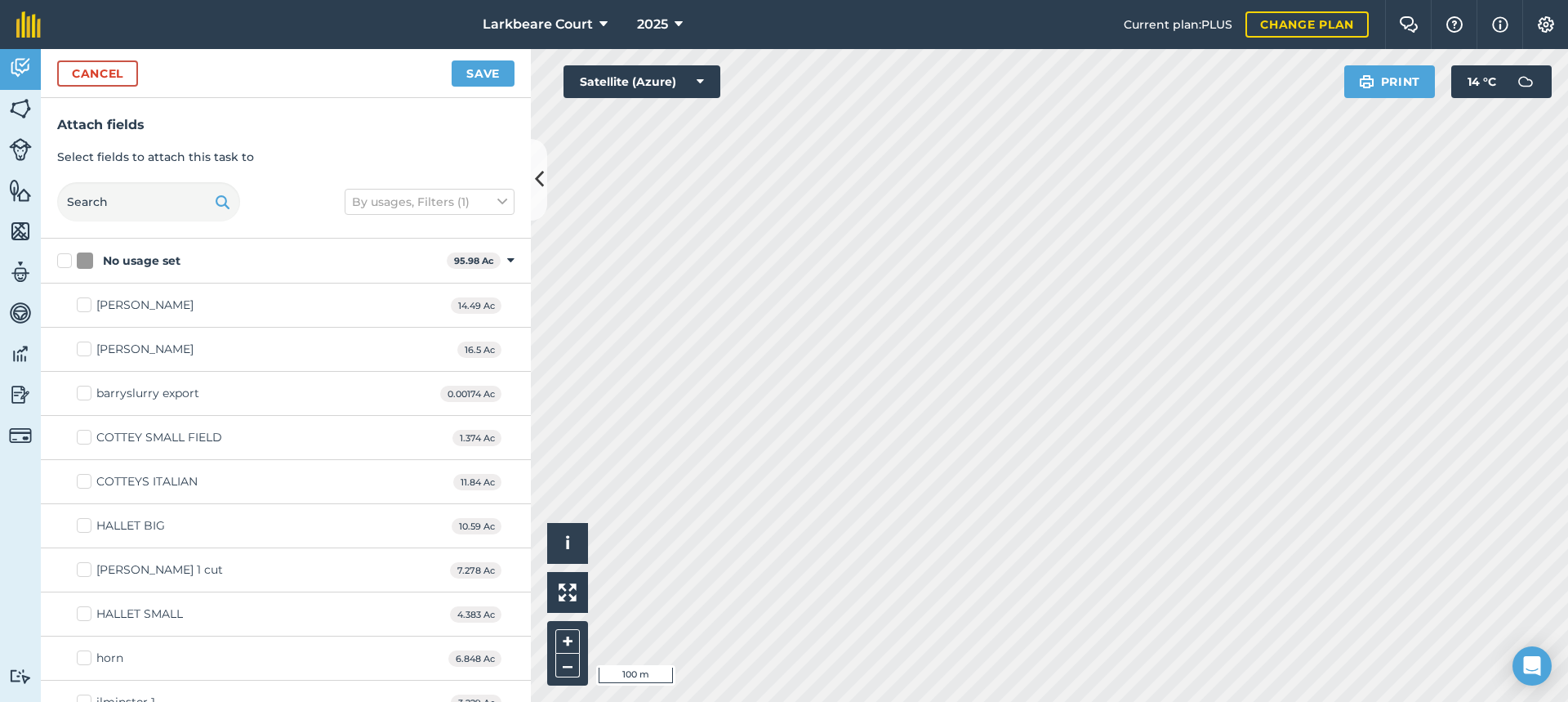
checkbox input "true"
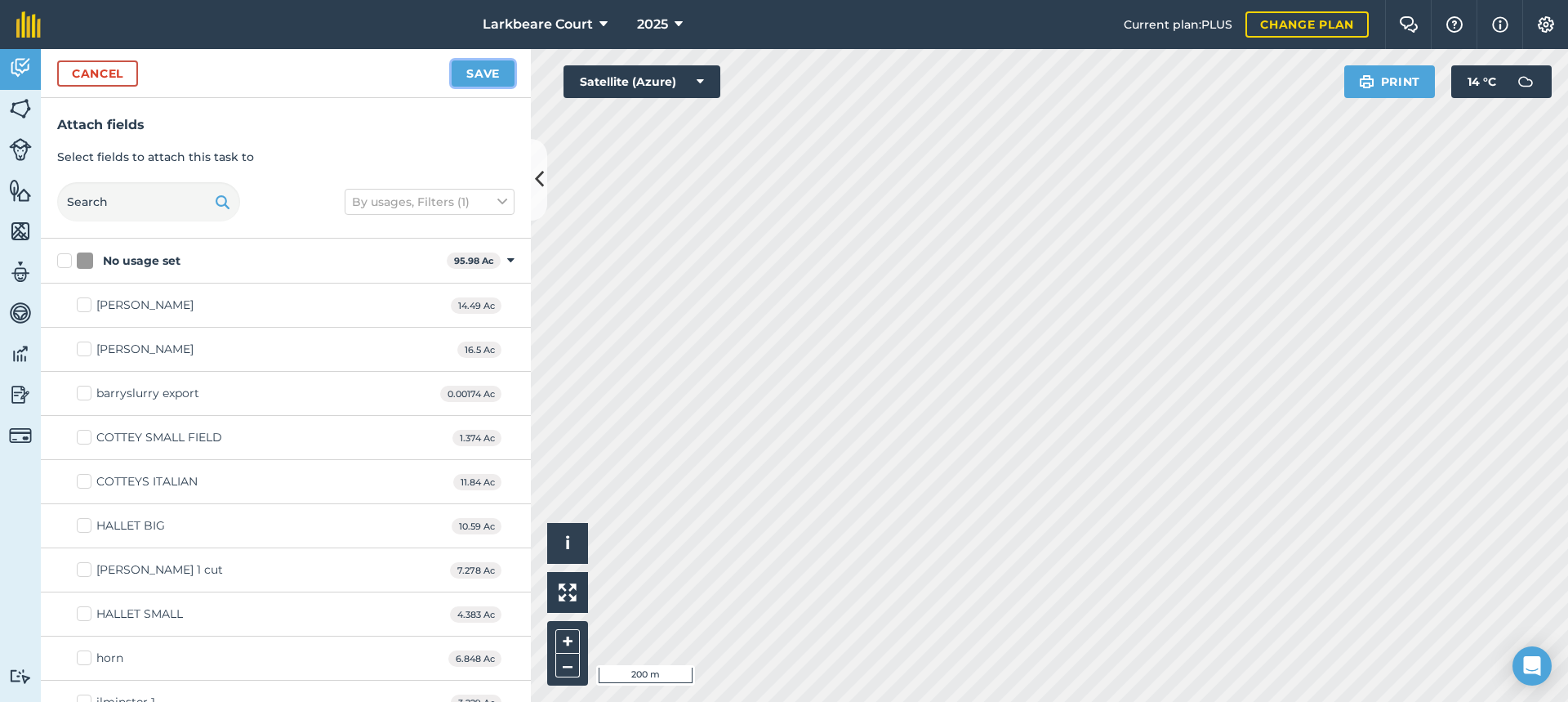
click at [469, 68] on button "Save" at bounding box center [483, 73] width 63 height 26
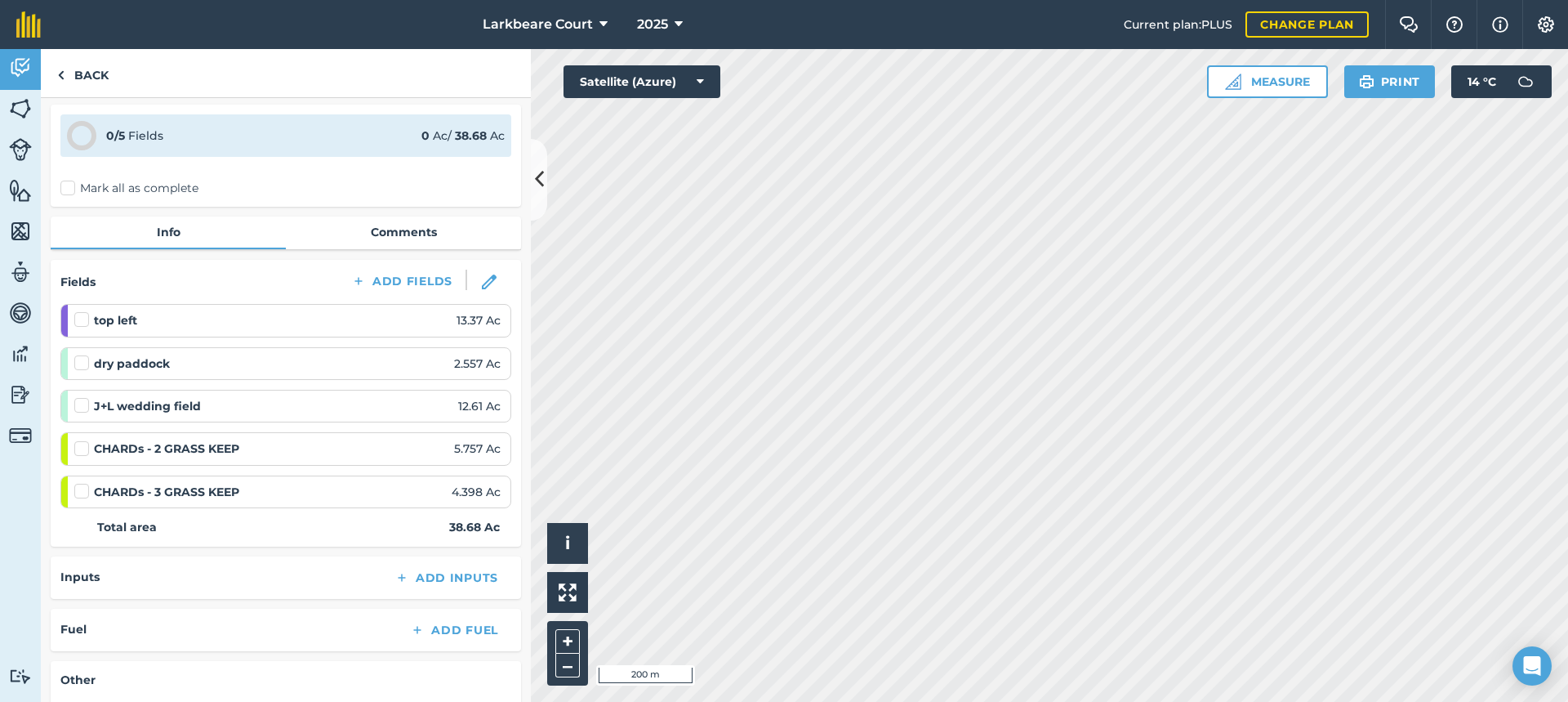
scroll to position [60, 0]
